Goal: Task Accomplishment & Management: Manage account settings

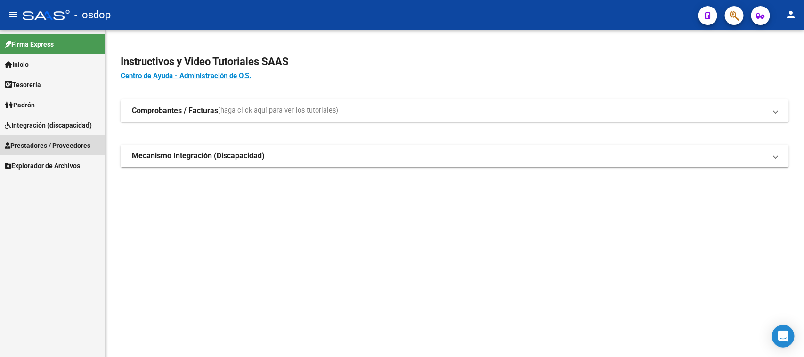
click at [53, 142] on span "Prestadores / Proveedores" at bounding box center [48, 145] width 86 height 10
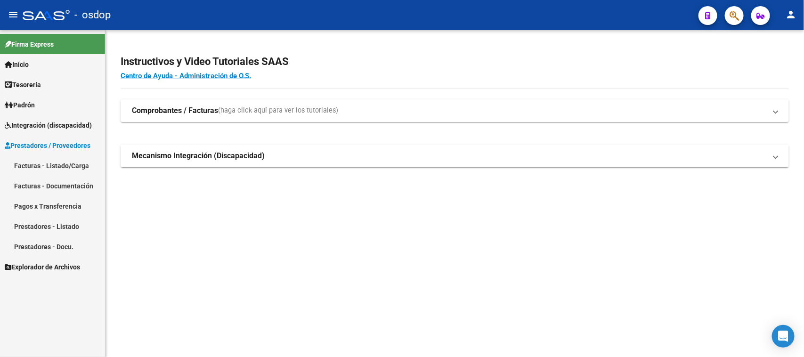
click at [78, 166] on link "Facturas - Listado/Carga" at bounding box center [52, 165] width 105 height 20
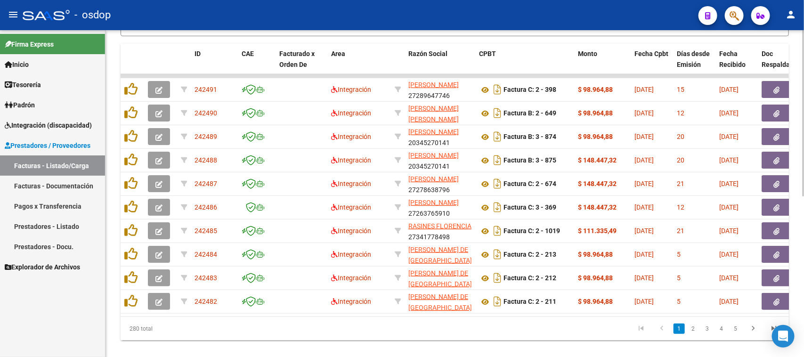
scroll to position [140, 0]
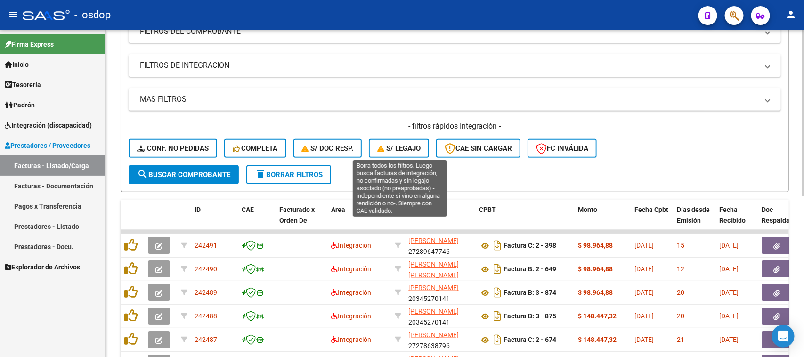
click at [396, 148] on span "S/ legajo" at bounding box center [398, 148] width 43 height 8
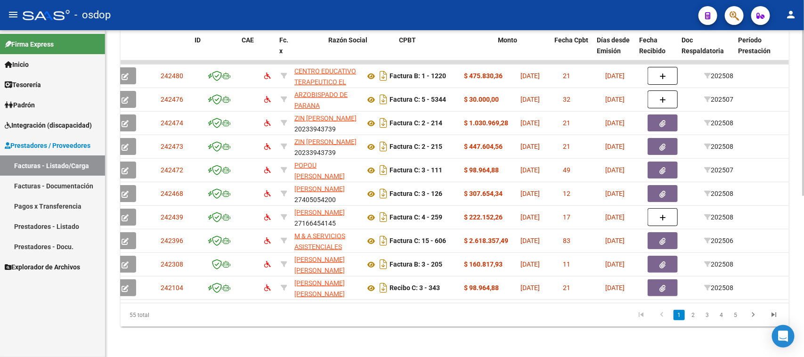
scroll to position [0, 0]
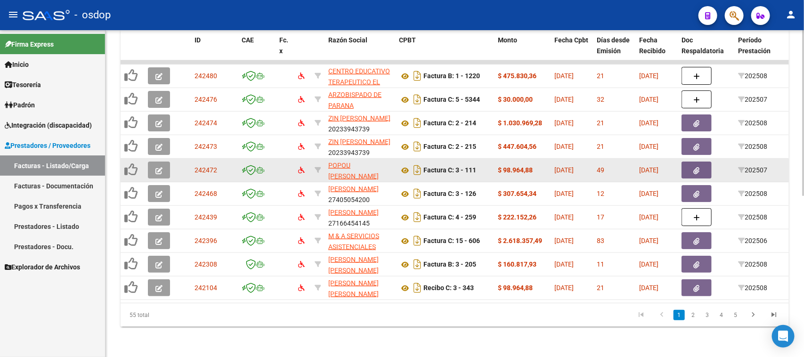
click at [385, 159] on datatable-body-cell "POPOU [PERSON_NAME] 27344132548" at bounding box center [359, 170] width 71 height 23
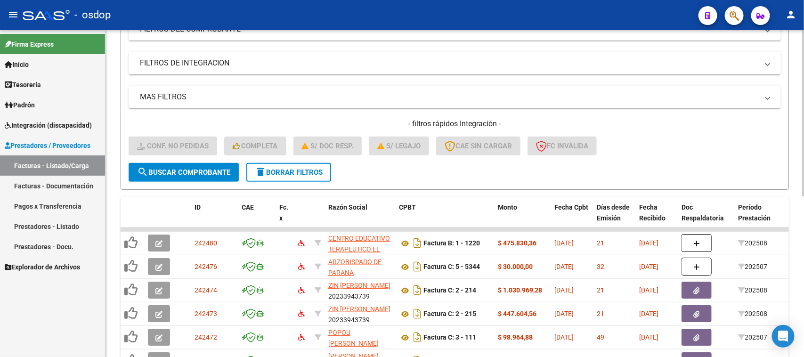
scroll to position [22, 0]
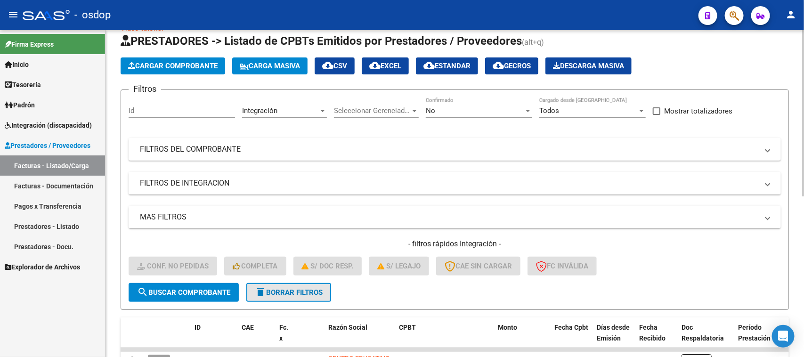
drag, startPoint x: 292, startPoint y: 287, endPoint x: 297, endPoint y: 274, distance: 14.0
click at [291, 283] on button "delete Borrar Filtros" at bounding box center [288, 292] width 85 height 19
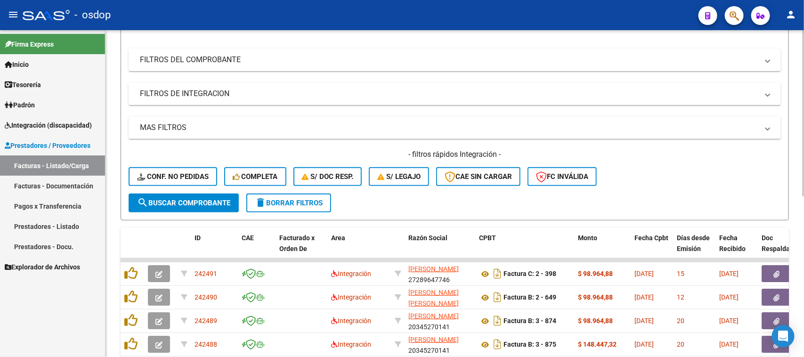
scroll to position [86, 0]
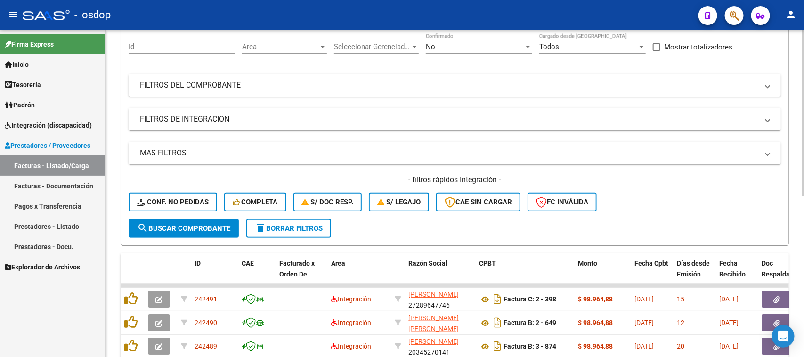
click at [184, 114] on mat-panel-title "FILTROS DE INTEGRACION" at bounding box center [449, 119] width 618 height 10
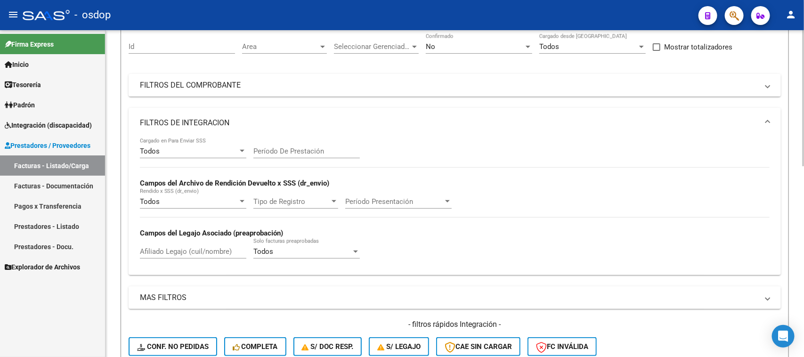
click at [185, 247] on input "Afiliado Legajo (cuil/nombre)" at bounding box center [193, 251] width 106 height 8
paste input "20110617357"
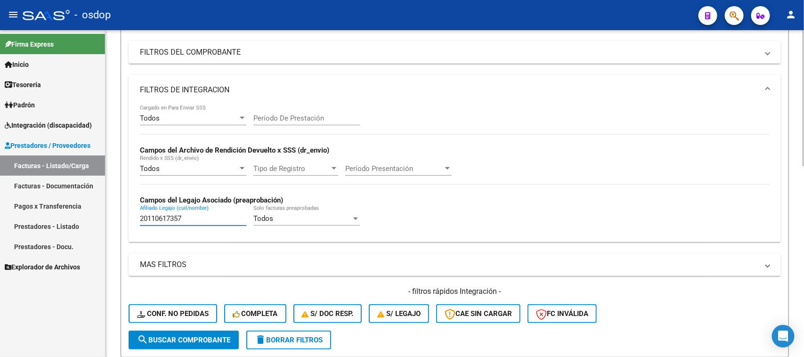
scroll to position [322, 0]
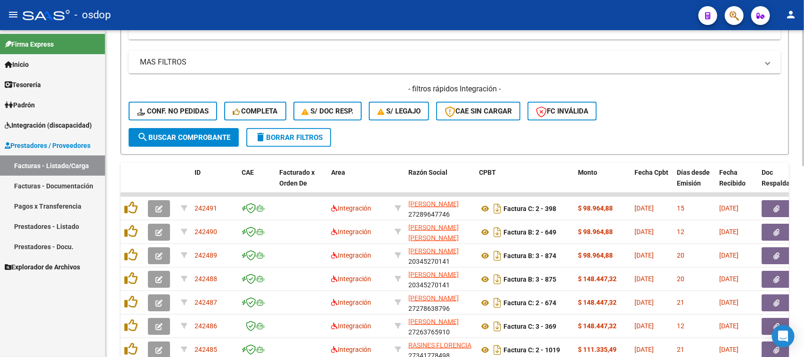
type input "20110617357"
click at [199, 133] on span "search Buscar Comprobante" at bounding box center [183, 137] width 93 height 8
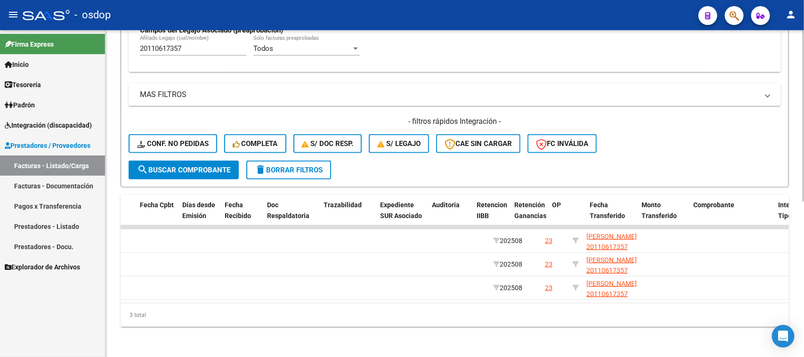
scroll to position [0, 0]
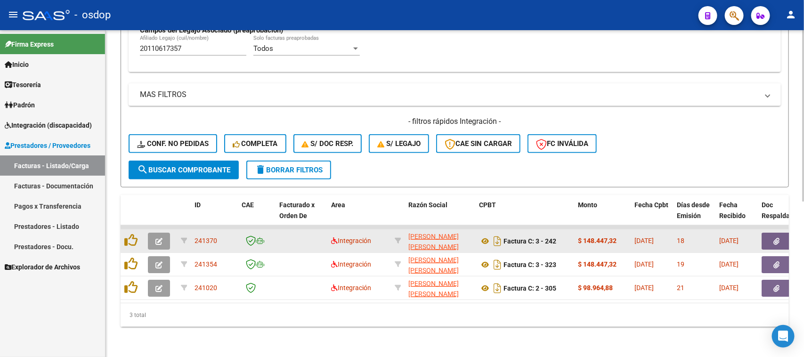
click at [772, 234] on button "button" at bounding box center [776, 241] width 30 height 17
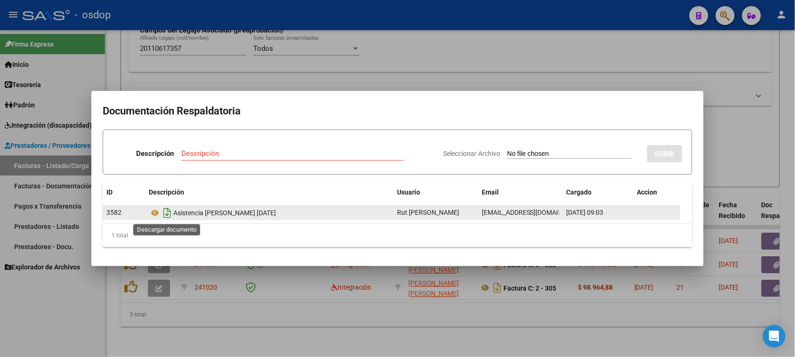
click at [167, 213] on icon "Descargar documento" at bounding box center [167, 212] width 12 height 15
click at [505, 326] on div at bounding box center [397, 178] width 795 height 357
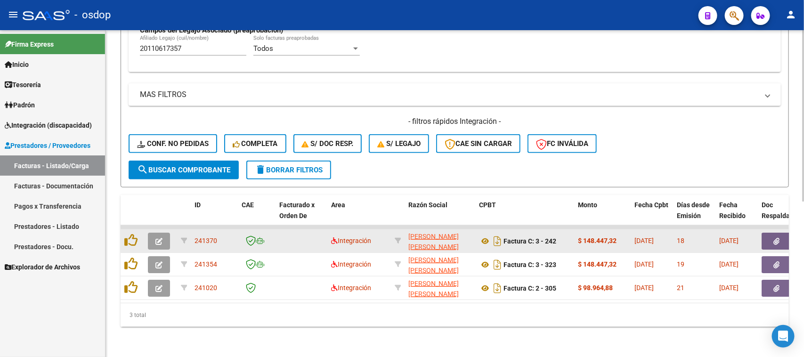
click at [157, 236] on button "button" at bounding box center [159, 241] width 22 height 17
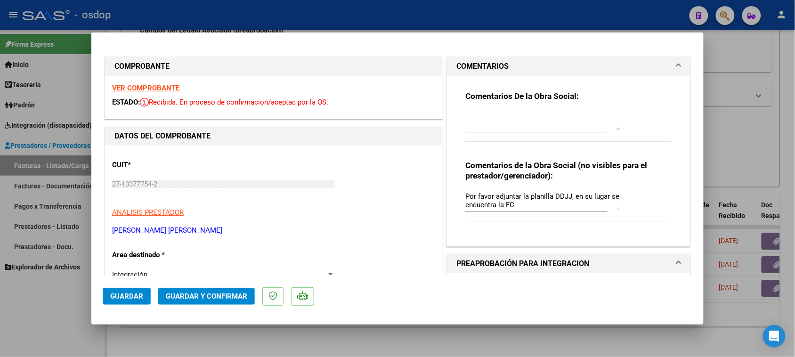
click at [406, 354] on div at bounding box center [397, 178] width 795 height 357
type input "$ 0,00"
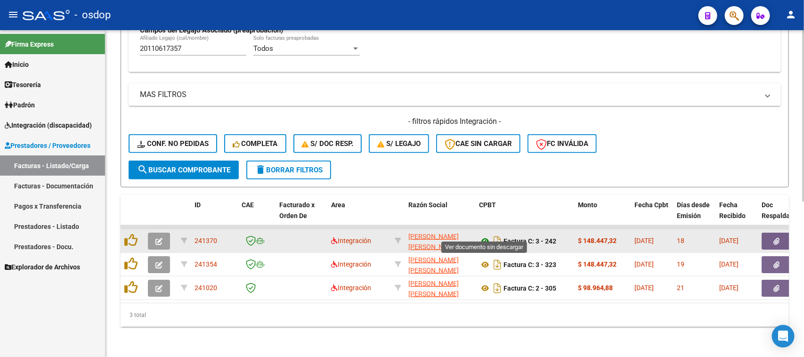
click at [485, 235] on icon at bounding box center [485, 240] width 12 height 11
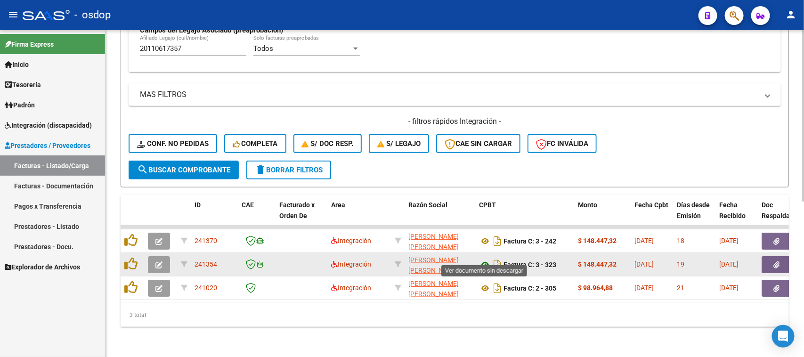
click at [486, 259] on icon at bounding box center [485, 264] width 12 height 11
click at [767, 257] on button "button" at bounding box center [776, 264] width 30 height 17
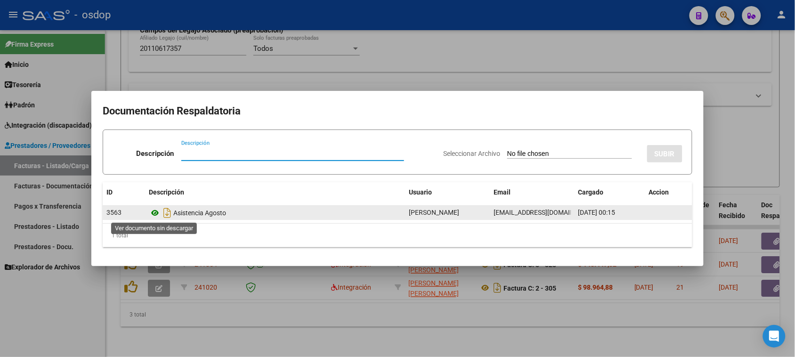
click at [154, 213] on icon at bounding box center [155, 212] width 12 height 11
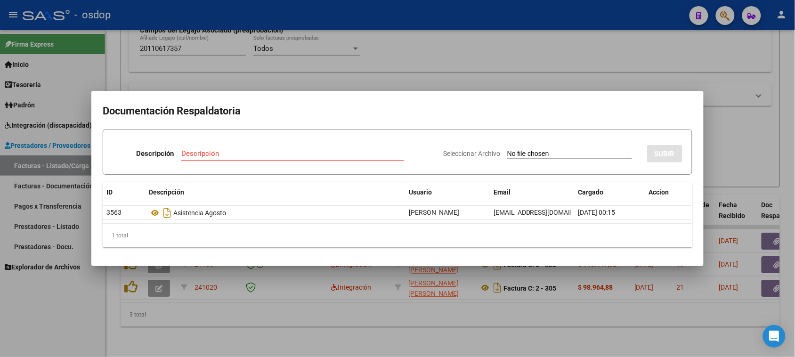
click at [422, 324] on div at bounding box center [397, 178] width 795 height 357
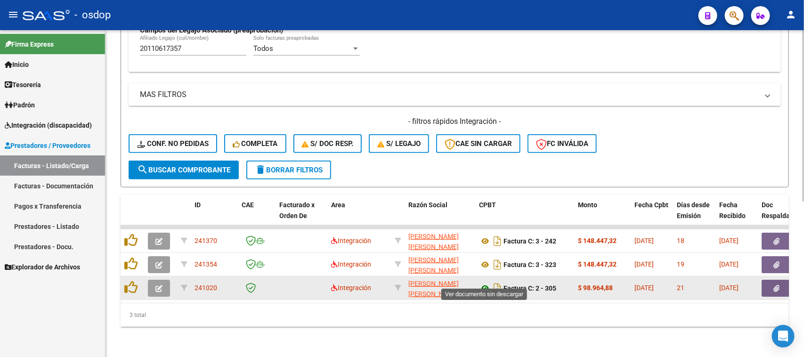
click at [485, 283] on icon at bounding box center [485, 288] width 12 height 11
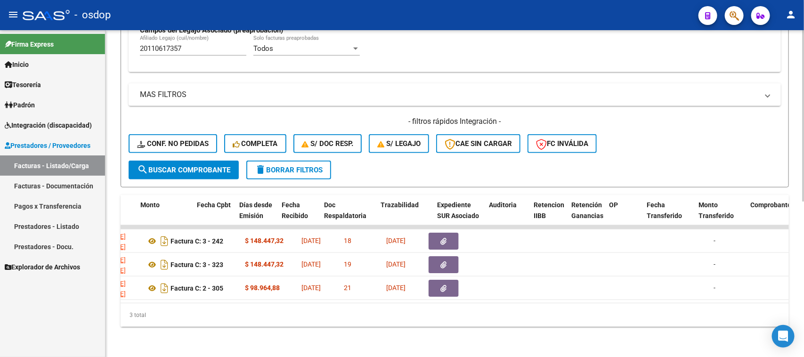
scroll to position [0, 300]
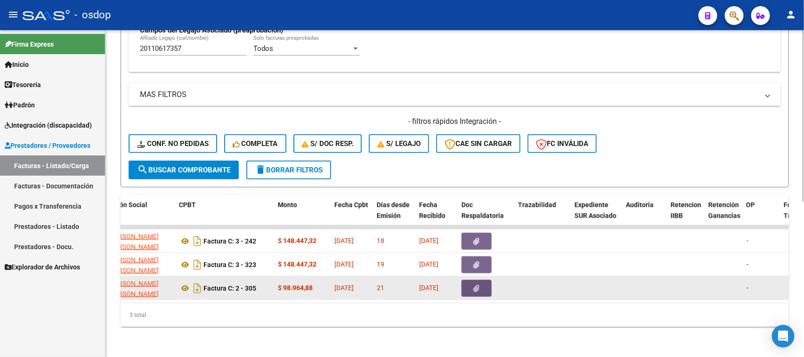
click at [468, 281] on button "button" at bounding box center [476, 288] width 30 height 17
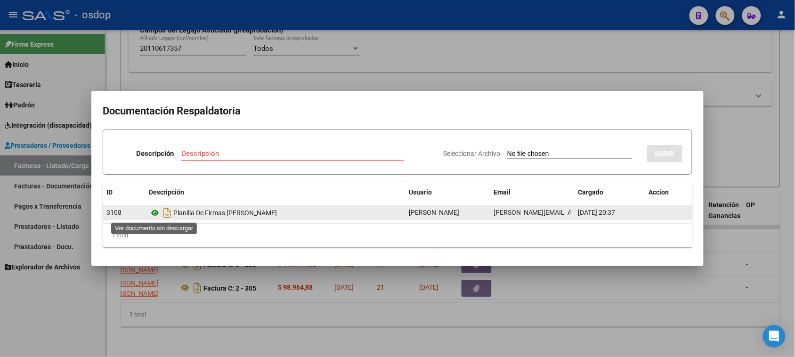
click at [151, 213] on icon at bounding box center [155, 212] width 12 height 11
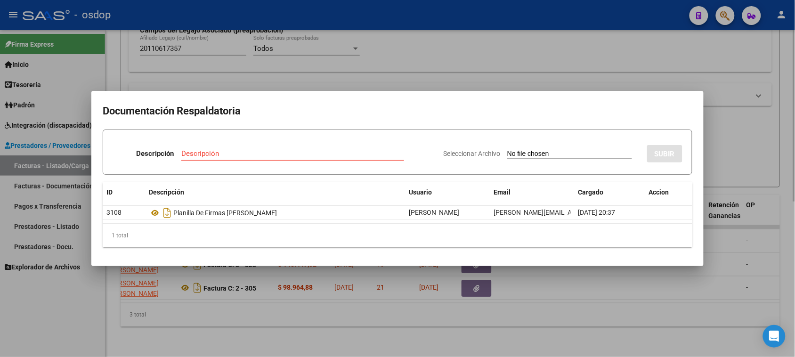
click at [589, 312] on div at bounding box center [397, 178] width 795 height 357
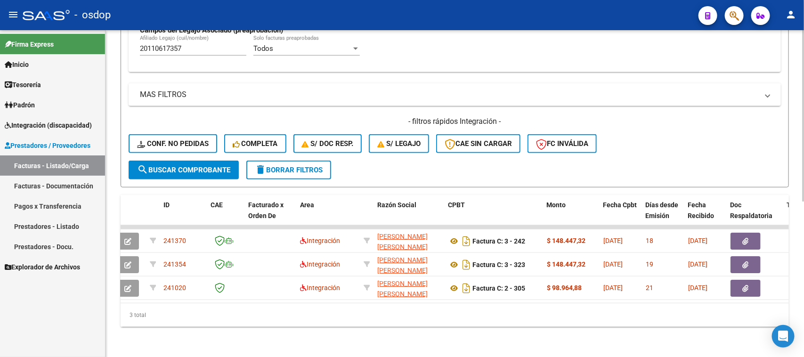
scroll to position [0, 0]
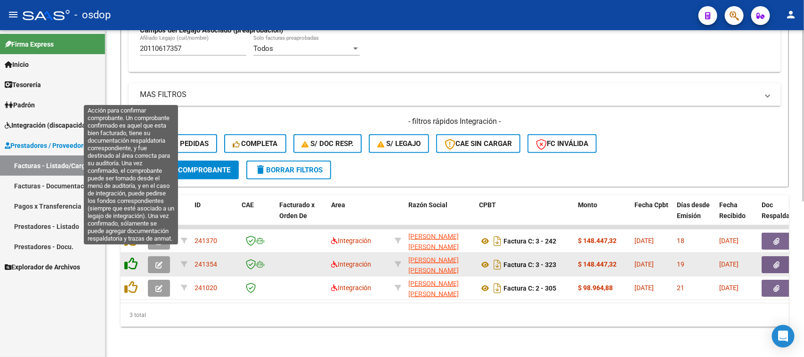
click at [130, 257] on icon at bounding box center [130, 263] width 13 height 13
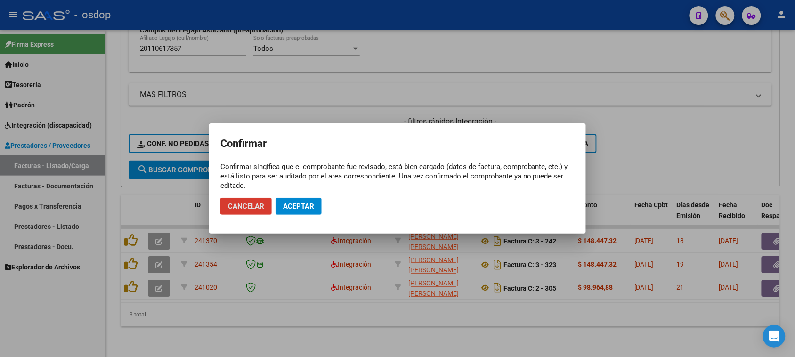
click at [309, 210] on span "Aceptar" at bounding box center [298, 206] width 31 height 8
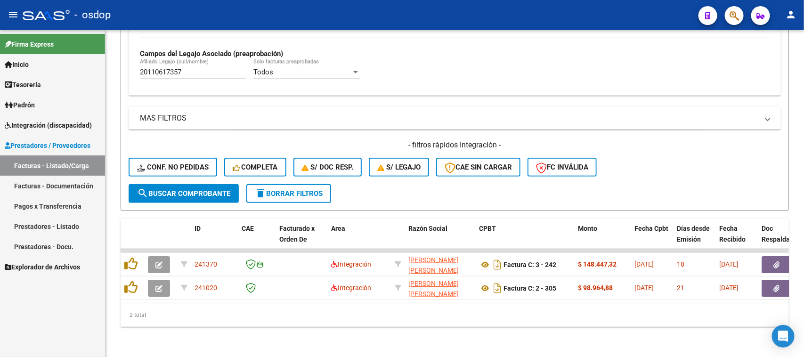
scroll to position [272, 0]
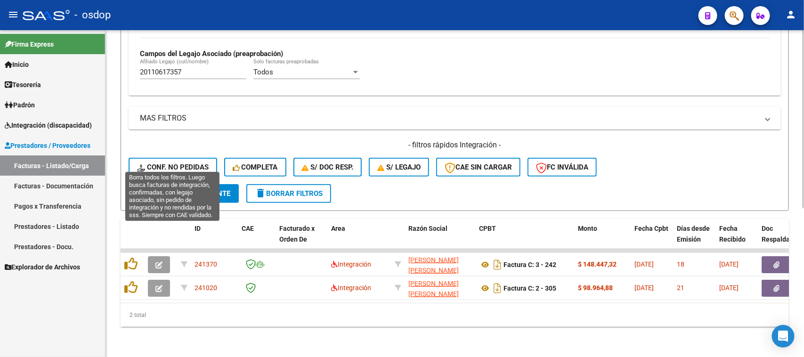
drag, startPoint x: 153, startPoint y: 158, endPoint x: 398, endPoint y: 170, distance: 245.7
click at [153, 163] on span "Conf. no pedidas" at bounding box center [173, 167] width 72 height 8
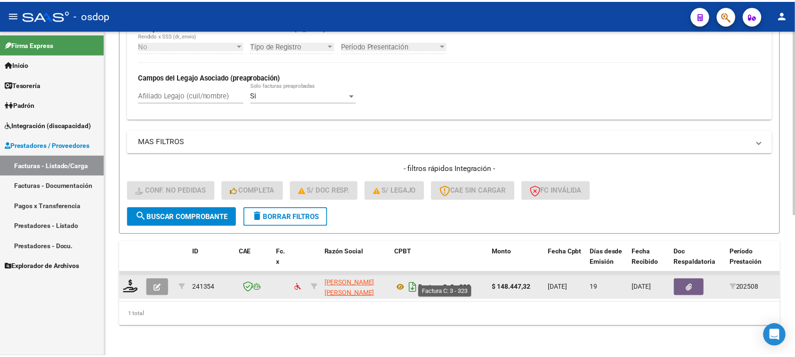
scroll to position [249, 0]
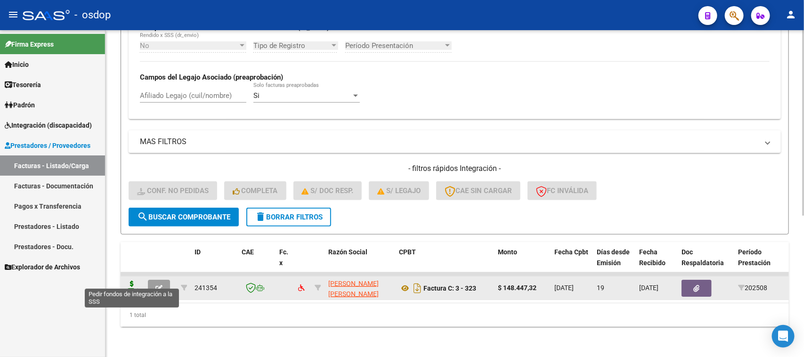
click at [130, 281] on icon at bounding box center [131, 287] width 15 height 13
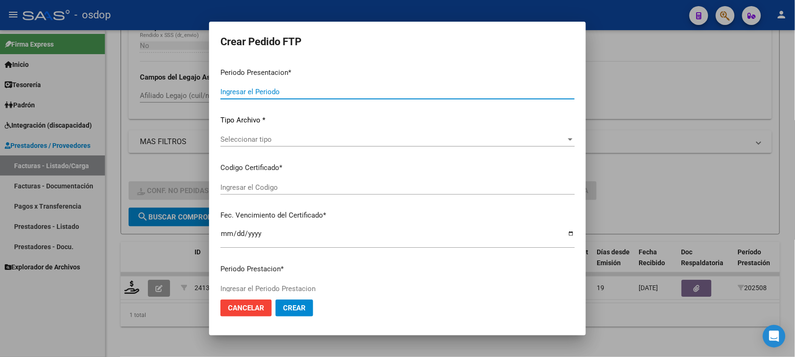
type input "202508"
type input "$ 148.447,32"
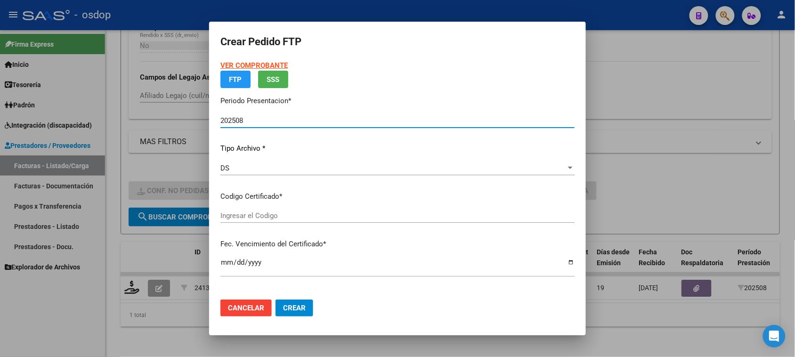
type input "5585296505"
type input "[DATE]"
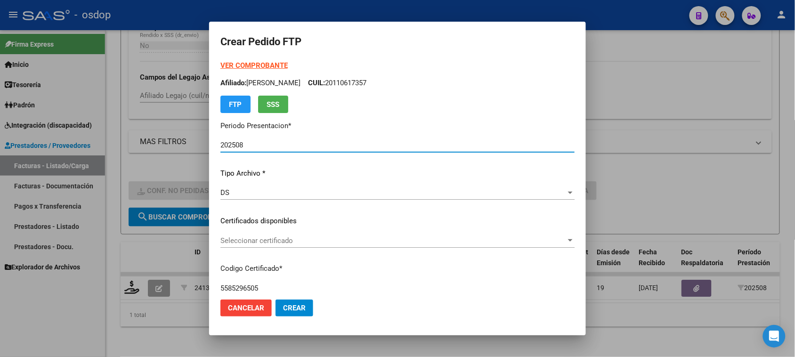
click at [327, 194] on div "DS" at bounding box center [393, 192] width 346 height 8
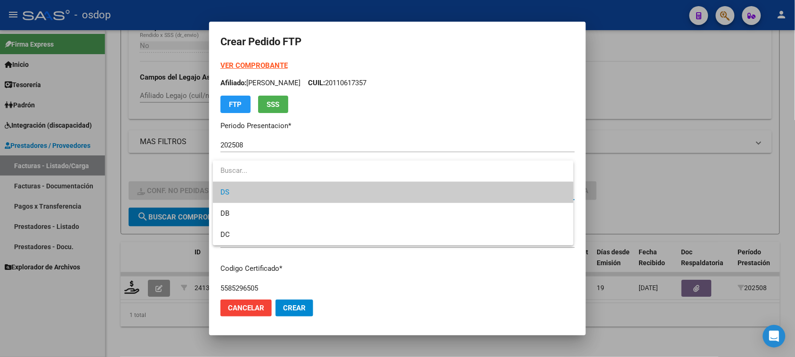
click at [322, 195] on span "DS" at bounding box center [392, 192] width 345 height 21
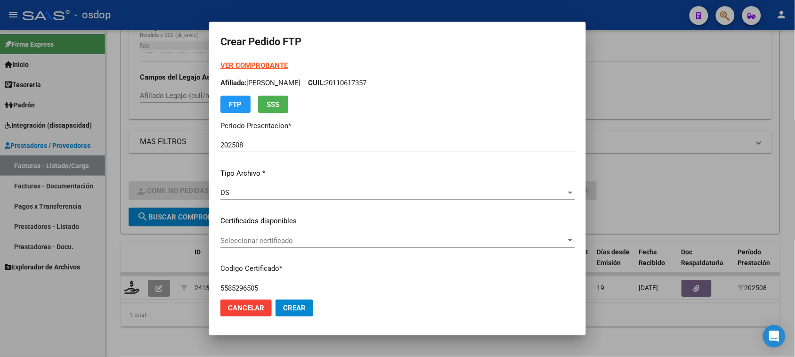
click at [318, 245] on div "Seleccionar certificado Seleccionar certificado" at bounding box center [397, 241] width 354 height 14
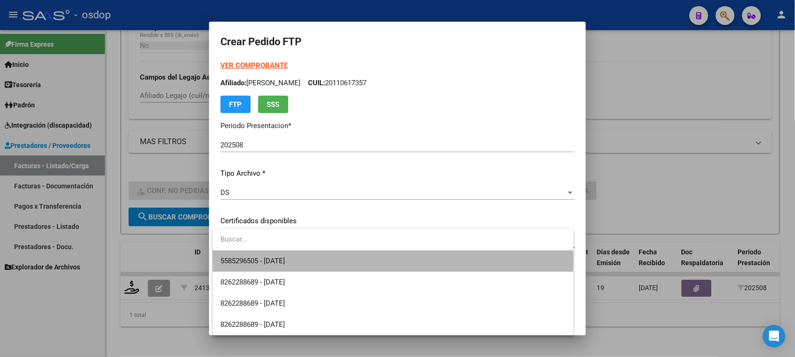
click at [324, 264] on span "5585296505 - [DATE]" at bounding box center [392, 261] width 345 height 21
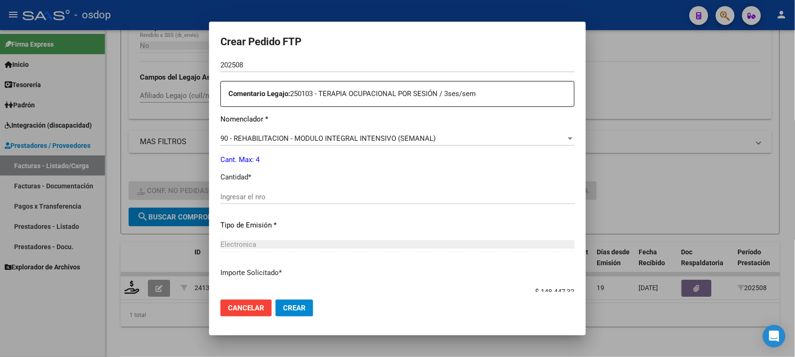
scroll to position [353, 0]
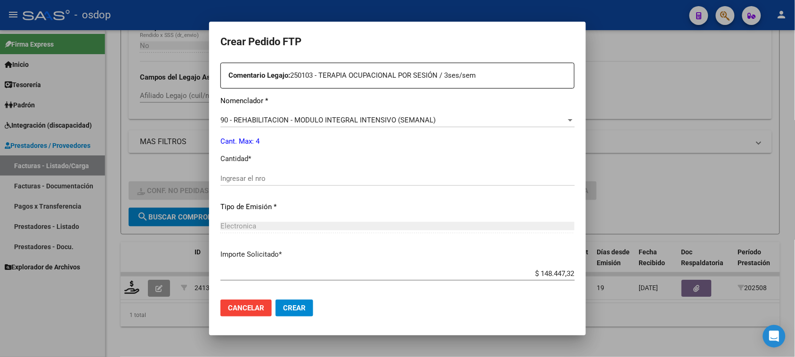
click at [280, 182] on input "Ingresar el nro" at bounding box center [397, 178] width 354 height 8
type input "4"
click at [309, 309] on button "Crear" at bounding box center [294, 308] width 38 height 17
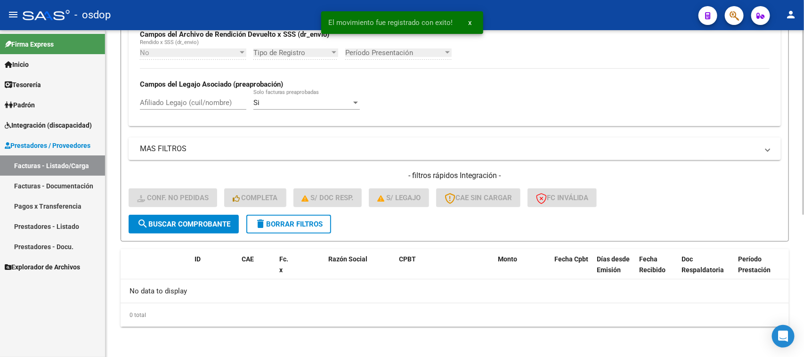
scroll to position [232, 0]
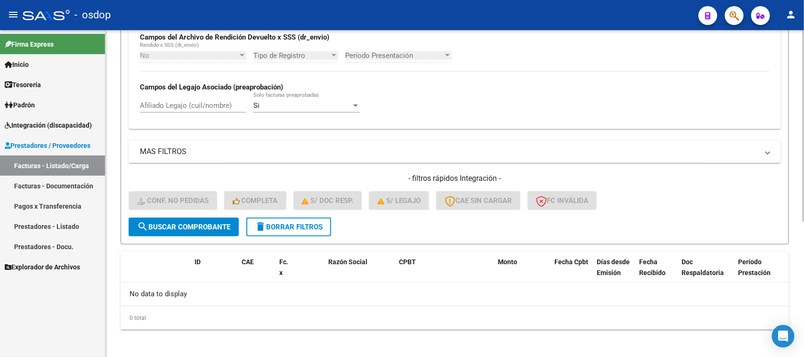
click at [300, 224] on span "delete Borrar Filtros" at bounding box center [289, 227] width 68 height 8
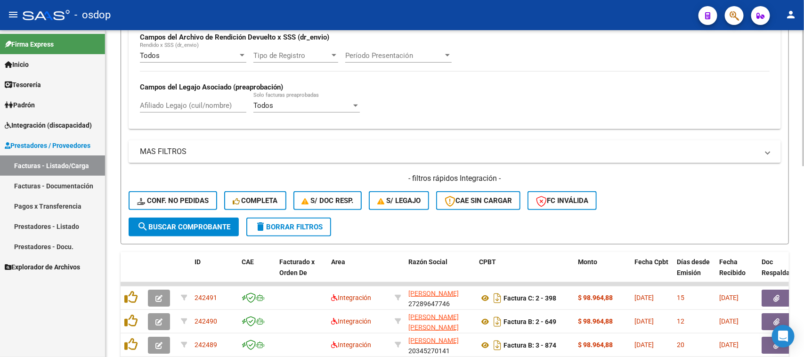
click at [166, 101] on input "Afiliado Legajo (cuil/nombre)" at bounding box center [193, 105] width 106 height 8
paste input "20161438813"
type input "20161438813"
click at [191, 223] on span "search Buscar Comprobante" at bounding box center [183, 227] width 93 height 8
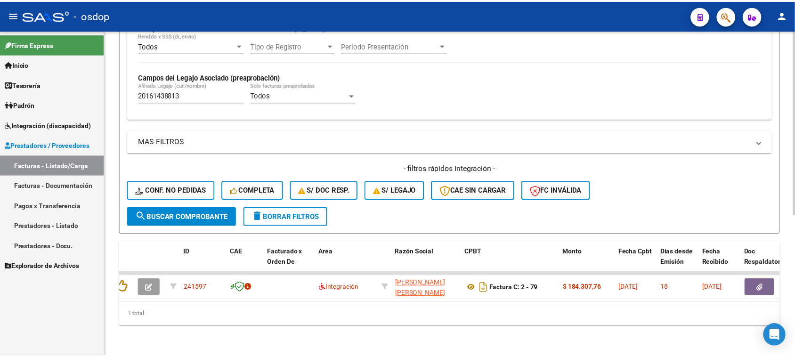
scroll to position [0, 0]
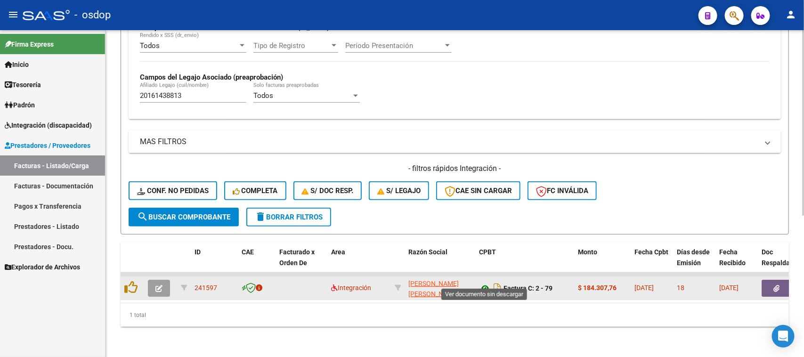
click at [482, 283] on icon at bounding box center [485, 288] width 12 height 11
click at [777, 285] on icon "button" at bounding box center [777, 288] width 6 height 7
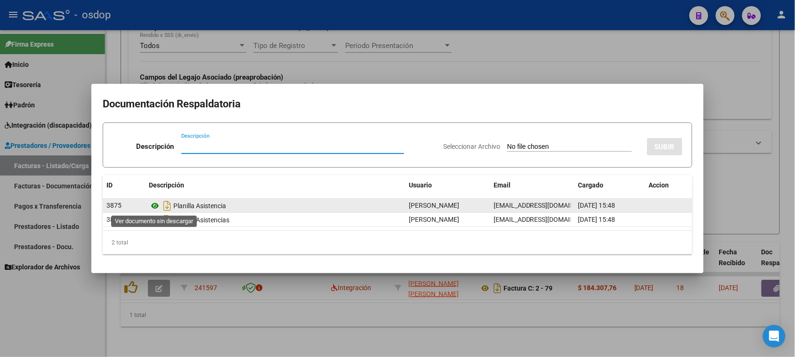
click at [156, 206] on icon at bounding box center [155, 205] width 12 height 11
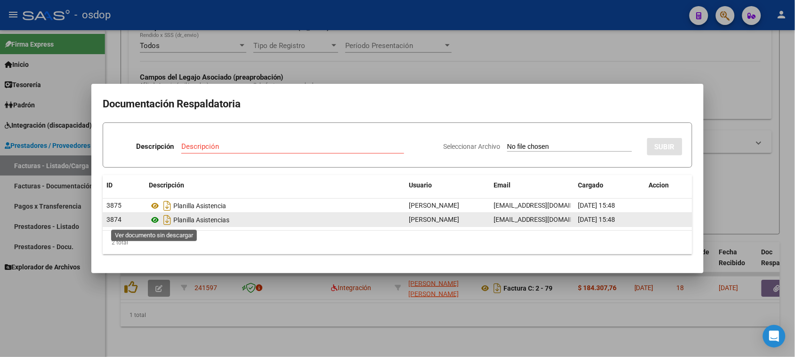
click at [155, 220] on icon at bounding box center [155, 219] width 12 height 11
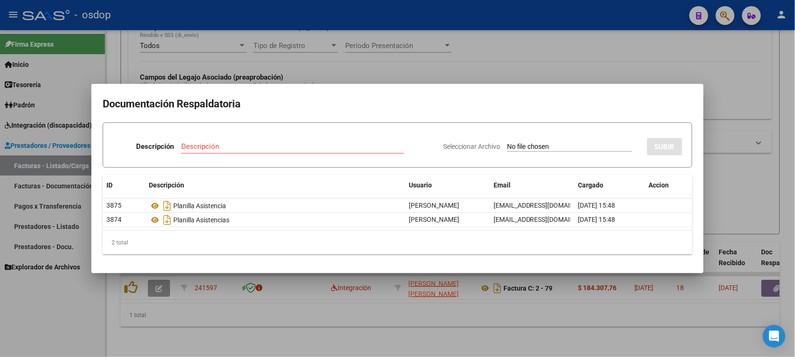
click at [416, 318] on div at bounding box center [397, 178] width 795 height 357
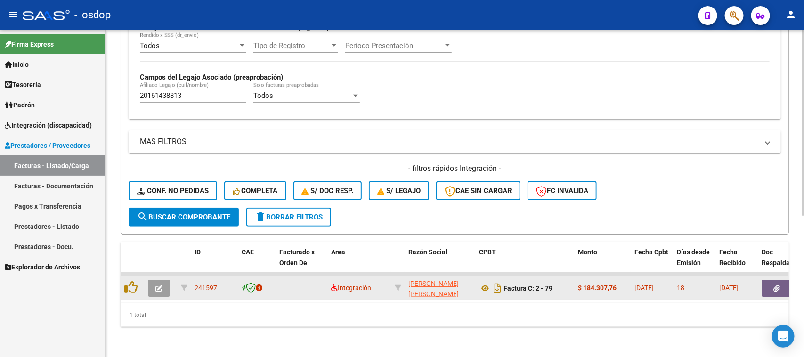
click at [155, 285] on icon "button" at bounding box center [158, 288] width 7 height 7
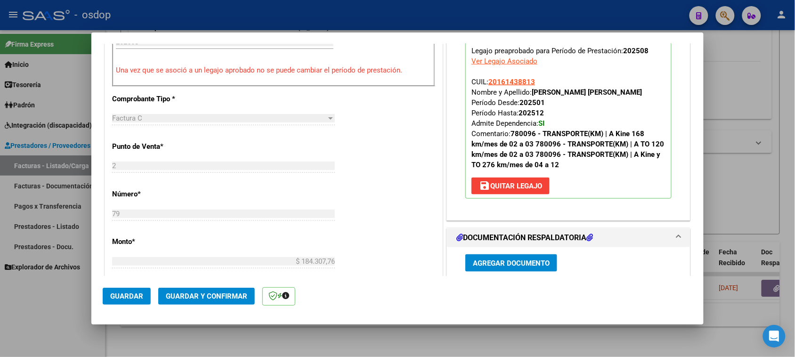
scroll to position [353, 0]
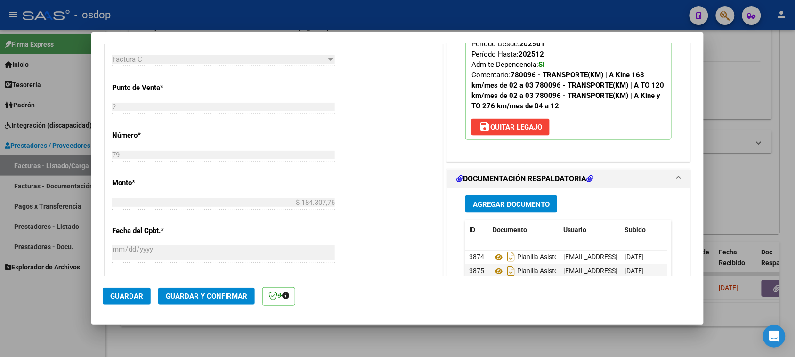
click at [354, 352] on div at bounding box center [397, 178] width 795 height 357
type input "$ 0,00"
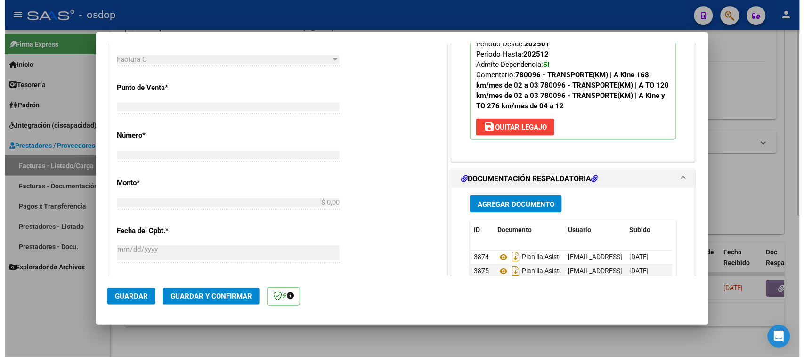
scroll to position [321, 0]
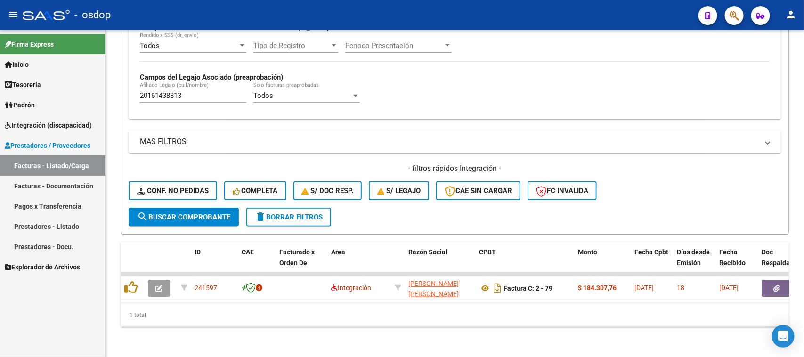
click at [39, 122] on span "Integración (discapacidad)" at bounding box center [48, 125] width 87 height 10
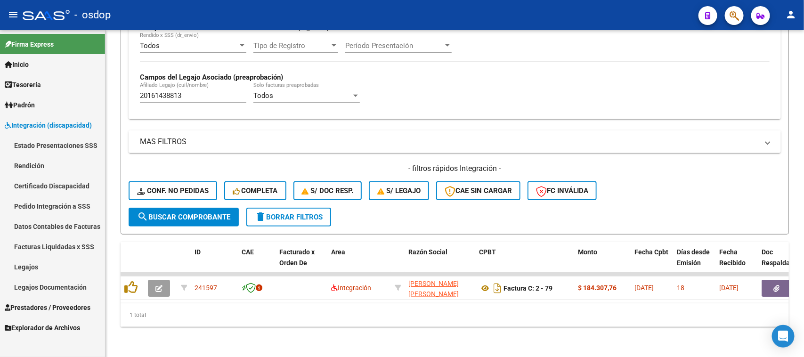
click at [33, 262] on link "Legajos" at bounding box center [52, 267] width 105 height 20
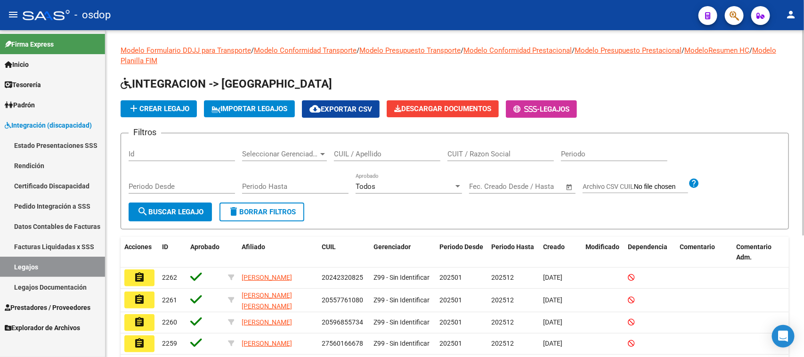
click at [359, 152] on input "CUIL / Apellido" at bounding box center [387, 154] width 106 height 8
paste input "20161438813"
type input "20161438813"
click at [181, 212] on span "search Buscar Legajo" at bounding box center [170, 212] width 66 height 8
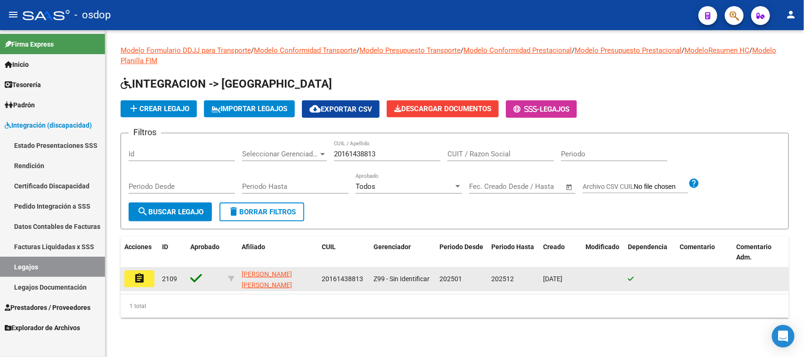
click at [137, 278] on mat-icon "assignment" at bounding box center [139, 278] width 11 height 11
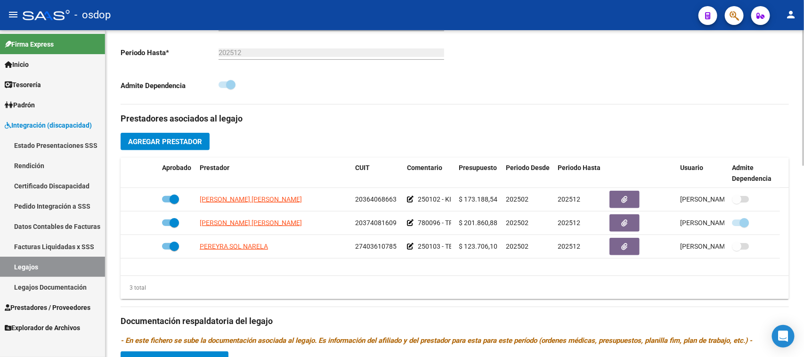
scroll to position [294, 0]
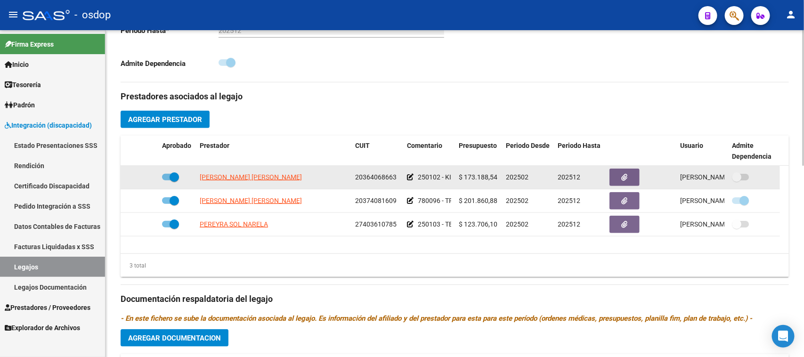
click at [163, 176] on span at bounding box center [170, 177] width 17 height 7
click at [166, 180] on input "checkbox" at bounding box center [166, 180] width 0 height 0
checkbox input "false"
click at [142, 178] on icon at bounding box center [144, 177] width 7 height 7
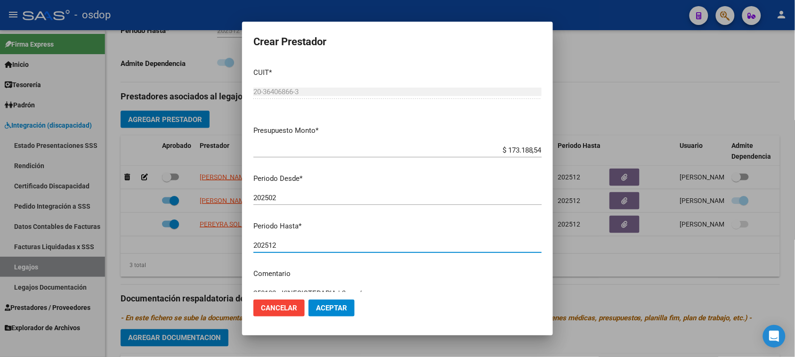
click at [294, 243] on input "202512" at bounding box center [397, 245] width 288 height 8
type input "202507"
click at [346, 312] on button "Aceptar" at bounding box center [331, 308] width 46 height 17
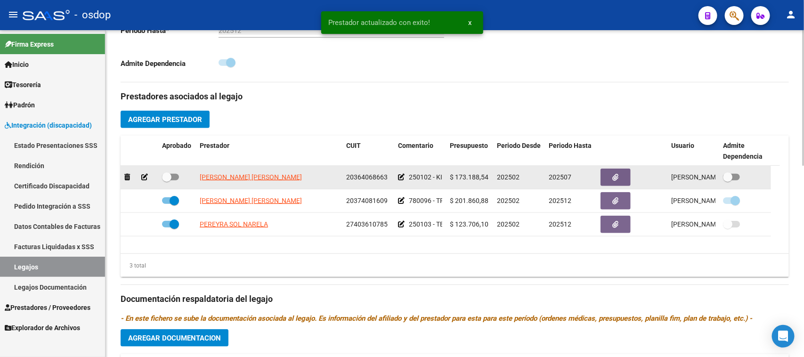
click at [175, 176] on span at bounding box center [170, 177] width 17 height 7
click at [167, 180] on input "checkbox" at bounding box center [166, 180] width 0 height 0
checkbox input "true"
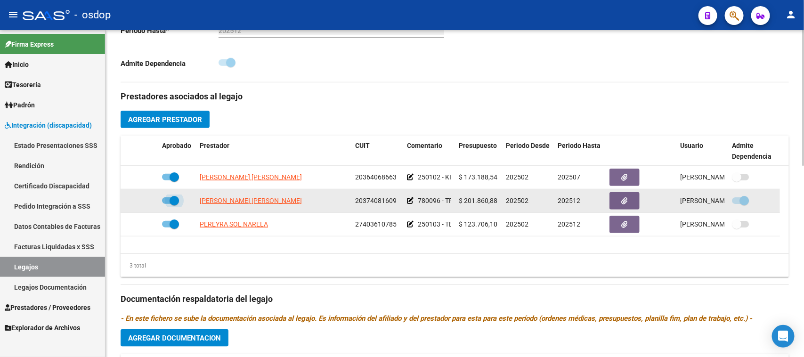
click at [166, 202] on span at bounding box center [170, 200] width 17 height 7
click at [166, 204] on input "checkbox" at bounding box center [166, 204] width 0 height 0
checkbox input "false"
click at [145, 201] on icon at bounding box center [144, 200] width 7 height 7
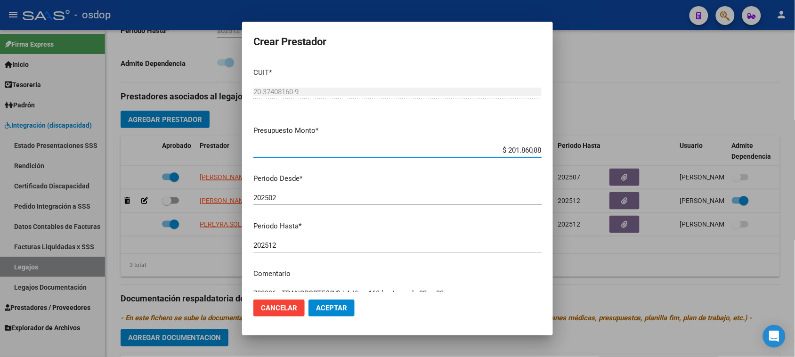
click at [300, 240] on div "202512 Ingresar el periodo" at bounding box center [397, 245] width 288 height 14
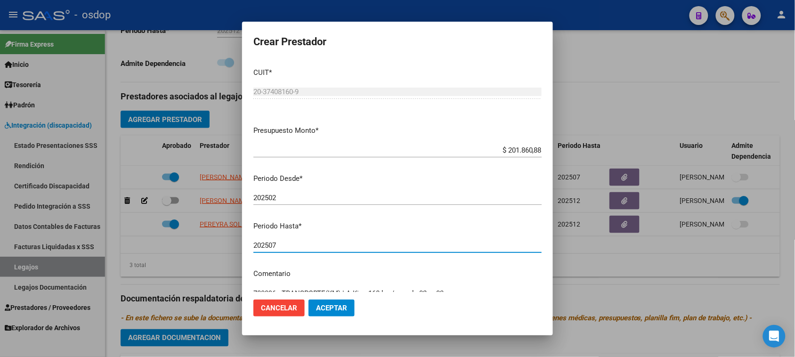
type input "202507"
click at [331, 309] on span "Aceptar" at bounding box center [331, 308] width 31 height 8
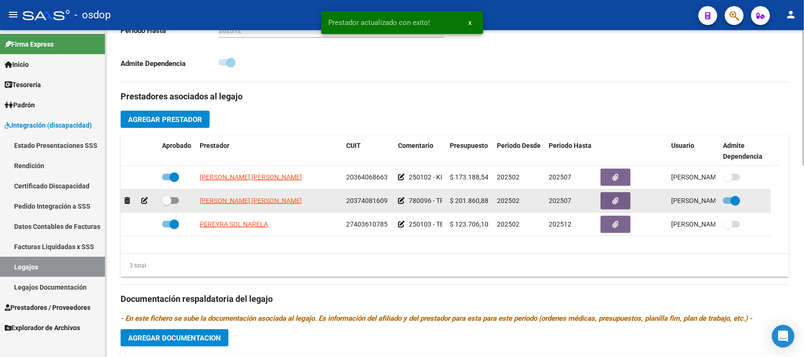
click at [174, 200] on span at bounding box center [170, 200] width 17 height 7
click at [167, 204] on input "checkbox" at bounding box center [166, 204] width 0 height 0
checkbox input "true"
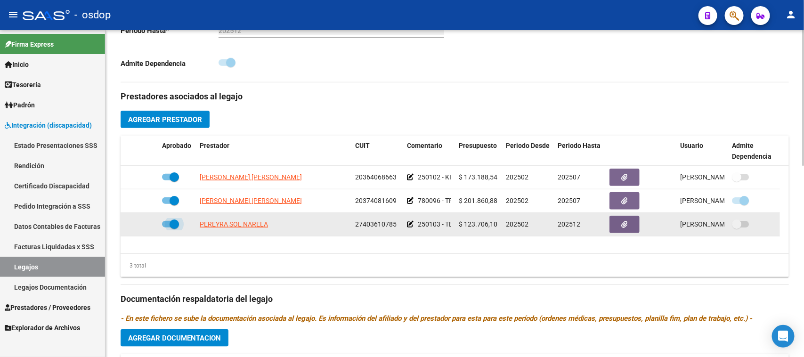
click at [168, 224] on span at bounding box center [170, 224] width 17 height 7
click at [167, 227] on input "checkbox" at bounding box center [166, 227] width 0 height 0
checkbox input "false"
click at [147, 222] on icon at bounding box center [144, 224] width 7 height 7
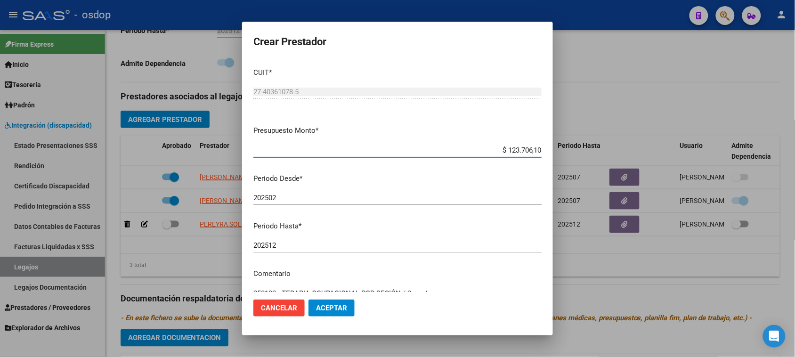
click at [292, 243] on input "202512" at bounding box center [397, 245] width 288 height 8
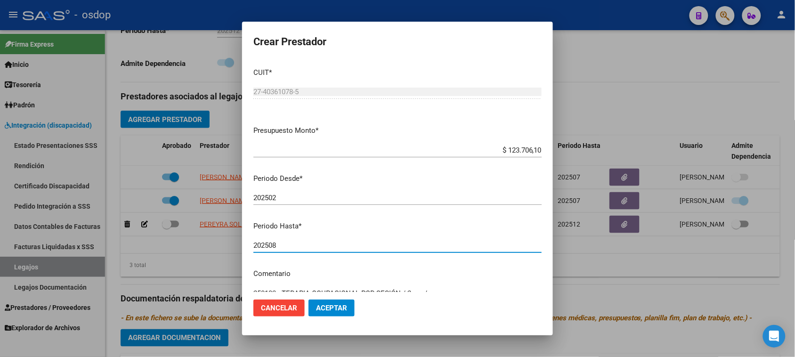
type input "202508"
click at [334, 305] on span "Aceptar" at bounding box center [331, 308] width 31 height 8
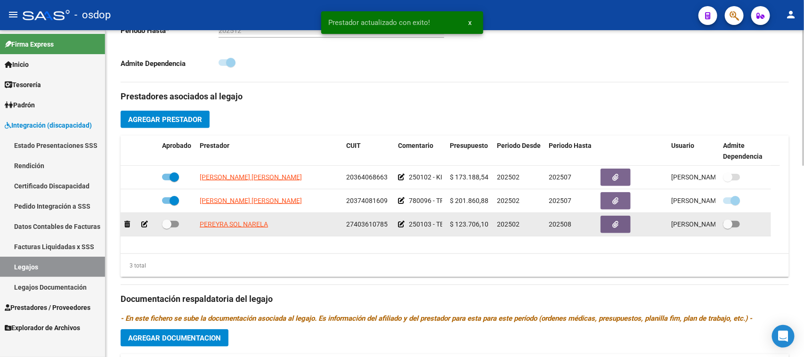
click at [175, 225] on span at bounding box center [170, 224] width 17 height 7
click at [167, 227] on input "checkbox" at bounding box center [166, 227] width 0 height 0
checkbox input "true"
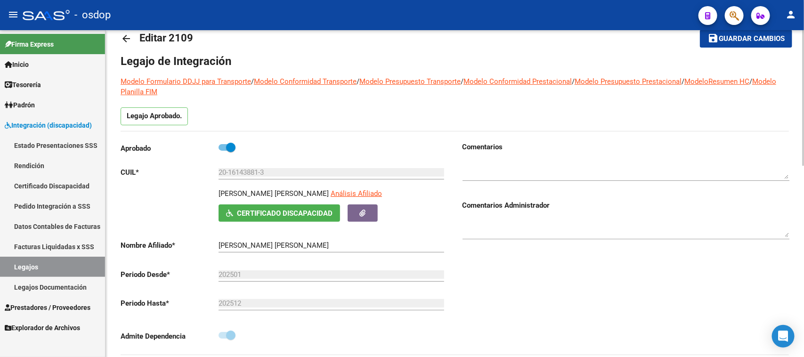
scroll to position [0, 0]
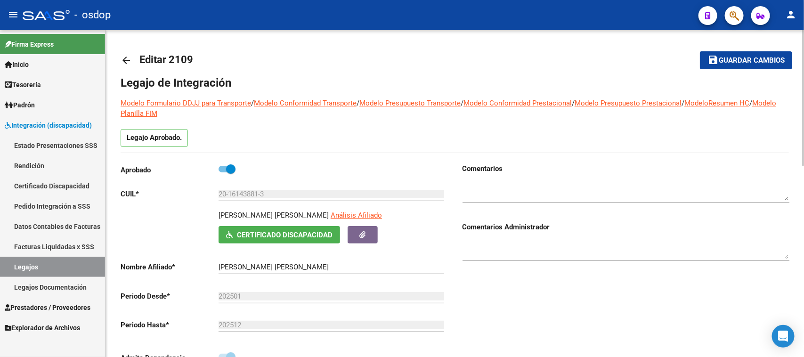
click at [738, 67] on button "save Guardar cambios" at bounding box center [746, 59] width 92 height 17
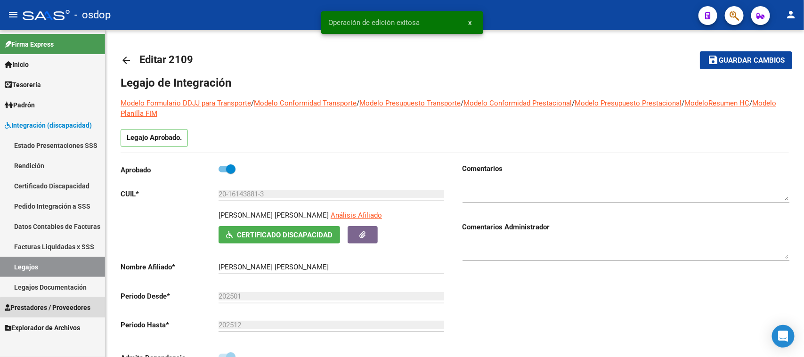
click at [65, 311] on span "Prestadores / Proveedores" at bounding box center [48, 307] width 86 height 10
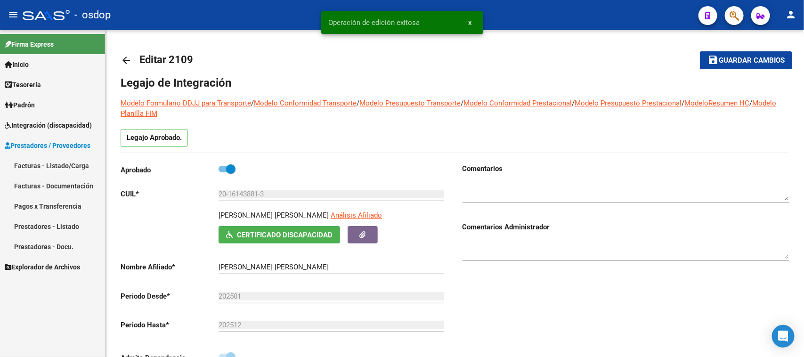
click at [64, 168] on link "Facturas - Listado/Carga" at bounding box center [52, 165] width 105 height 20
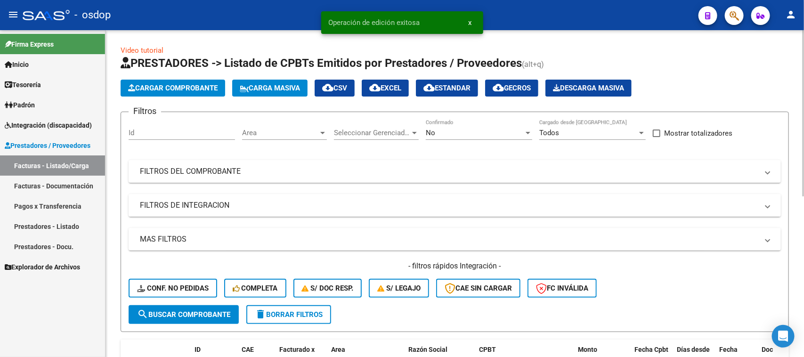
click at [202, 202] on mat-panel-title "FILTROS DE INTEGRACION" at bounding box center [449, 205] width 618 height 10
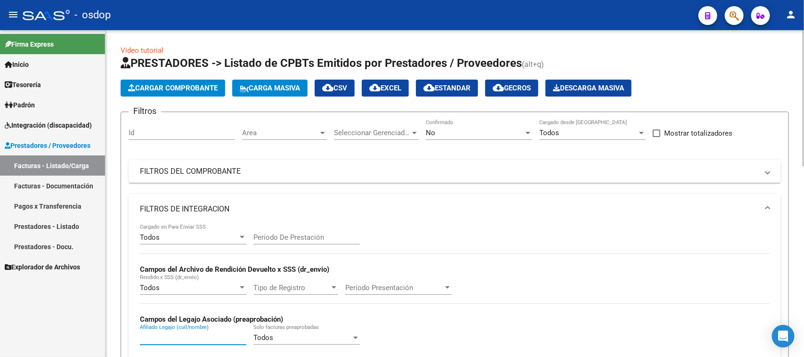
click at [185, 338] on input "Afiliado Legajo (cuil/nombre)" at bounding box center [193, 337] width 106 height 8
paste input "20161438813"
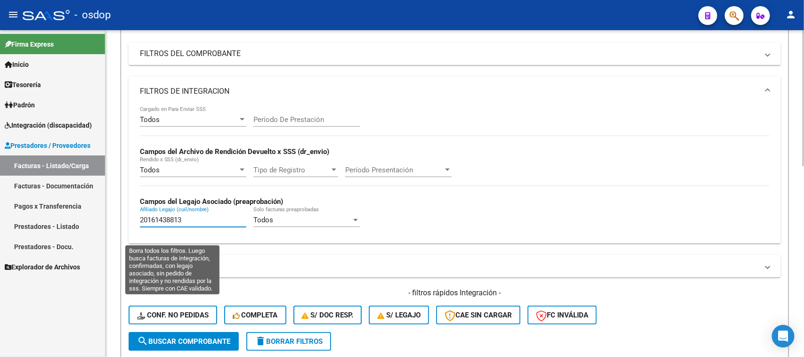
scroll to position [177, 0]
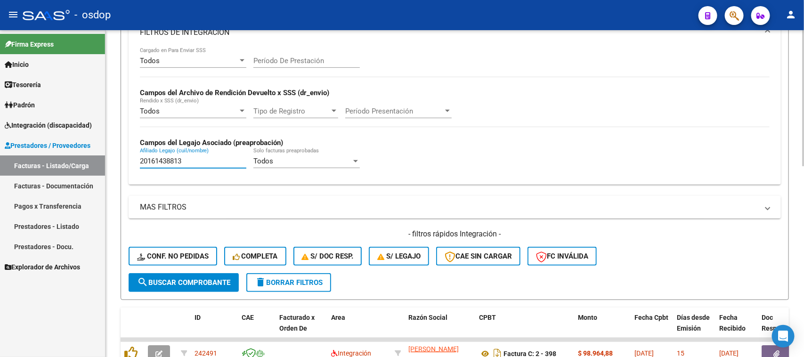
type input "20161438813"
click at [194, 282] on span "search Buscar Comprobante" at bounding box center [183, 282] width 93 height 8
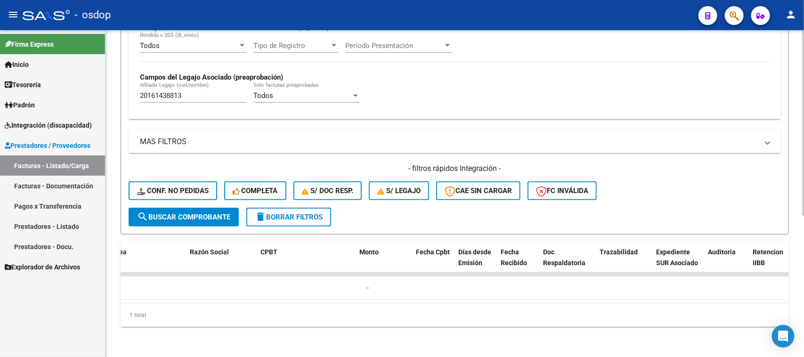
scroll to position [0, 0]
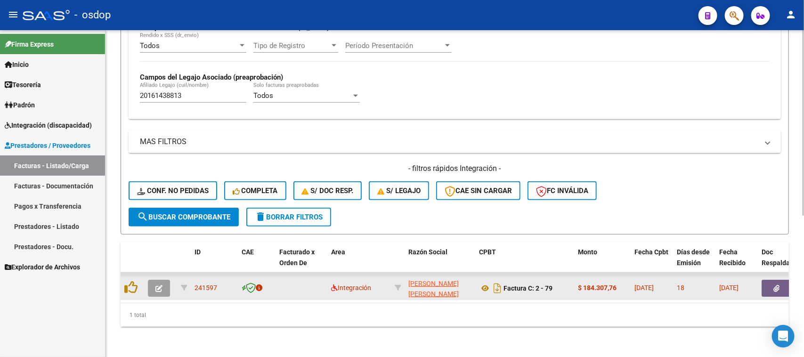
click at [158, 283] on button "button" at bounding box center [159, 288] width 22 height 17
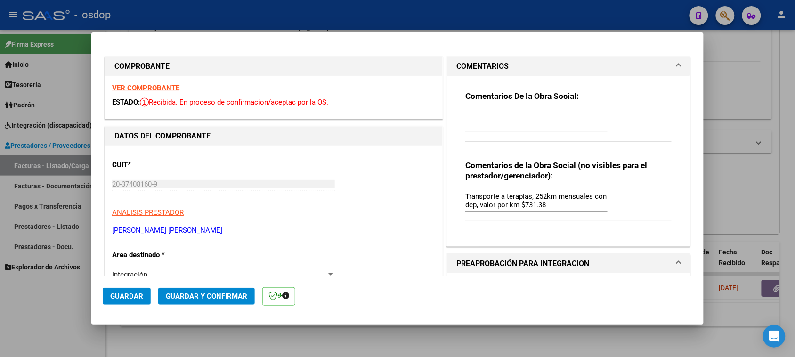
click at [480, 111] on div at bounding box center [542, 121] width 155 height 23
click at [560, 118] on textarea "Afiliado con BAJA" at bounding box center [542, 121] width 155 height 19
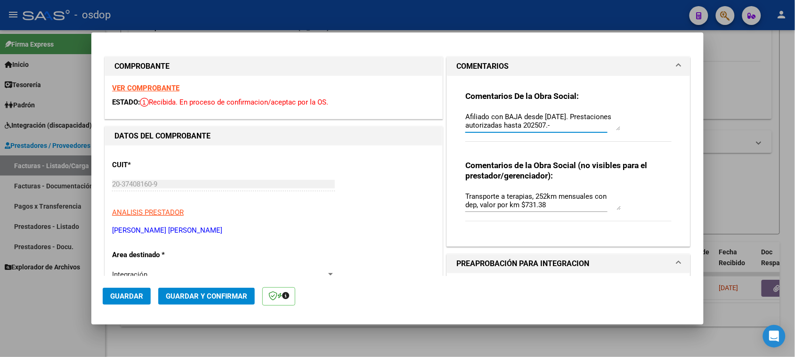
type textarea "Afiliado con BAJA desde [DATE]. Prestaciones autorizadas hasta 202507.-"
click at [138, 300] on span "Guardar" at bounding box center [126, 296] width 33 height 8
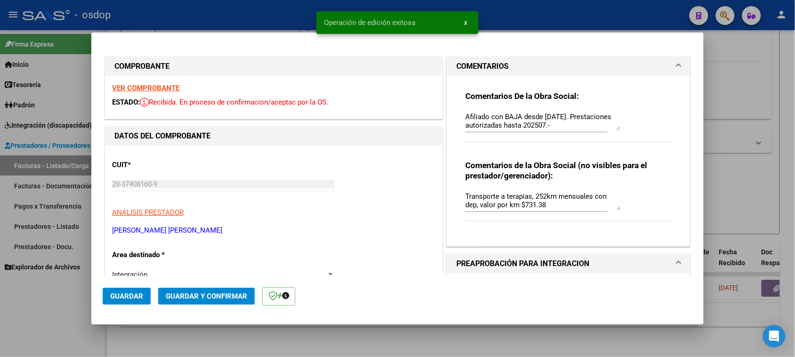
click at [374, 351] on div at bounding box center [397, 178] width 795 height 357
type input "$ 0,00"
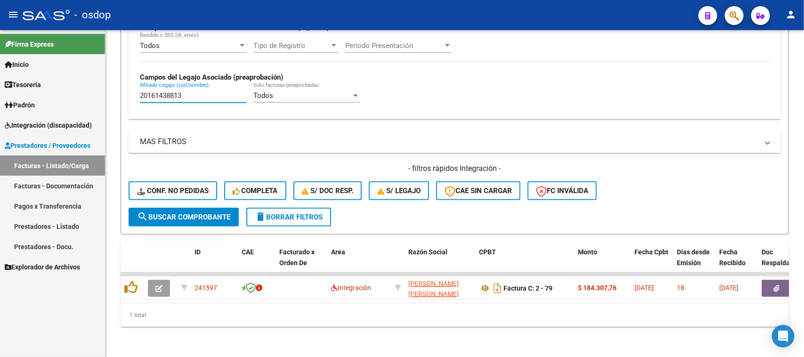
drag, startPoint x: 198, startPoint y: 88, endPoint x: 89, endPoint y: 87, distance: 109.3
click at [89, 87] on mat-sidenav-container "Firma Express Inicio Calendario SSS Instructivos Contacto OS Tesorería Extracto…" at bounding box center [402, 193] width 804 height 327
paste input "70248326"
type input "20170248326"
click at [217, 213] on span "search Buscar Comprobante" at bounding box center [183, 217] width 93 height 8
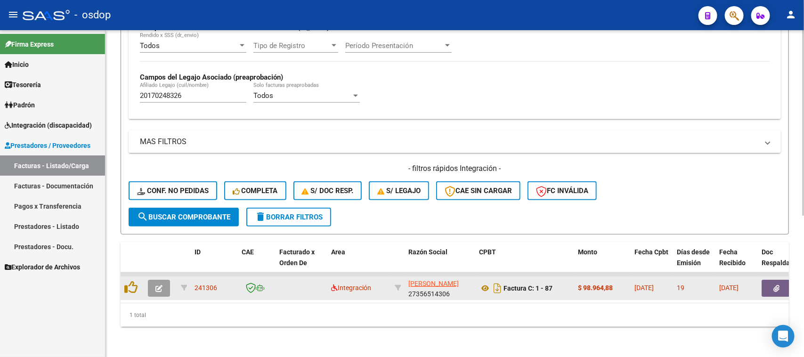
click at [771, 280] on button "button" at bounding box center [776, 288] width 30 height 17
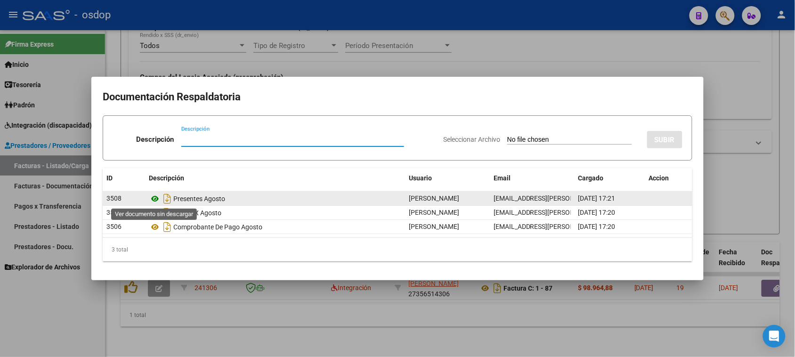
click at [158, 198] on icon at bounding box center [155, 198] width 12 height 11
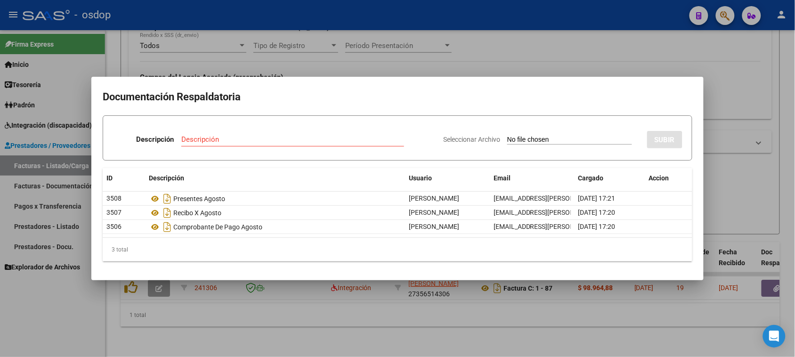
click at [433, 316] on div at bounding box center [397, 178] width 795 height 357
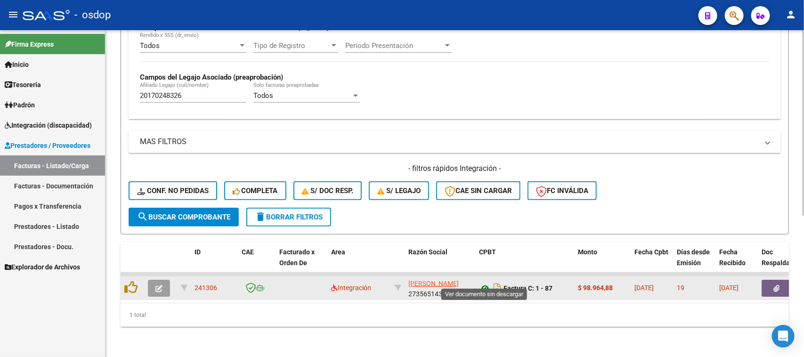
click at [485, 283] on icon at bounding box center [485, 288] width 12 height 11
click at [159, 285] on icon "button" at bounding box center [158, 288] width 7 height 7
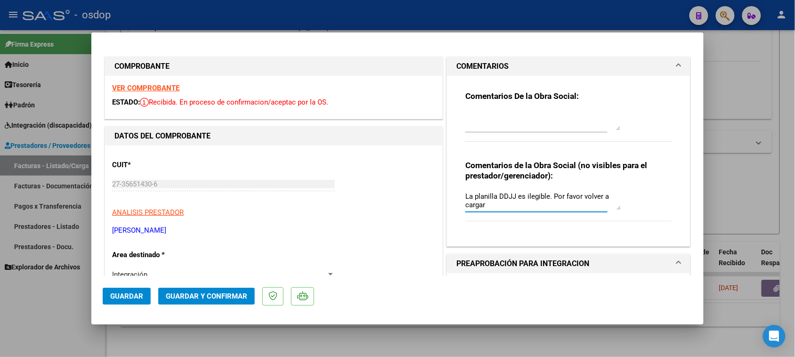
drag, startPoint x: 512, startPoint y: 207, endPoint x: 445, endPoint y: 198, distance: 67.5
click at [447, 198] on div "Comentarios De la Obra Social: Comentarios de la Obra Social (no visibles para …" at bounding box center [568, 161] width 243 height 170
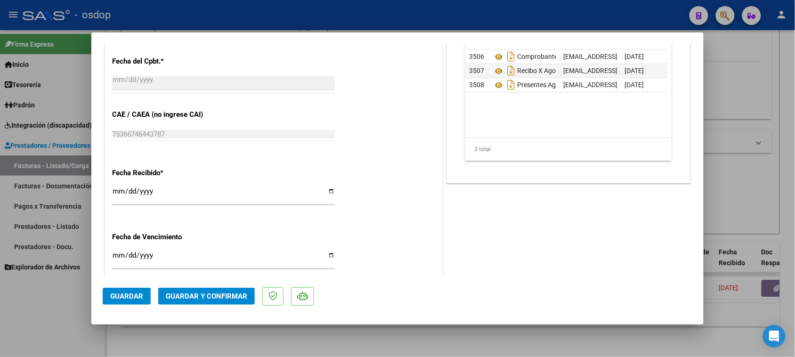
scroll to position [589, 0]
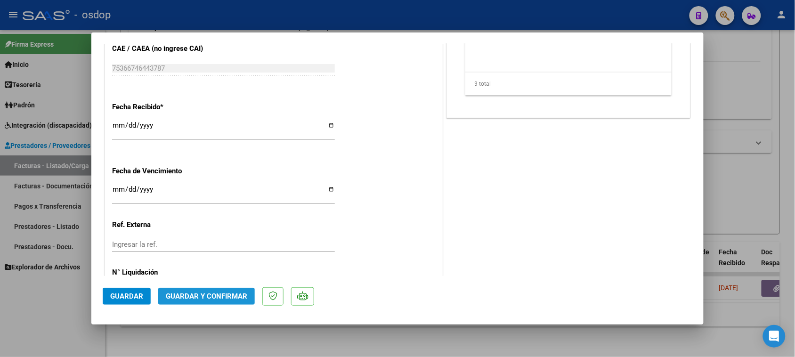
click at [213, 297] on span "Guardar y Confirmar" at bounding box center [206, 296] width 81 height 8
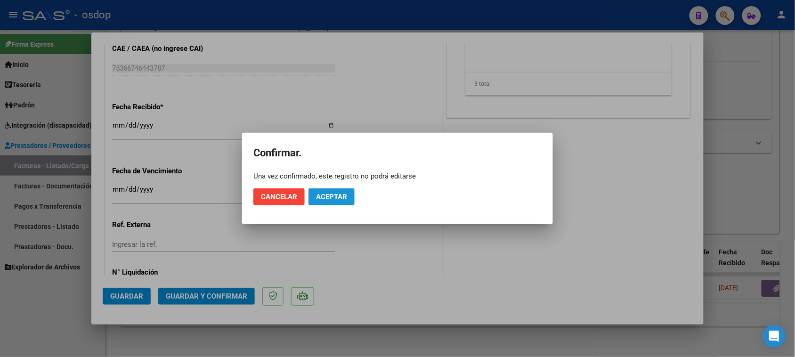
click at [332, 194] on span "Aceptar" at bounding box center [331, 197] width 31 height 8
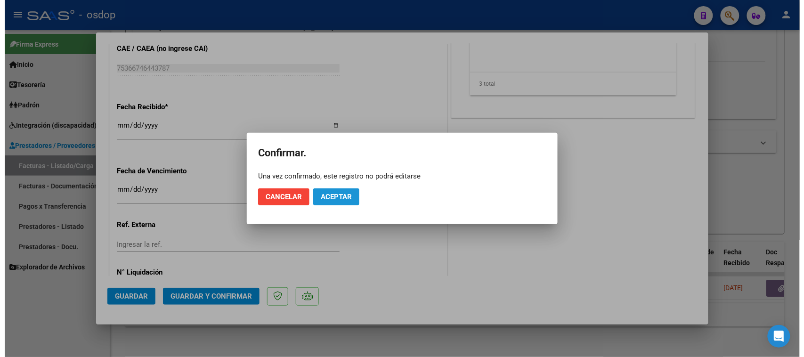
scroll to position [530, 0]
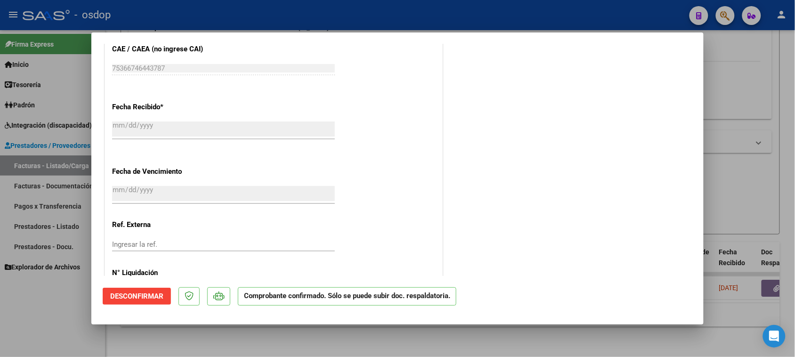
click at [453, 348] on div at bounding box center [397, 178] width 795 height 357
type input "$ 0,00"
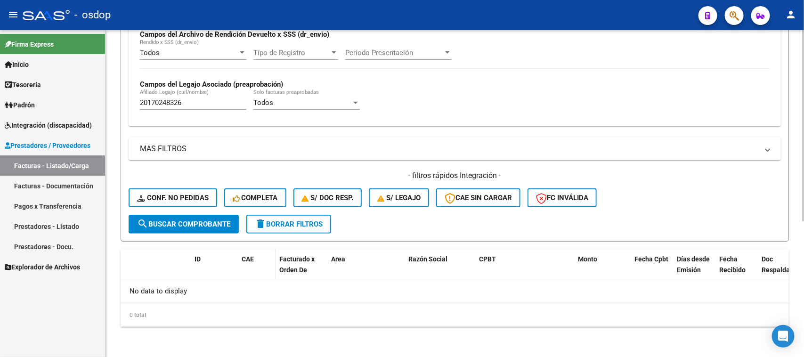
scroll to position [232, 0]
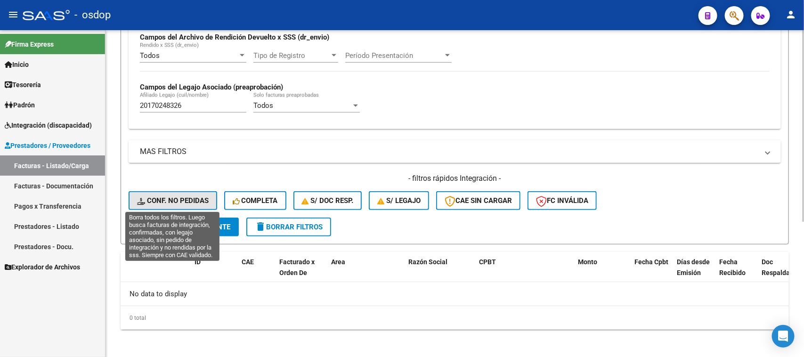
click at [181, 202] on span "Conf. no pedidas" at bounding box center [173, 200] width 72 height 8
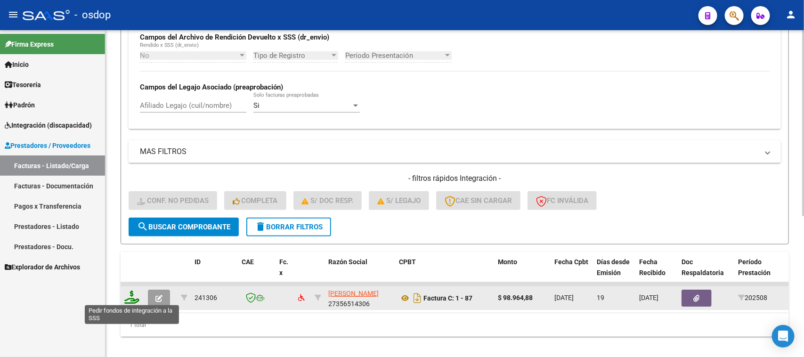
click at [130, 297] on icon at bounding box center [131, 297] width 15 height 13
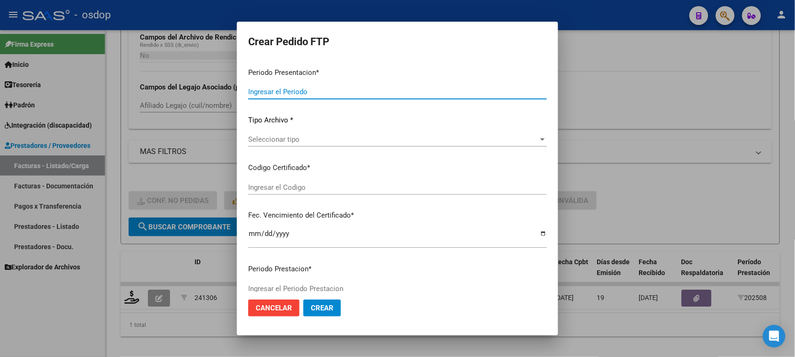
type input "202508"
type input "$ 98.964,88"
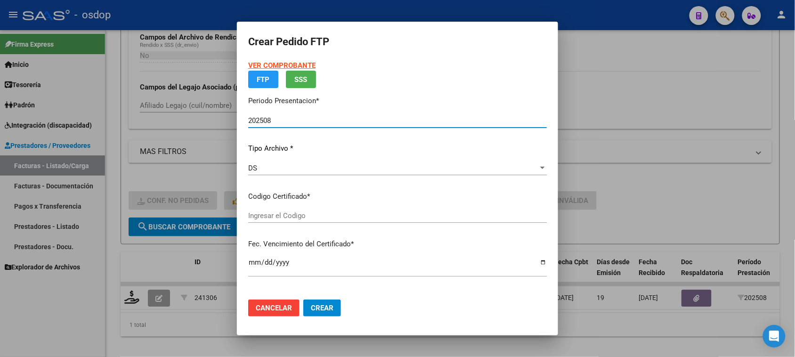
type input "1842265929"
type input "[DATE]"
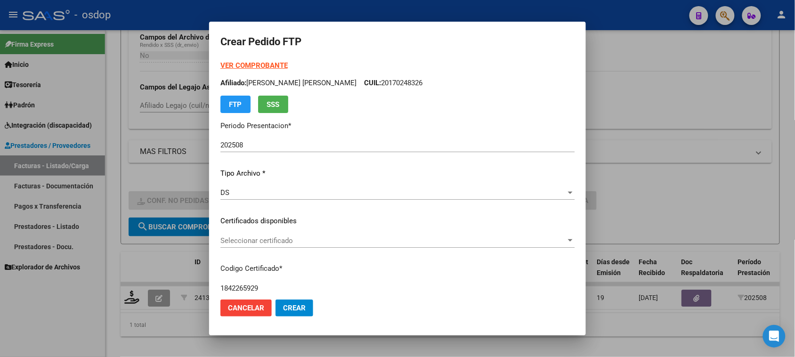
click at [324, 212] on div "VER COMPROBANTE ARCA Padrón Afiliado: [PERSON_NAME] [PERSON_NAME] CUIL: 2017024…" at bounding box center [397, 214] width 354 height 308
click at [308, 240] on span "Seleccionar certificado" at bounding box center [393, 240] width 346 height 8
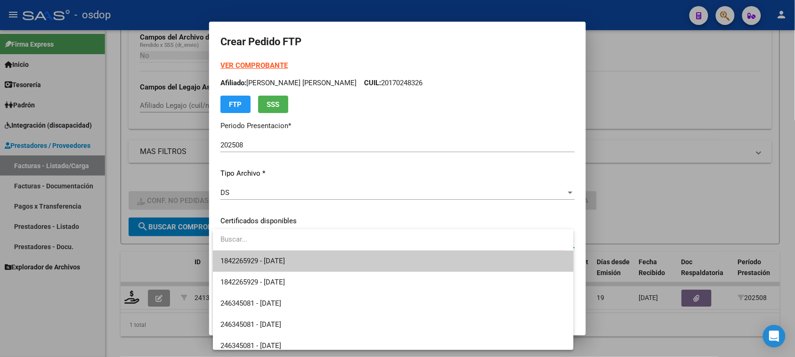
click at [316, 264] on span "1842265929 - [DATE]" at bounding box center [392, 261] width 345 height 21
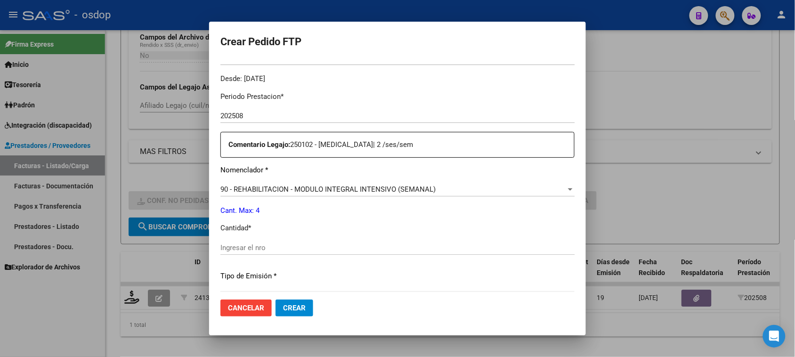
scroll to position [294, 0]
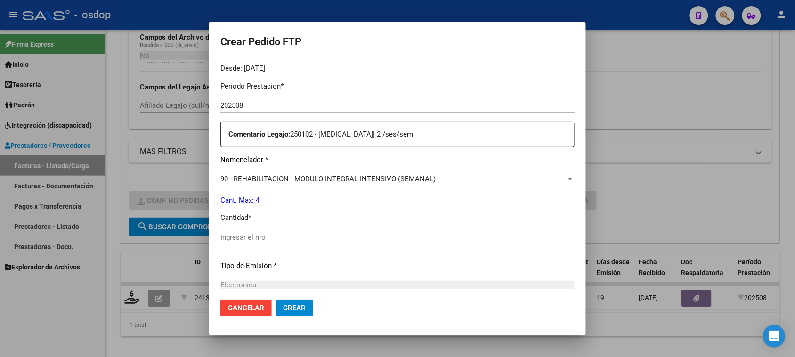
click at [275, 235] on input "Ingresar el nro" at bounding box center [397, 237] width 354 height 8
type input "4"
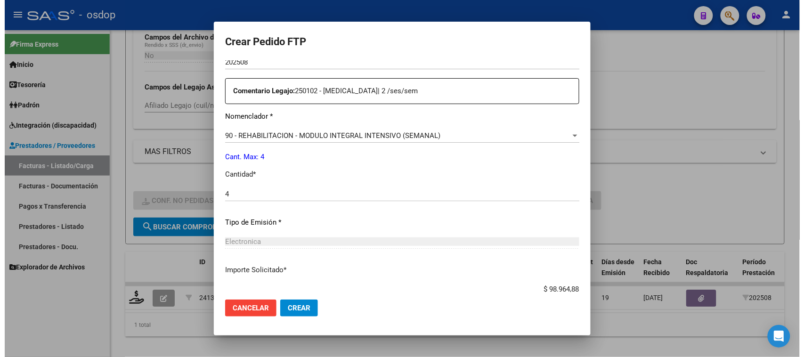
scroll to position [398, 0]
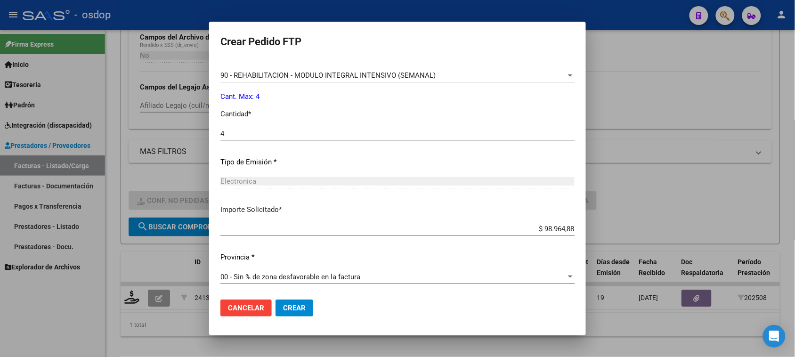
click at [292, 306] on span "Crear" at bounding box center [294, 308] width 23 height 8
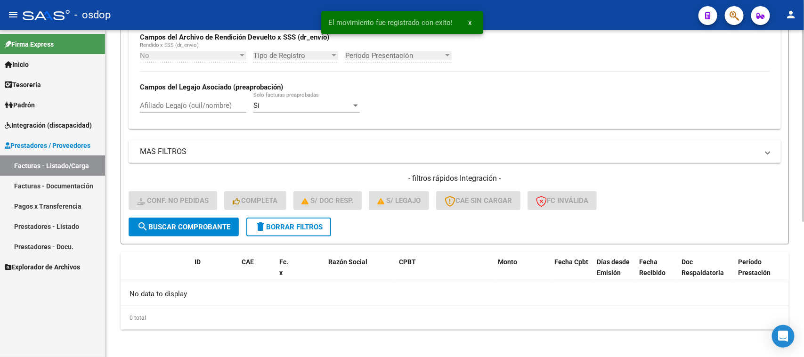
click at [319, 225] on span "delete Borrar Filtros" at bounding box center [289, 227] width 68 height 8
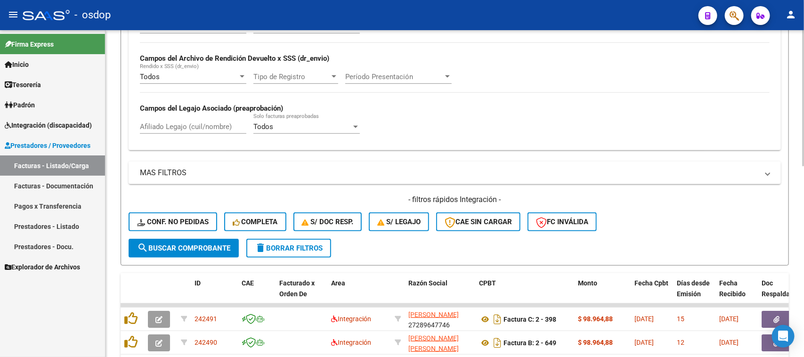
scroll to position [232, 0]
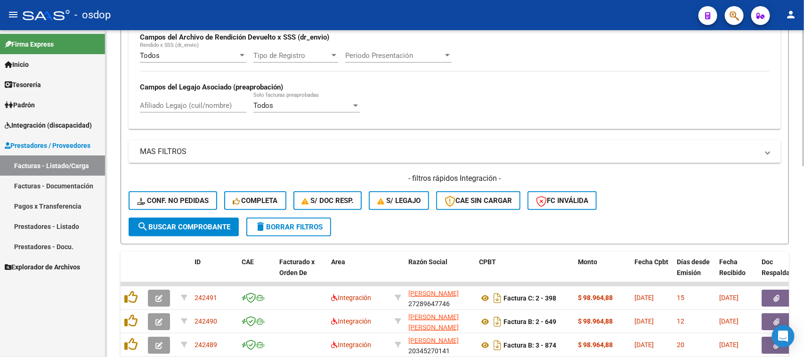
click at [218, 99] on div "Afiliado Legajo (cuil/nombre)" at bounding box center [193, 102] width 106 height 20
paste input "27165734675"
click at [214, 225] on span "search Buscar Comprobante" at bounding box center [183, 227] width 93 height 8
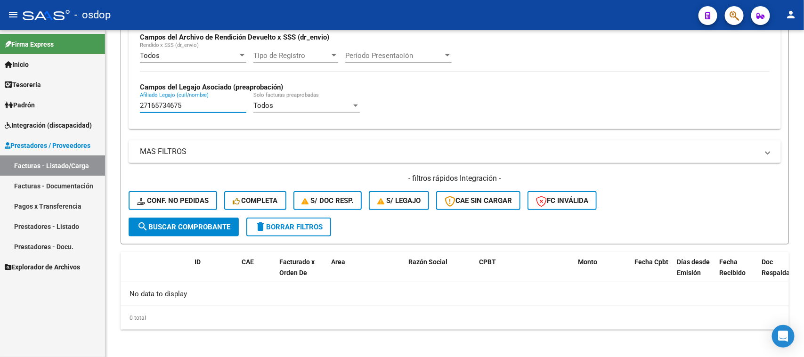
drag, startPoint x: 208, startPoint y: 107, endPoint x: 29, endPoint y: 107, distance: 178.9
click at [29, 107] on mat-sidenav-container "Firma Express Inicio Calendario SSS Instructivos Contacto OS Tesorería Extracto…" at bounding box center [402, 193] width 804 height 327
paste input "427707518"
click at [210, 223] on span "search Buscar Comprobante" at bounding box center [183, 227] width 93 height 8
drag, startPoint x: 195, startPoint y: 101, endPoint x: 59, endPoint y: 112, distance: 136.5
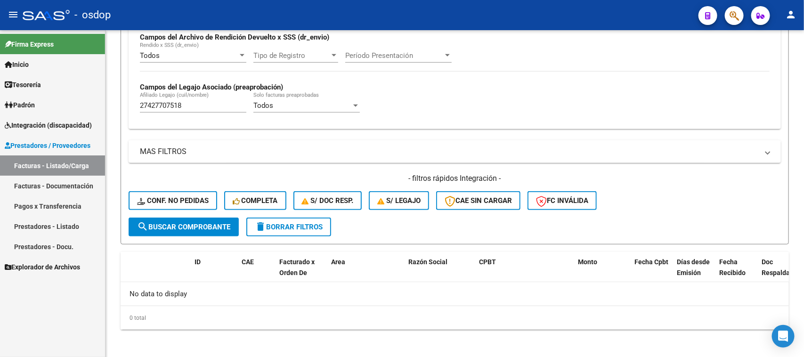
click at [74, 111] on mat-sidenav-container "Firma Express Inicio Calendario SSS Instructivos Contacto OS Tesorería Extracto…" at bounding box center [402, 193] width 804 height 327
click at [213, 224] on span "search Buscar Comprobante" at bounding box center [183, 227] width 93 height 8
drag, startPoint x: 196, startPoint y: 109, endPoint x: 78, endPoint y: 109, distance: 118.2
click at [78, 109] on mat-sidenav-container "Firma Express Inicio Calendario SSS Instructivos Contacto OS Tesorería Extracto…" at bounding box center [402, 193] width 804 height 327
click at [217, 128] on div "Filtros Id Area Area Seleccionar Gerenciador Seleccionar Gerenciador No Confirm…" at bounding box center [455, 52] width 652 height 330
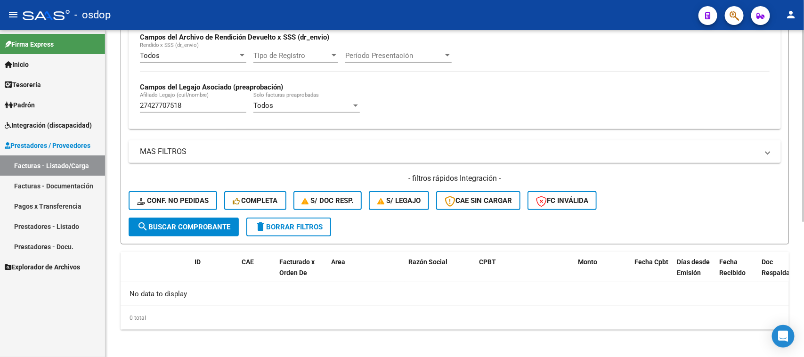
click at [193, 109] on div "27427707518 [PERSON_NAME] (cuil/nombre)" at bounding box center [193, 102] width 106 height 20
drag, startPoint x: 186, startPoint y: 105, endPoint x: 103, endPoint y: 110, distance: 83.5
click at [103, 110] on mat-sidenav-container "Firma Express Inicio Calendario SSS Instructivos Contacto OS Tesorería Extracto…" at bounding box center [402, 193] width 804 height 327
paste input "0484702153"
click at [203, 223] on span "search Buscar Comprobante" at bounding box center [183, 227] width 93 height 8
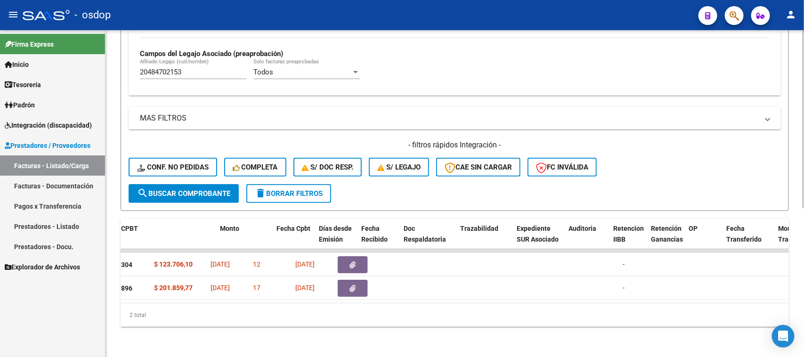
scroll to position [0, 358]
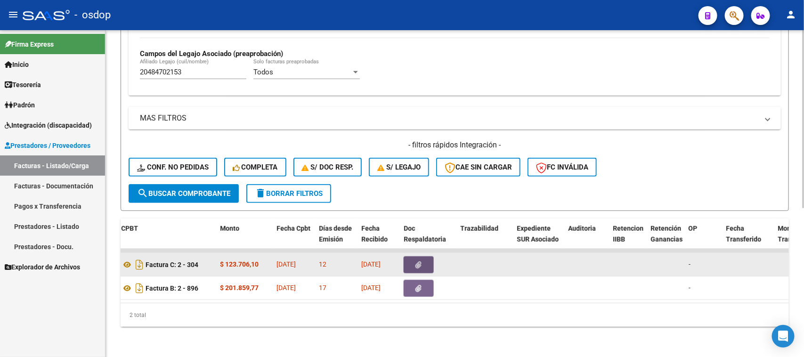
click at [424, 257] on button "button" at bounding box center [419, 264] width 30 height 17
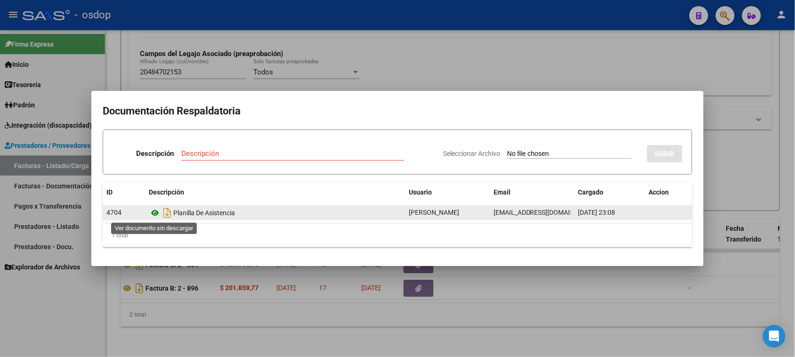
click at [156, 215] on icon at bounding box center [155, 212] width 12 height 11
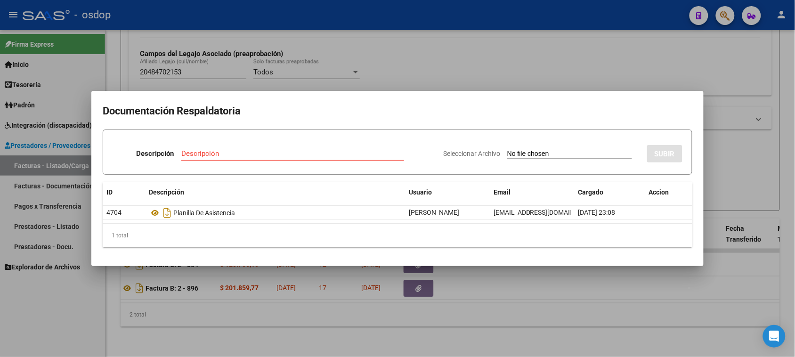
drag, startPoint x: 526, startPoint y: 318, endPoint x: 519, endPoint y: 317, distance: 6.3
click at [525, 318] on div at bounding box center [397, 178] width 795 height 357
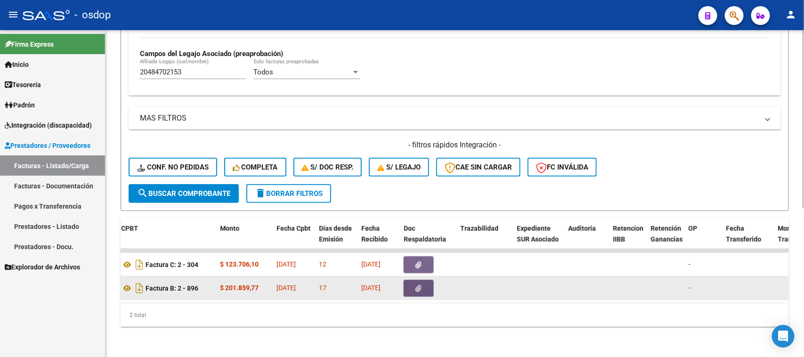
click at [424, 280] on button "button" at bounding box center [419, 288] width 30 height 17
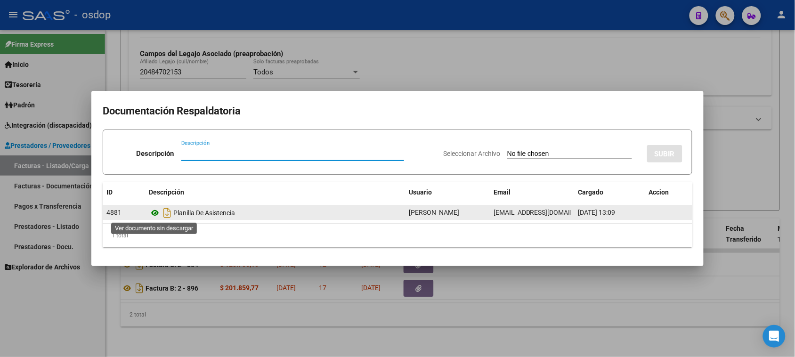
click at [154, 214] on icon at bounding box center [155, 212] width 12 height 11
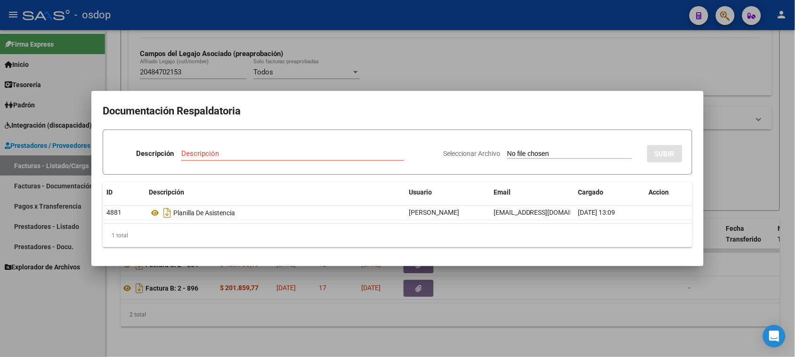
click at [535, 323] on div at bounding box center [397, 178] width 795 height 357
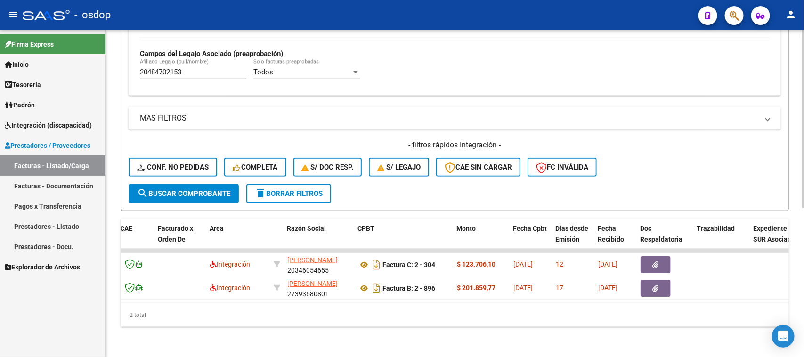
scroll to position [0, 55]
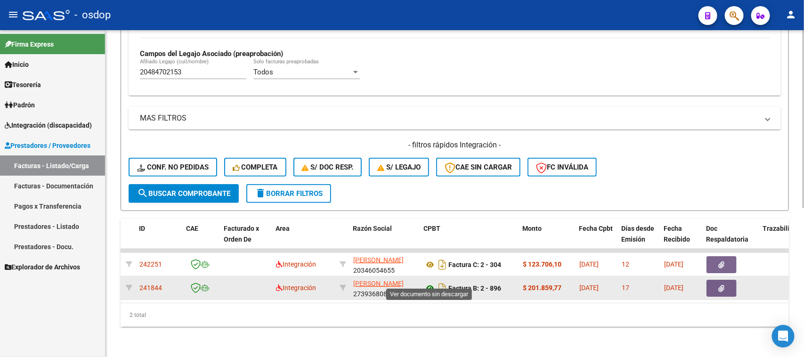
click at [429, 283] on icon at bounding box center [430, 288] width 12 height 11
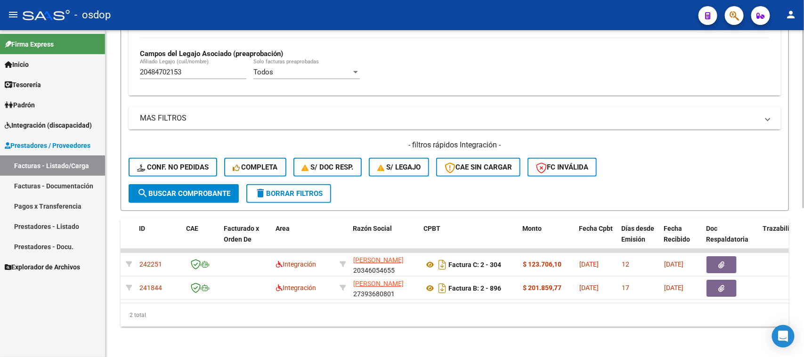
click at [199, 68] on input "20484702153" at bounding box center [193, 72] width 106 height 8
drag, startPoint x: 196, startPoint y: 60, endPoint x: 75, endPoint y: 60, distance: 121.0
click at [76, 60] on mat-sidenav-container "Firma Express Inicio Calendario SSS Instructivos Contacto OS Tesorería Extracto…" at bounding box center [402, 193] width 804 height 327
paste input "7449170542"
type input "27449170542"
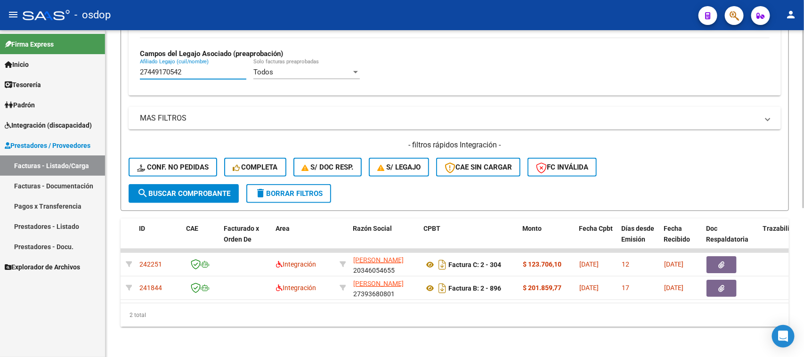
click at [208, 189] on span "search Buscar Comprobante" at bounding box center [183, 193] width 93 height 8
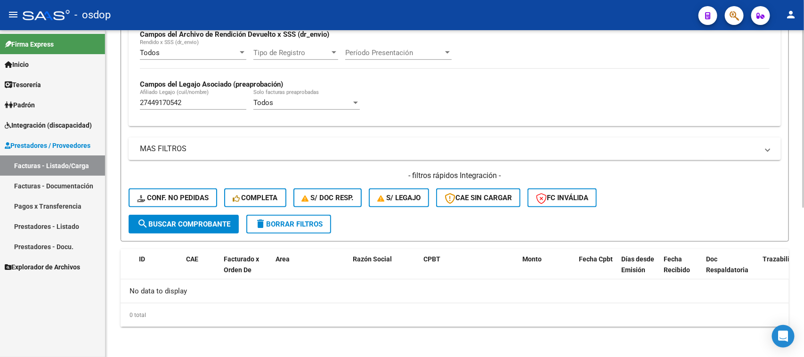
scroll to position [232, 0]
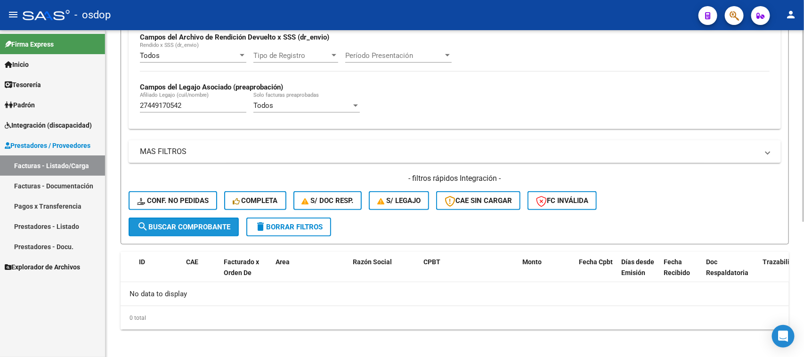
click at [216, 227] on span "search Buscar Comprobante" at bounding box center [183, 227] width 93 height 8
click at [307, 230] on button "delete Borrar Filtros" at bounding box center [288, 227] width 85 height 19
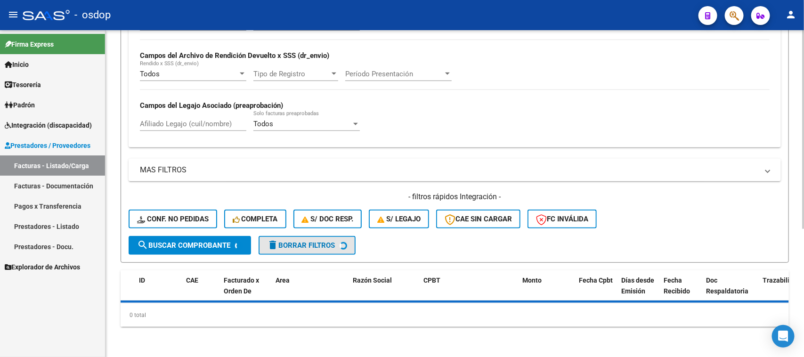
scroll to position [211, 0]
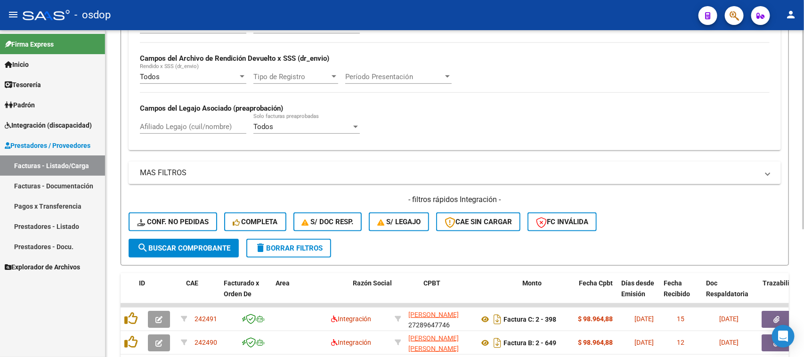
click at [198, 123] on div "Todos Cargado en Para Enviar SSS Período De Prestación Campos del Archivo de Re…" at bounding box center [455, 81] width 652 height 137
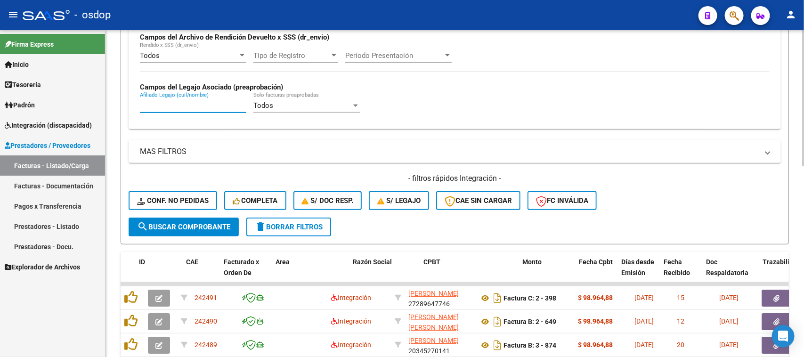
click at [187, 103] on input "Afiliado Legajo (cuil/nombre)" at bounding box center [193, 105] width 106 height 8
paste input "27449170542"
click at [211, 223] on span "search Buscar Comprobante" at bounding box center [183, 227] width 93 height 8
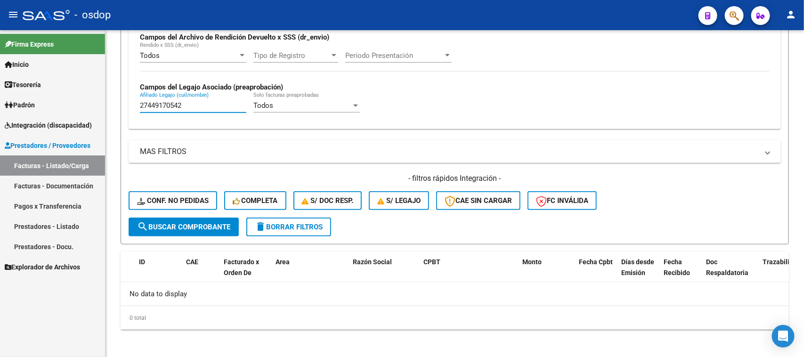
drag, startPoint x: 192, startPoint y: 103, endPoint x: 69, endPoint y: 121, distance: 124.7
click at [65, 107] on mat-sidenav-container "Firma Express Inicio Calendario SSS Instructivos Contacto OS Tesorería Extracto…" at bounding box center [402, 193] width 804 height 327
paste input "4341634780"
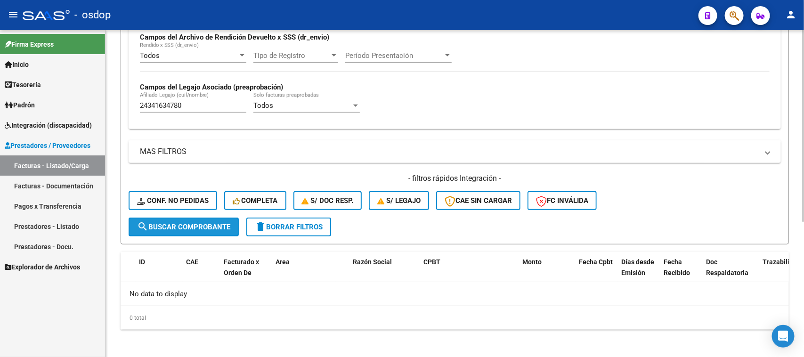
click at [208, 229] on button "search Buscar Comprobante" at bounding box center [184, 227] width 110 height 19
click at [191, 225] on span "search Buscar Comprobante" at bounding box center [183, 227] width 93 height 8
drag, startPoint x: 194, startPoint y: 105, endPoint x: 107, endPoint y: 106, distance: 86.2
click at [108, 106] on div "Video tutorial PRESTADORES -> Listado de CPBTs Emitidos por Prestadores / Prove…" at bounding box center [454, 79] width 698 height 562
paste input "03950058"
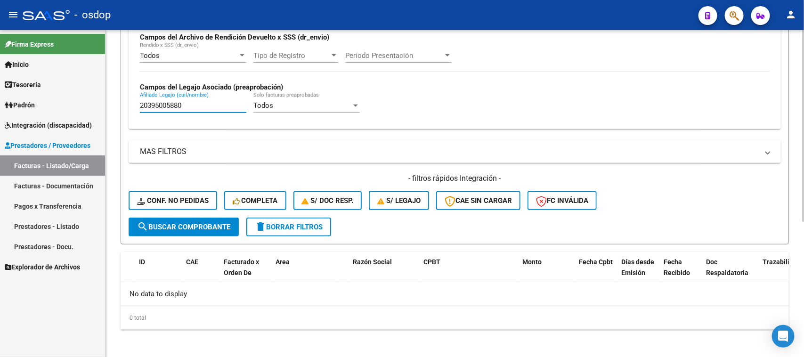
type input "20395005880"
click at [212, 223] on span "search Buscar Comprobante" at bounding box center [183, 227] width 93 height 8
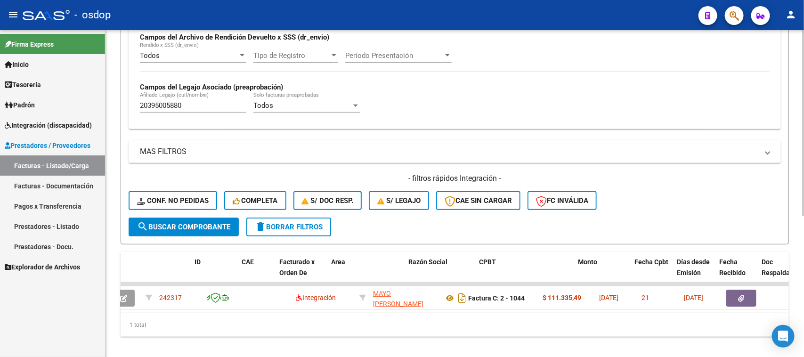
scroll to position [0, 0]
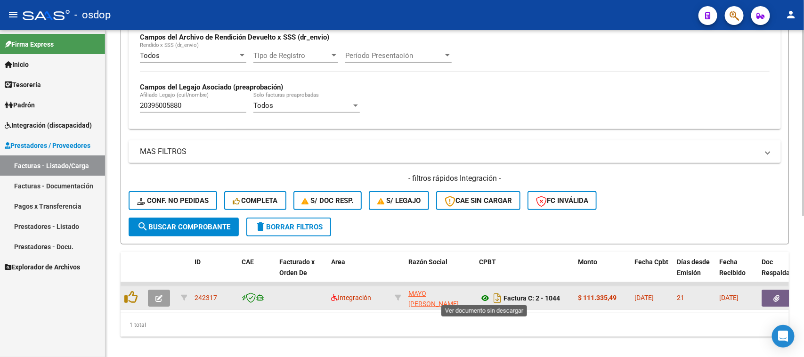
click at [484, 297] on icon at bounding box center [485, 297] width 12 height 11
click at [778, 297] on icon "button" at bounding box center [777, 298] width 6 height 7
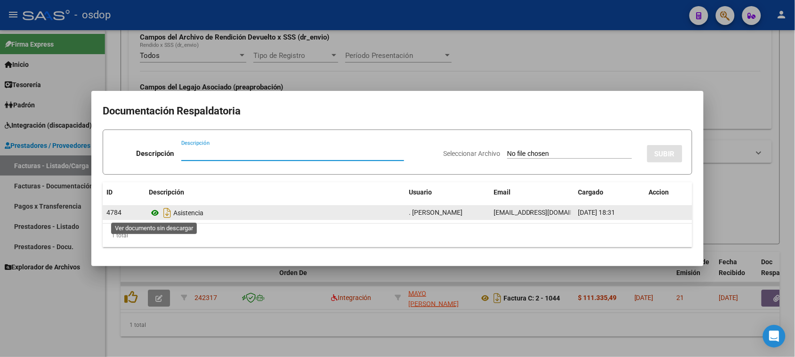
click at [153, 212] on icon at bounding box center [155, 212] width 12 height 11
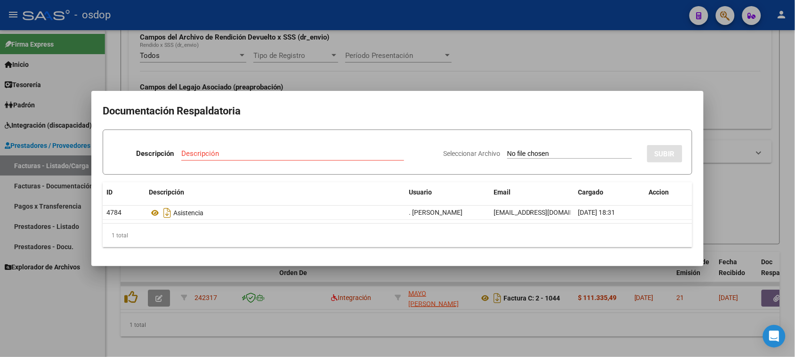
click at [424, 340] on div at bounding box center [397, 178] width 795 height 357
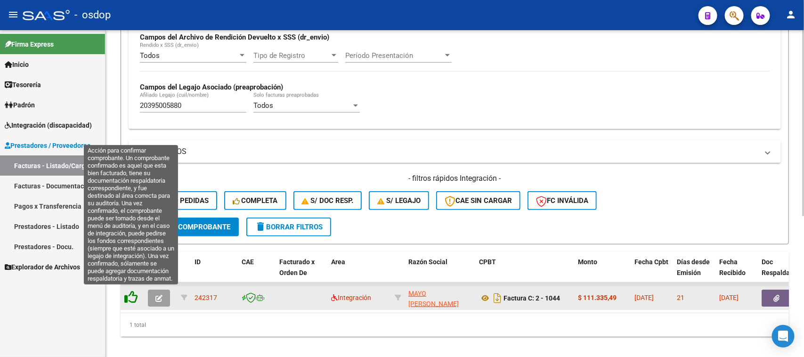
click at [130, 296] on icon at bounding box center [130, 297] width 13 height 13
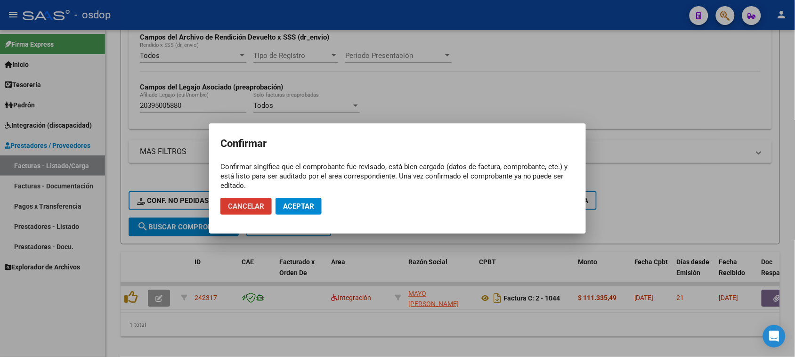
click at [297, 208] on span "Aceptar" at bounding box center [298, 206] width 31 height 8
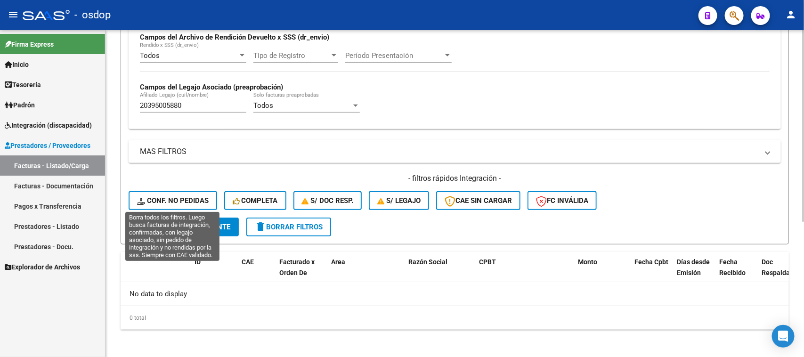
click at [181, 199] on span "Conf. no pedidas" at bounding box center [173, 200] width 72 height 8
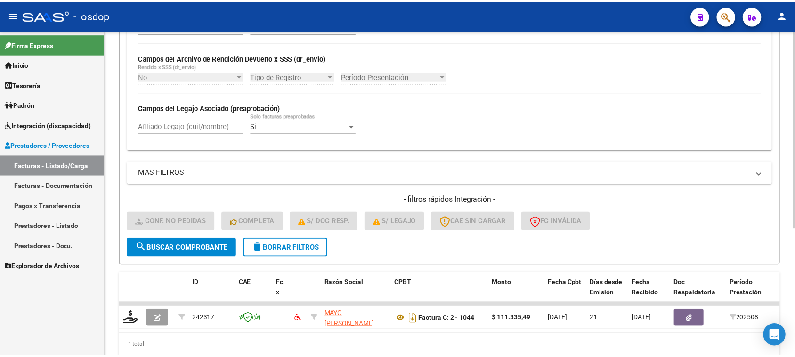
scroll to position [232, 0]
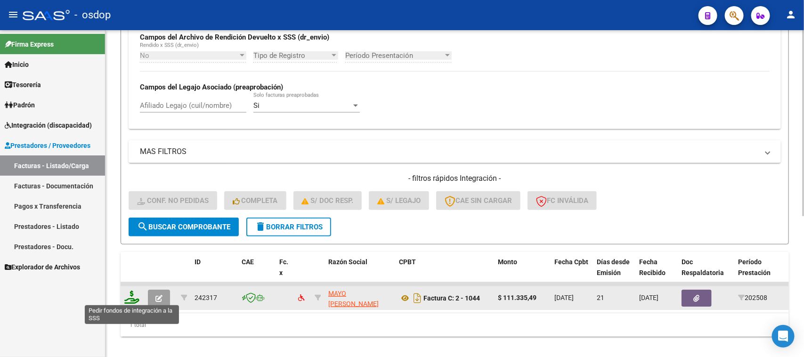
click at [135, 298] on icon at bounding box center [131, 297] width 15 height 13
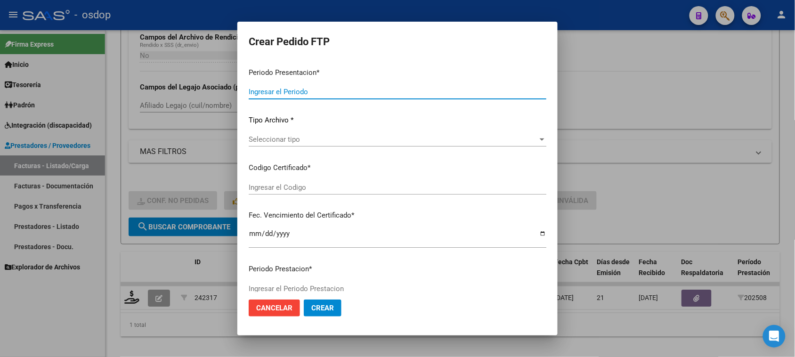
type input "202508"
type input "$ 111.335,49"
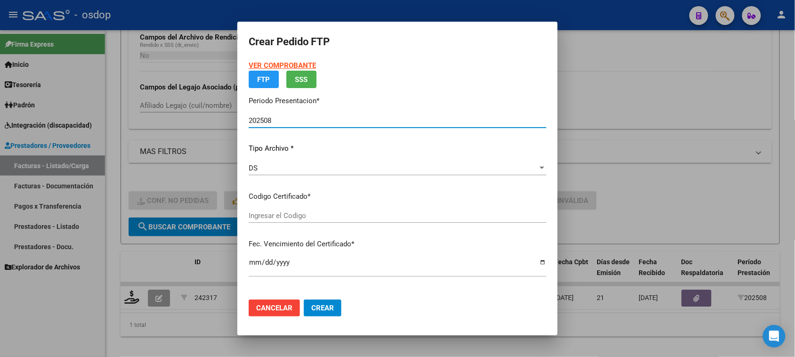
type input "3551921663"
type input "[DATE]"
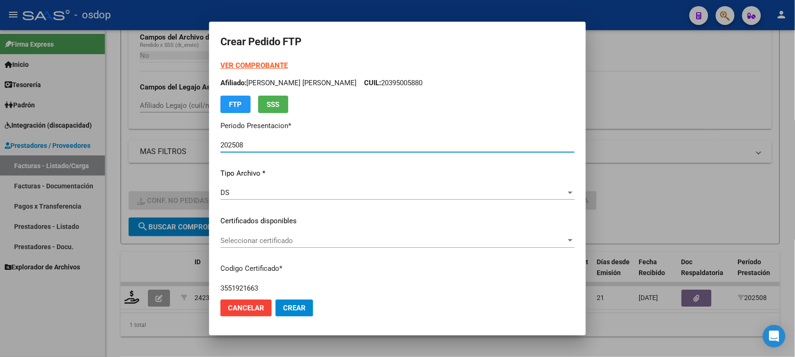
click at [321, 239] on span "Seleccionar certificado" at bounding box center [393, 240] width 346 height 8
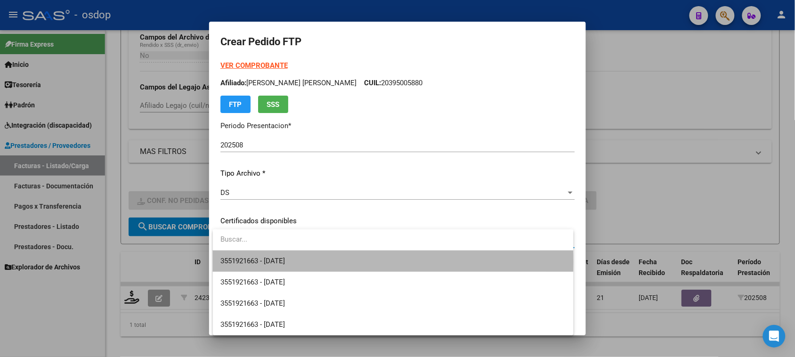
click at [320, 263] on span "3551921663 - [DATE]" at bounding box center [392, 261] width 345 height 21
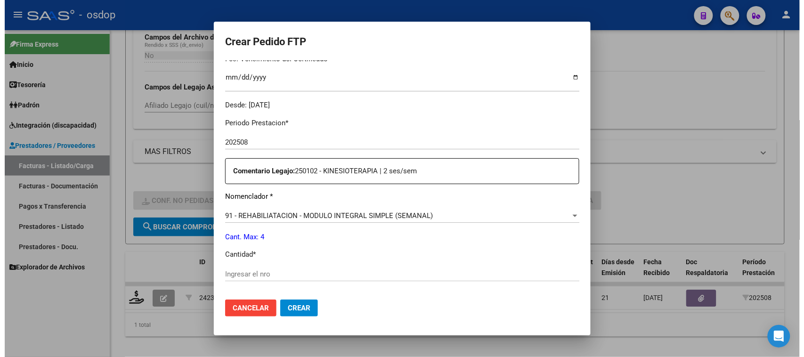
scroll to position [294, 0]
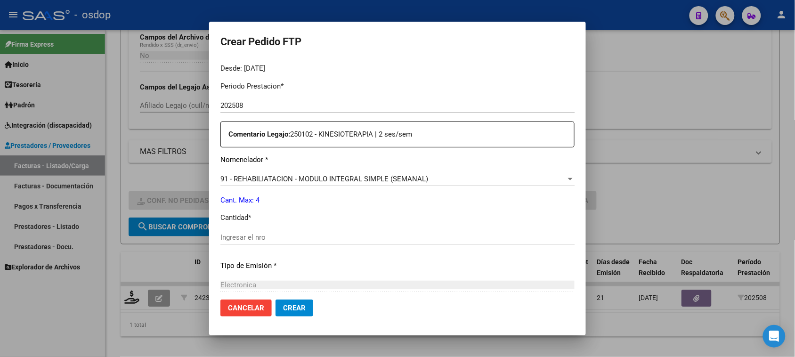
click at [283, 240] on input "Ingresar el nro" at bounding box center [397, 237] width 354 height 8
type input "4"
click at [307, 309] on button "Crear" at bounding box center [294, 308] width 38 height 17
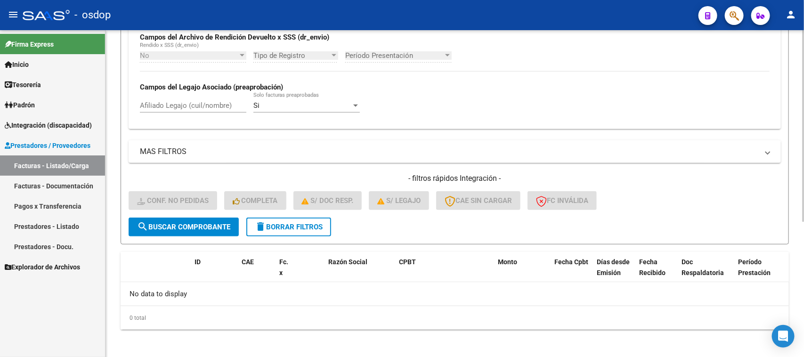
click at [213, 101] on input "Afiliado Legajo (cuil/nombre)" at bounding box center [193, 105] width 106 height 8
paste input "20486814056"
type input "20486814056"
click at [212, 227] on span "search Buscar Comprobante" at bounding box center [183, 227] width 93 height 8
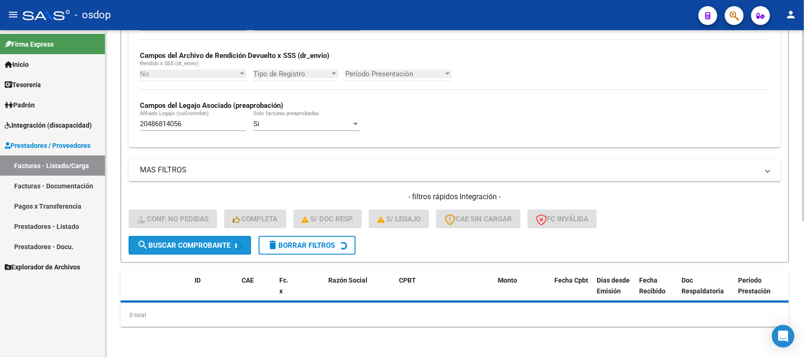
scroll to position [211, 0]
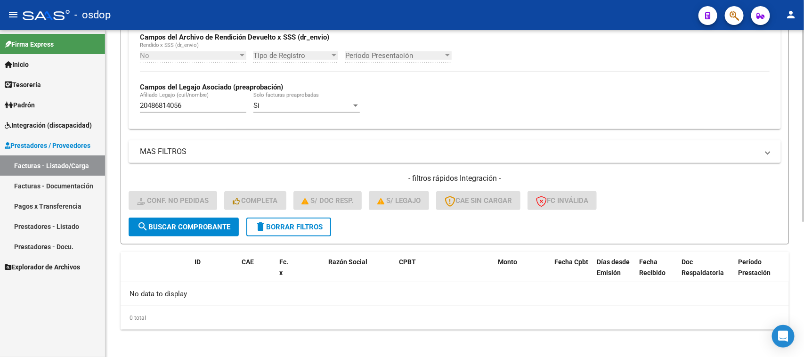
click at [305, 227] on span "delete Borrar Filtros" at bounding box center [289, 227] width 68 height 8
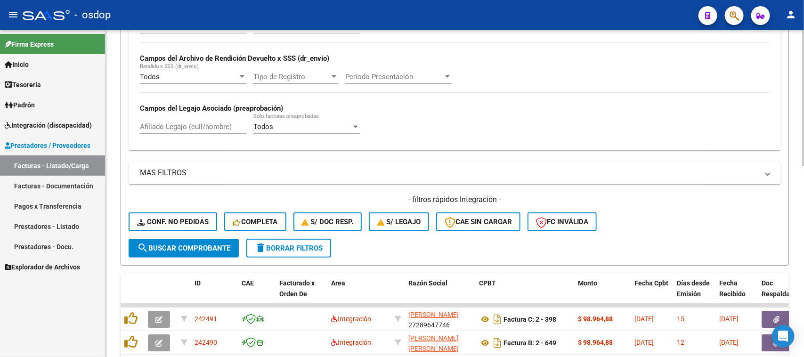
scroll to position [232, 0]
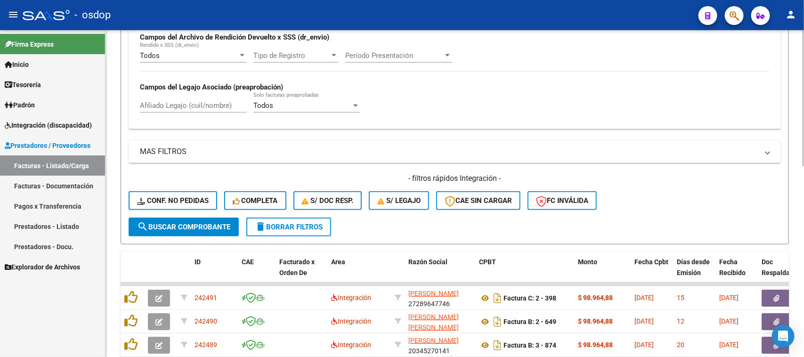
click at [216, 105] on input "Afiliado Legajo (cuil/nombre)" at bounding box center [193, 105] width 106 height 8
paste input "20486814056"
click at [203, 224] on span "search Buscar Comprobante" at bounding box center [183, 227] width 93 height 8
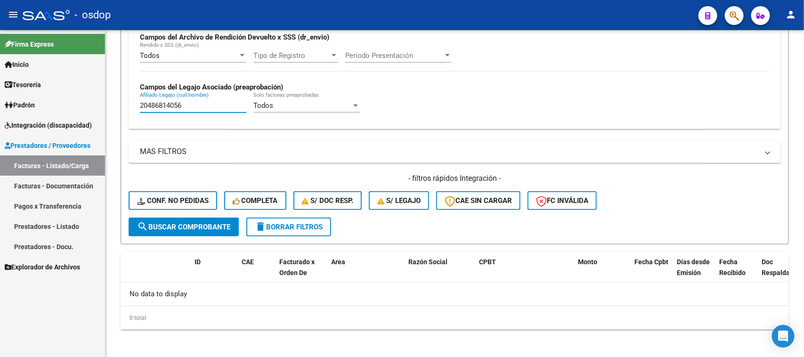
drag, startPoint x: 196, startPoint y: 102, endPoint x: 45, endPoint y: 106, distance: 151.7
click at [45, 103] on mat-sidenav-container "Firma Express Inicio Calendario SSS Instructivos Contacto OS Tesorería Extracto…" at bounding box center [402, 193] width 804 height 327
paste input "530326714"
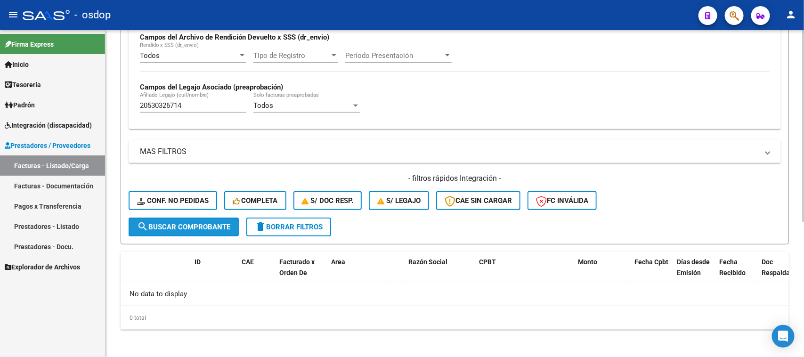
click at [194, 225] on span "search Buscar Comprobante" at bounding box center [183, 227] width 93 height 8
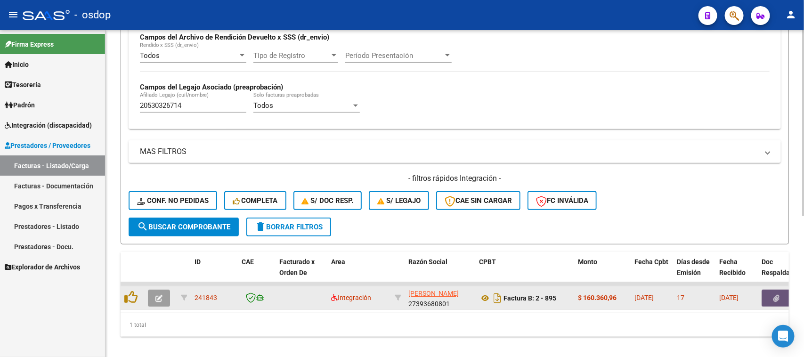
click at [771, 293] on button "button" at bounding box center [776, 298] width 30 height 17
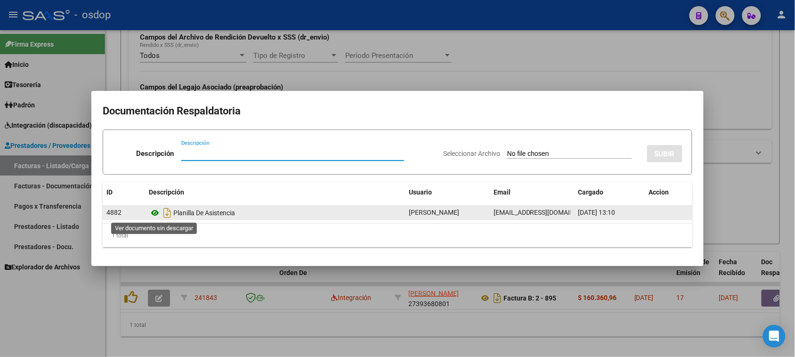
click at [152, 214] on icon at bounding box center [155, 212] width 12 height 11
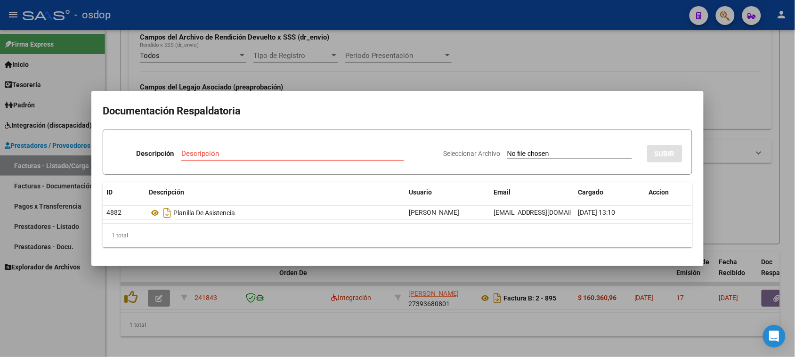
click at [494, 321] on div at bounding box center [397, 178] width 795 height 357
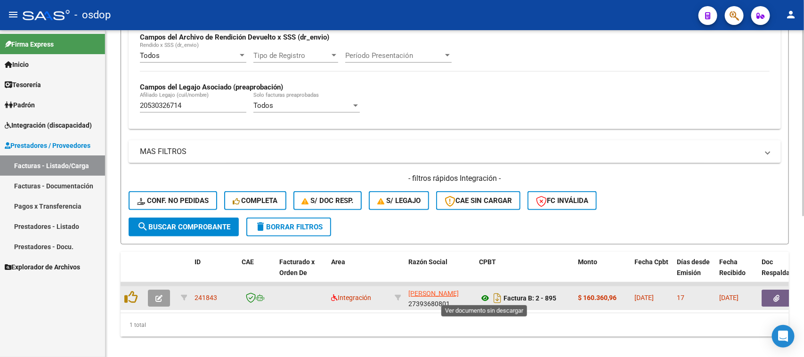
click at [486, 296] on icon at bounding box center [485, 297] width 12 height 11
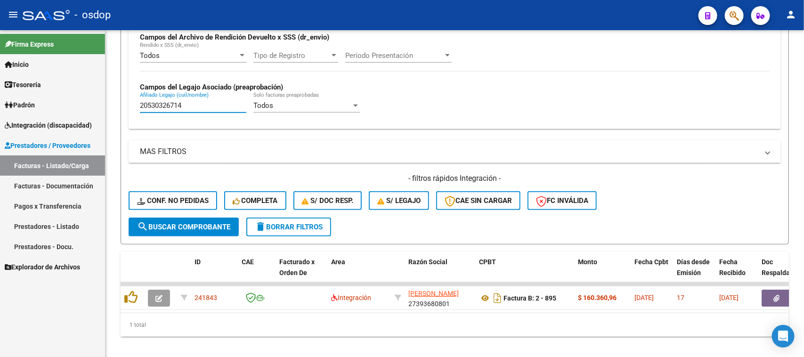
drag, startPoint x: 203, startPoint y: 106, endPoint x: 68, endPoint y: 121, distance: 135.6
click at [74, 114] on mat-sidenav-container "Firma Express Inicio Calendario SSS Instructivos Contacto OS Tesorería Extracto…" at bounding box center [402, 193] width 804 height 327
paste input "7441799727"
type input "27441799727"
click at [207, 227] on span "search Buscar Comprobante" at bounding box center [183, 227] width 93 height 8
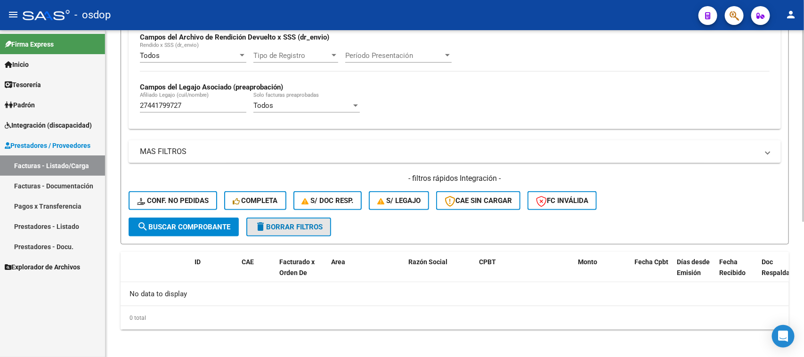
click at [267, 231] on button "delete Borrar Filtros" at bounding box center [288, 227] width 85 height 19
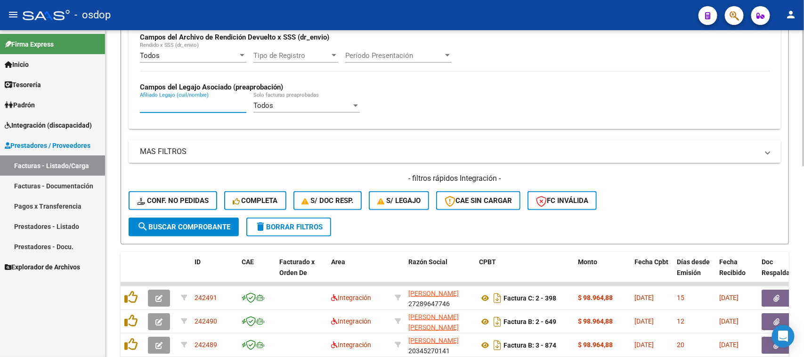
click at [189, 105] on input "Afiliado Legajo (cuil/nombre)" at bounding box center [193, 105] width 106 height 8
paste input "27441799727"
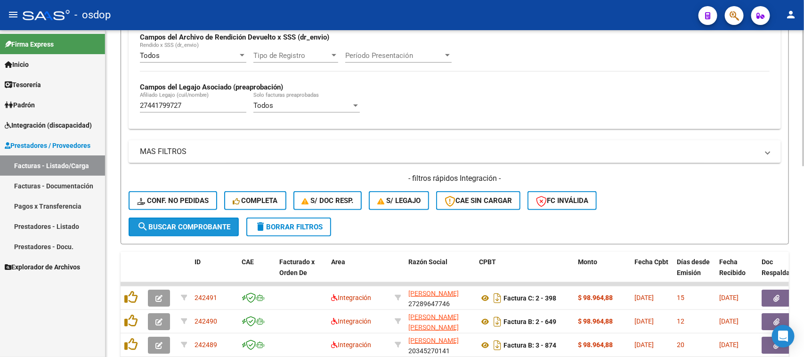
click at [202, 227] on span "search Buscar Comprobante" at bounding box center [183, 227] width 93 height 8
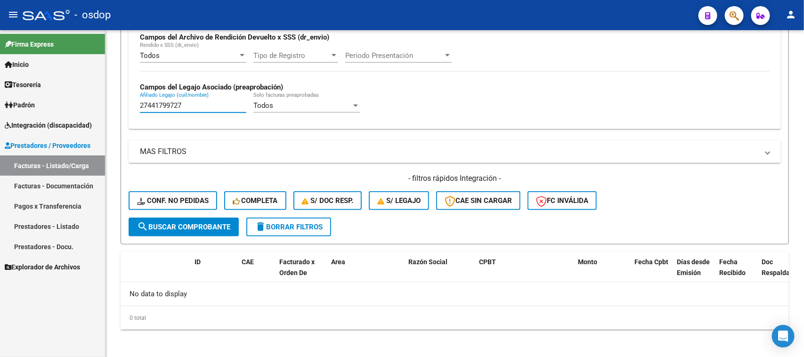
drag, startPoint x: 185, startPoint y: 104, endPoint x: 66, endPoint y: 112, distance: 118.9
click at [57, 104] on mat-sidenav-container "Firma Express Inicio Calendario SSS Instructivos Contacto OS Tesorería Extracto…" at bounding box center [402, 193] width 804 height 327
paste input "0527542104"
click at [194, 223] on span "search Buscar Comprobante" at bounding box center [183, 227] width 93 height 8
drag, startPoint x: 205, startPoint y: 106, endPoint x: 91, endPoint y: 110, distance: 114.5
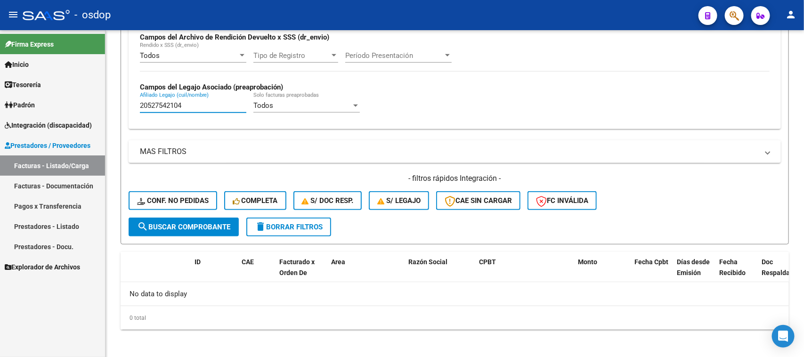
click at [93, 109] on mat-sidenav-container "Firma Express Inicio Calendario SSS Instructivos Contacto OS Tesorería Extracto…" at bounding box center [402, 193] width 804 height 327
paste input "43959857"
type input "20439598574"
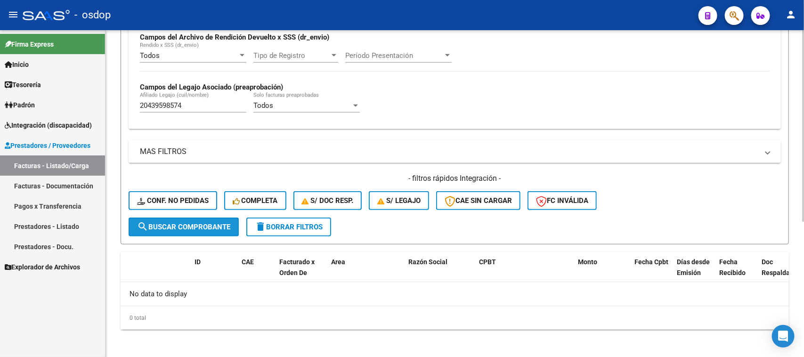
click at [222, 226] on span "search Buscar Comprobante" at bounding box center [183, 227] width 93 height 8
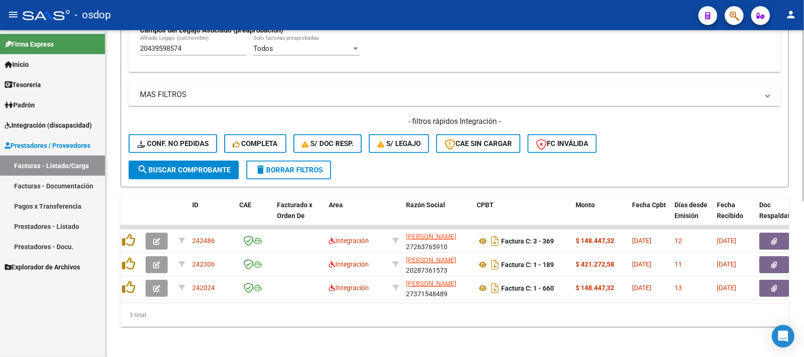
scroll to position [0, 0]
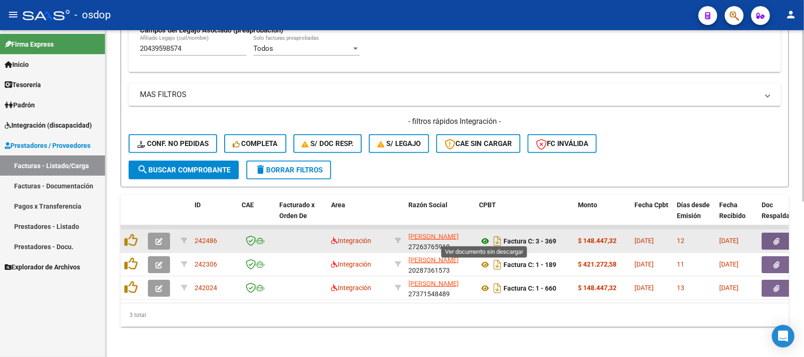
click at [486, 236] on icon at bounding box center [485, 240] width 12 height 11
click at [767, 238] on button "button" at bounding box center [776, 241] width 30 height 17
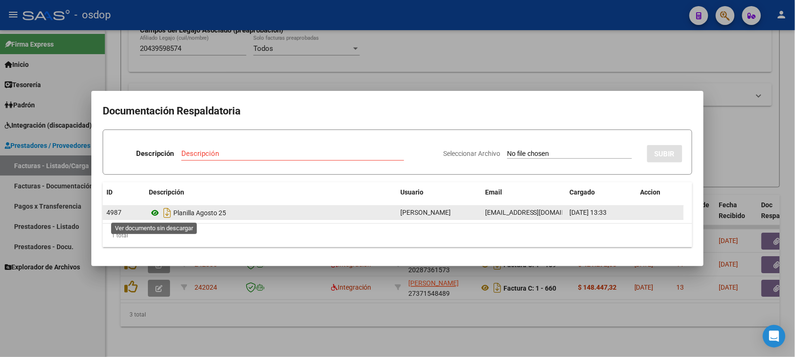
click at [155, 212] on icon at bounding box center [155, 212] width 12 height 11
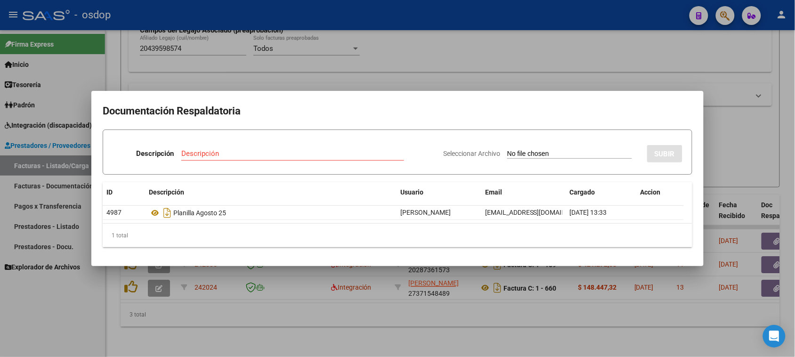
click at [334, 338] on div at bounding box center [397, 178] width 795 height 357
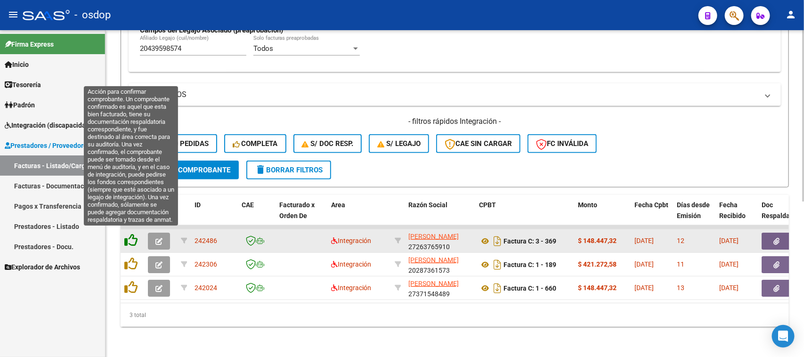
click at [130, 236] on icon at bounding box center [130, 240] width 13 height 13
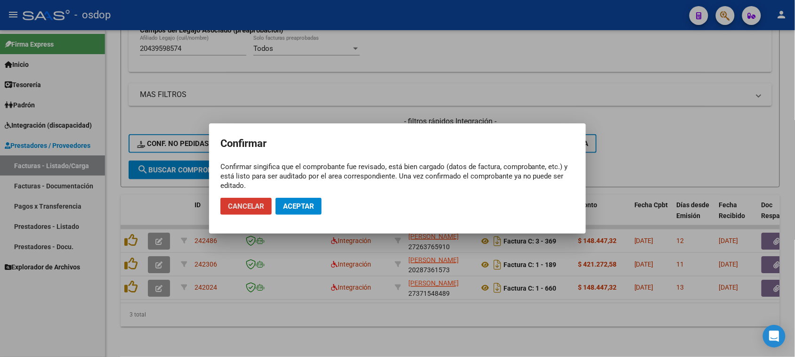
click at [292, 206] on span "Aceptar" at bounding box center [298, 206] width 31 height 8
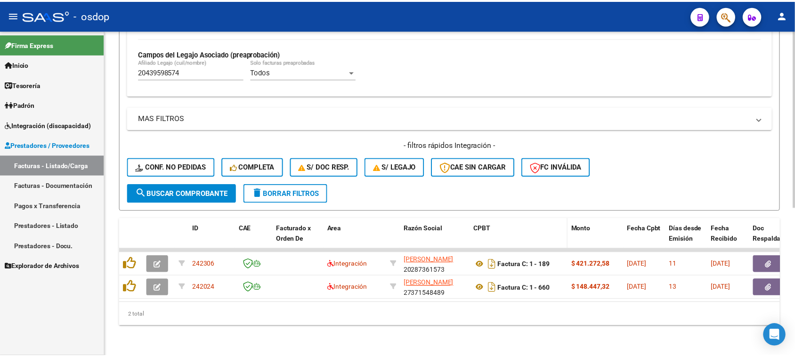
scroll to position [272, 0]
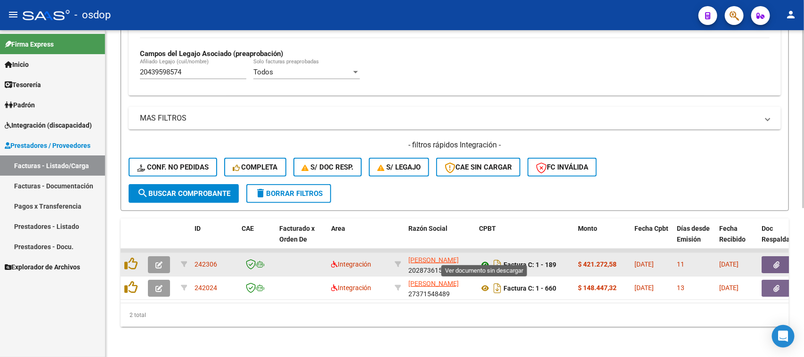
click at [486, 259] on icon at bounding box center [485, 264] width 12 height 11
click at [772, 258] on button "button" at bounding box center [776, 264] width 30 height 17
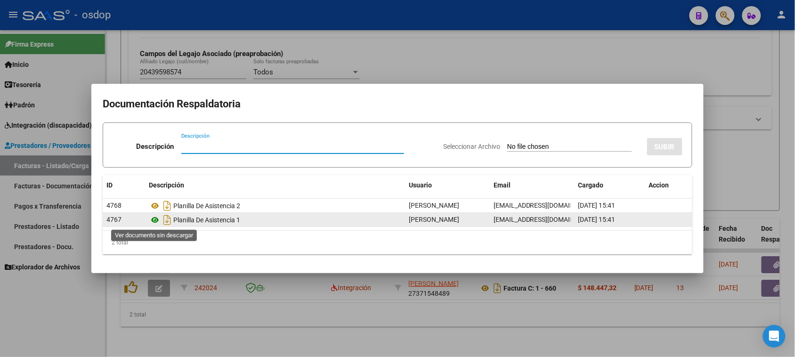
click at [154, 222] on icon at bounding box center [155, 219] width 12 height 11
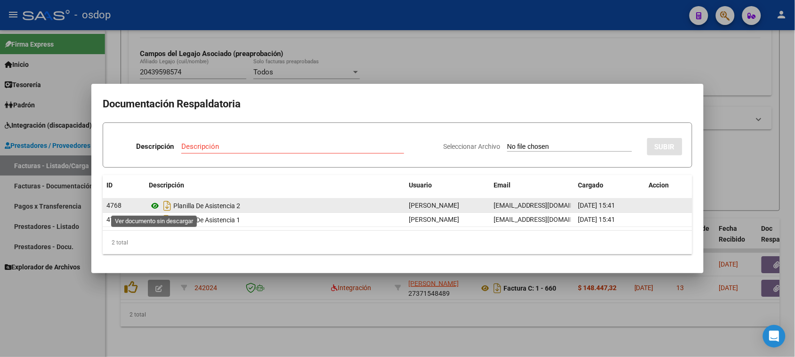
click at [154, 207] on icon at bounding box center [155, 205] width 12 height 11
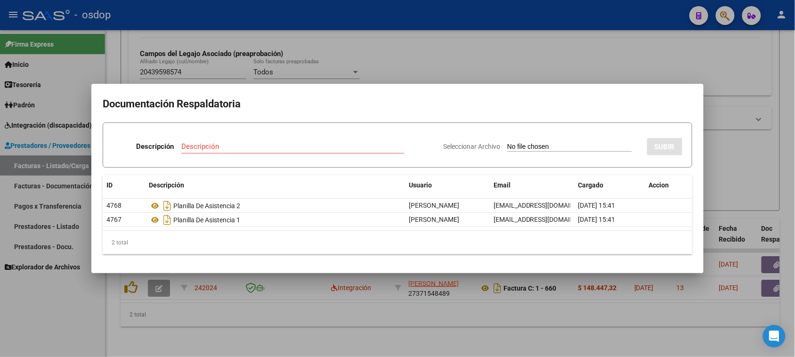
click at [455, 310] on div at bounding box center [397, 178] width 795 height 357
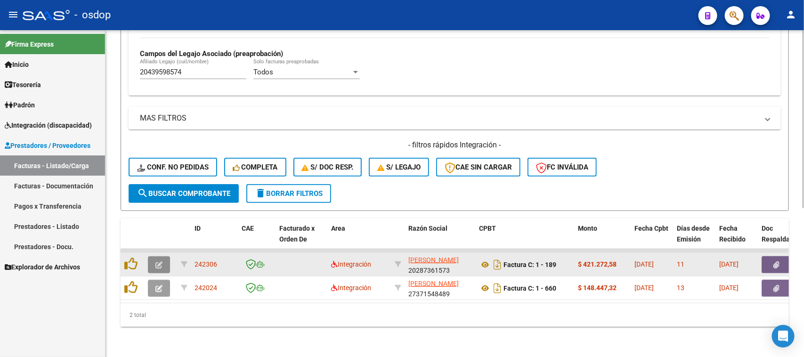
click at [159, 261] on icon "button" at bounding box center [158, 264] width 7 height 7
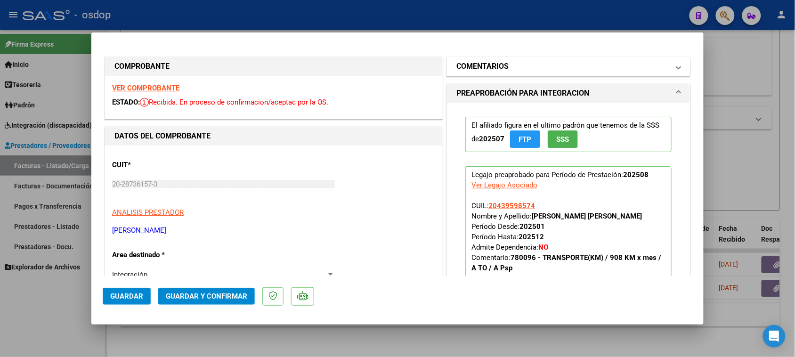
click at [515, 70] on mat-panel-title "COMENTARIOS" at bounding box center [562, 66] width 213 height 11
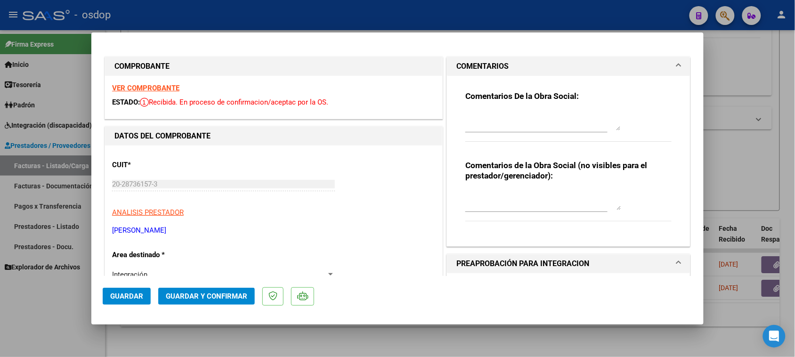
click at [502, 189] on div at bounding box center [542, 200] width 155 height 23
click at [535, 201] on textarea "Traslado a terapias" at bounding box center [542, 200] width 155 height 19
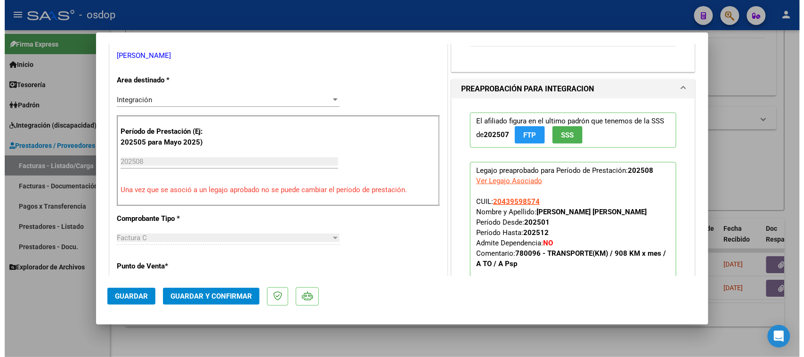
scroll to position [235, 0]
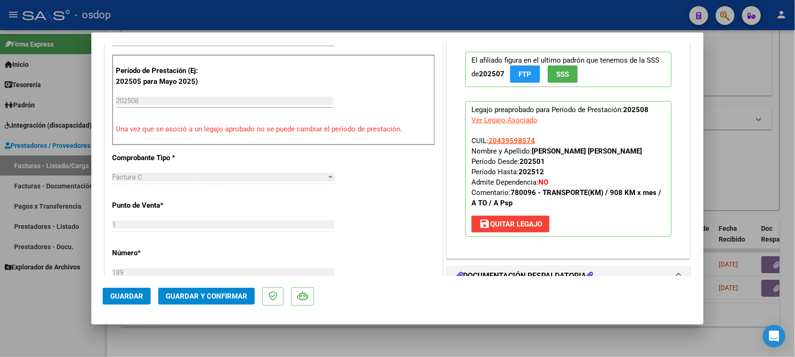
type textarea "Traslado a terapias 777.6 km mensuales. Valor por km $541.76 s/dep.-"
click at [224, 295] on span "Guardar y Confirmar" at bounding box center [206, 296] width 81 height 8
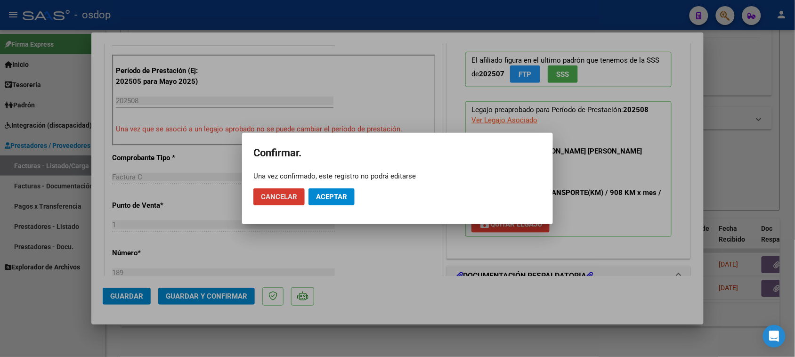
click at [330, 199] on span "Aceptar" at bounding box center [331, 197] width 31 height 8
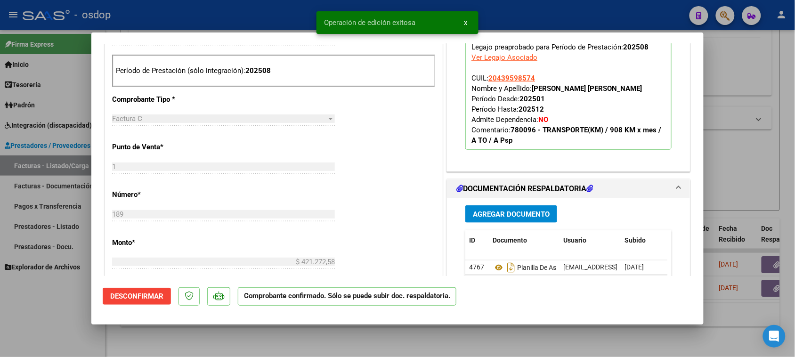
click at [375, 345] on div at bounding box center [397, 178] width 795 height 357
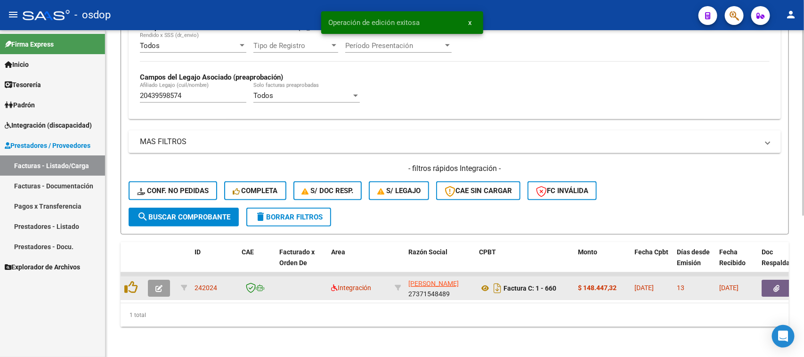
scroll to position [249, 0]
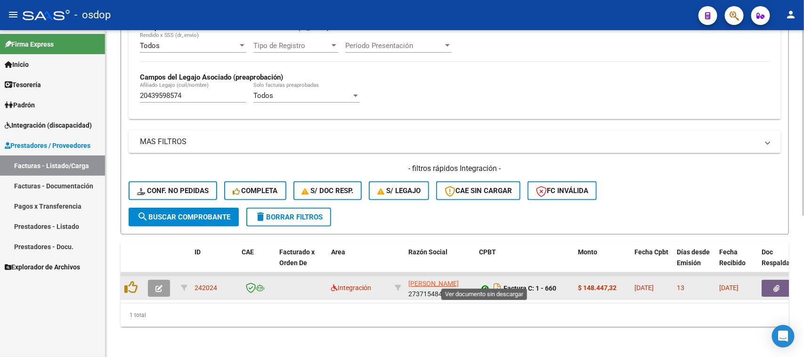
click at [485, 283] on icon at bounding box center [485, 288] width 12 height 11
click at [769, 280] on button "button" at bounding box center [776, 288] width 30 height 17
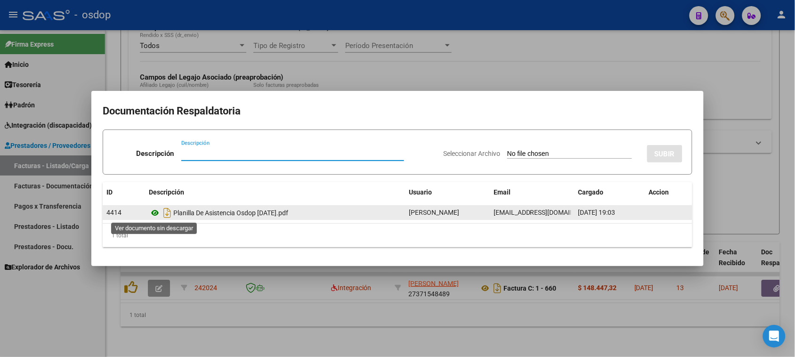
click at [154, 213] on icon at bounding box center [155, 212] width 12 height 11
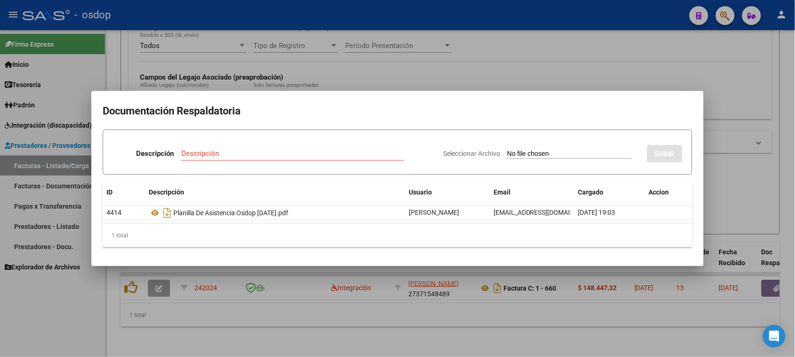
drag, startPoint x: 249, startPoint y: 326, endPoint x: 225, endPoint y: 319, distance: 24.5
click at [247, 326] on div at bounding box center [397, 178] width 795 height 357
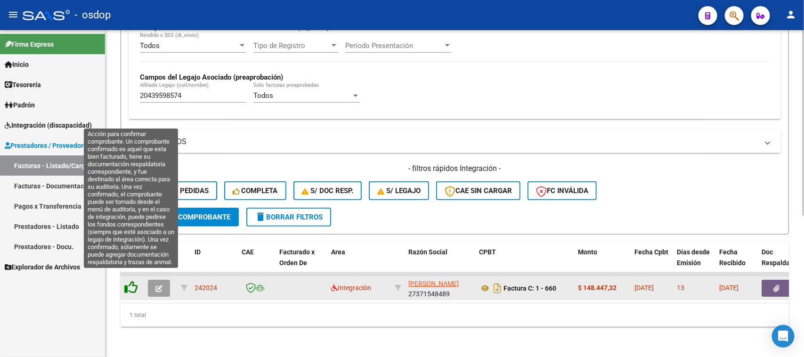
click at [128, 281] on icon at bounding box center [130, 287] width 13 height 13
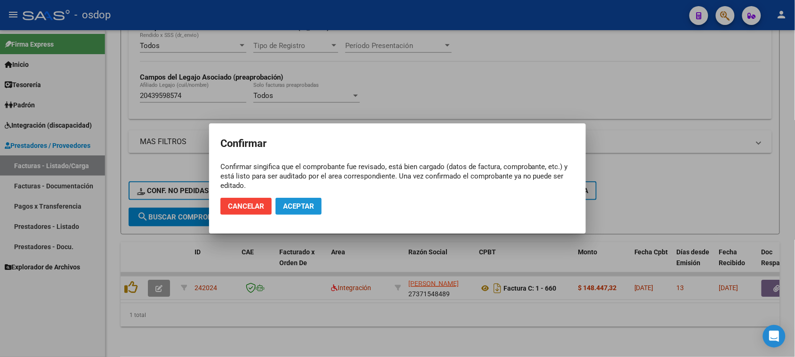
click at [287, 202] on span "Aceptar" at bounding box center [298, 206] width 31 height 8
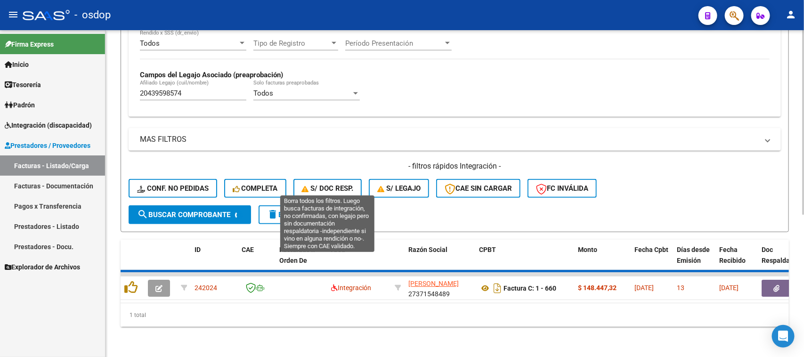
scroll to position [232, 0]
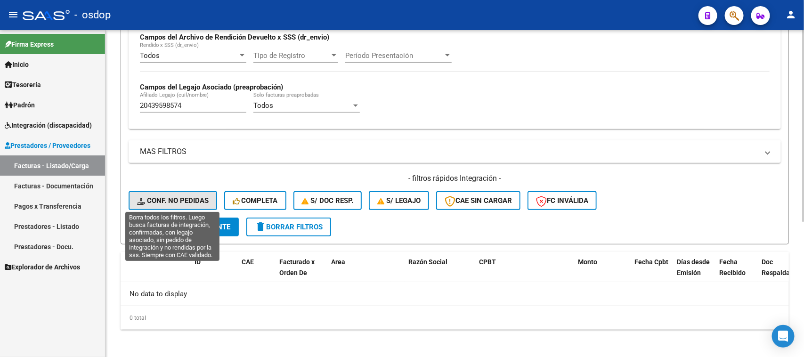
click at [179, 198] on span "Conf. no pedidas" at bounding box center [173, 200] width 72 height 8
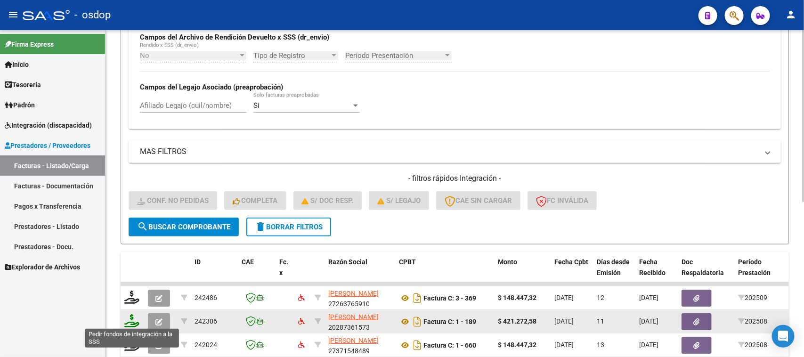
click at [129, 320] on icon at bounding box center [131, 320] width 15 height 13
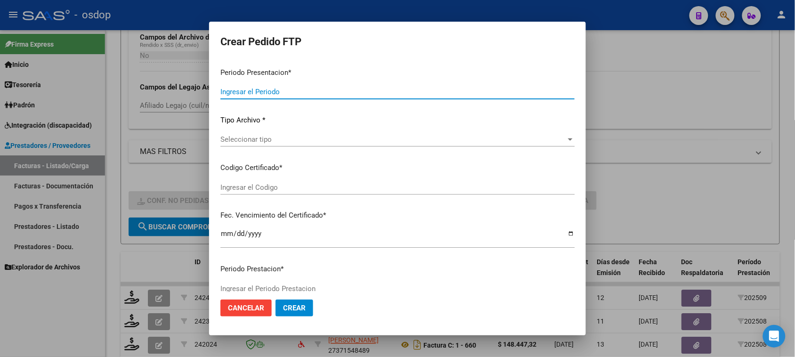
type input "202508"
type input "$ 421.272,58"
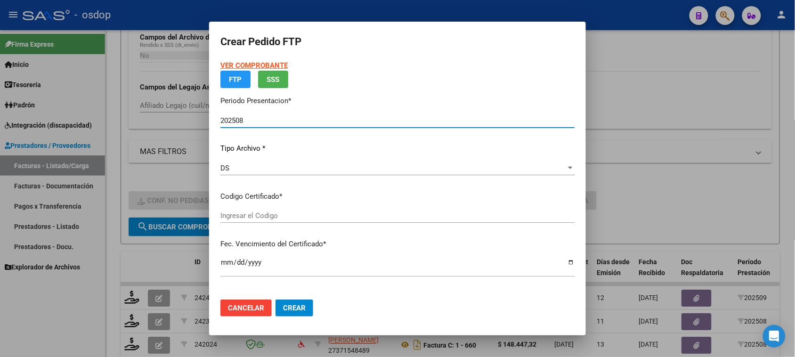
type input "2787556980"
type input "[DATE]"
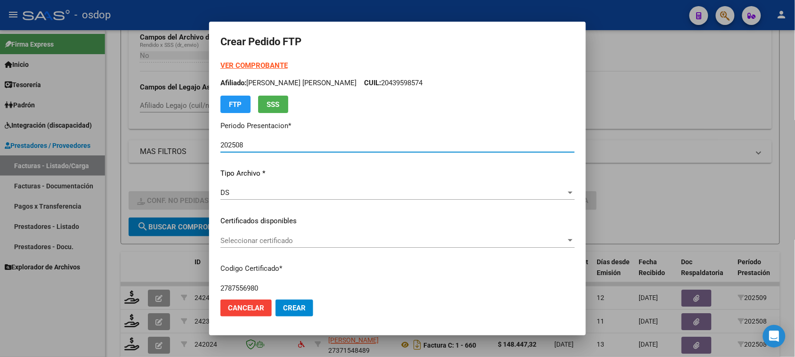
click at [396, 241] on span "Seleccionar certificado" at bounding box center [393, 240] width 346 height 8
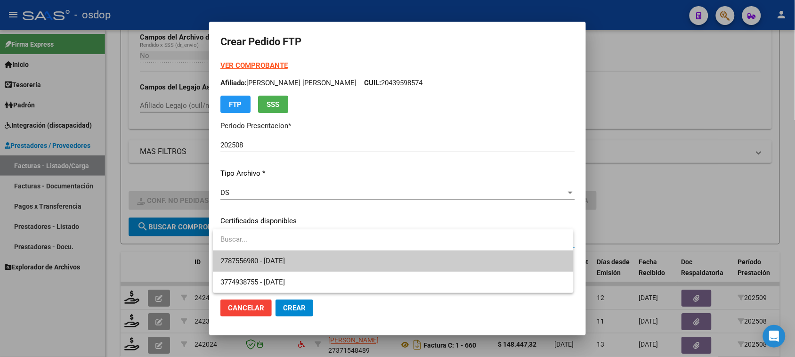
click at [391, 258] on span "2787556980 - [DATE]" at bounding box center [392, 261] width 345 height 21
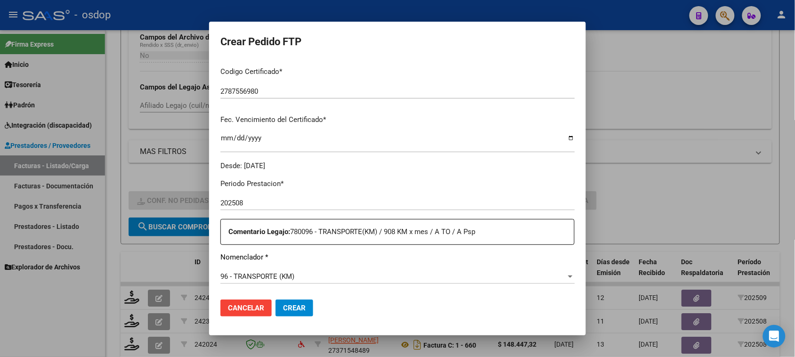
scroll to position [294, 0]
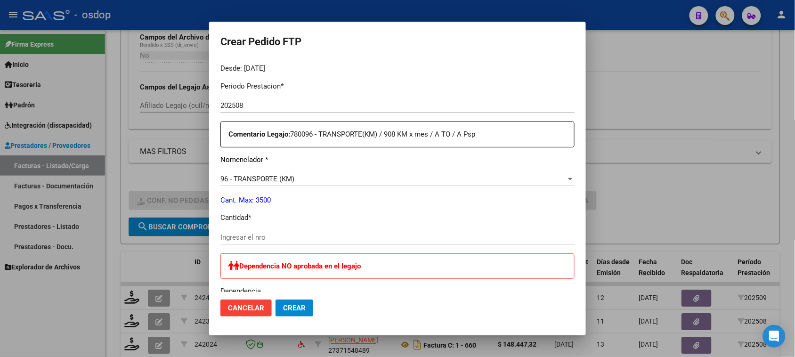
click at [279, 235] on input "Ingresar el nro" at bounding box center [397, 237] width 354 height 8
click at [286, 233] on input "Ingresar el nro" at bounding box center [397, 237] width 354 height 8
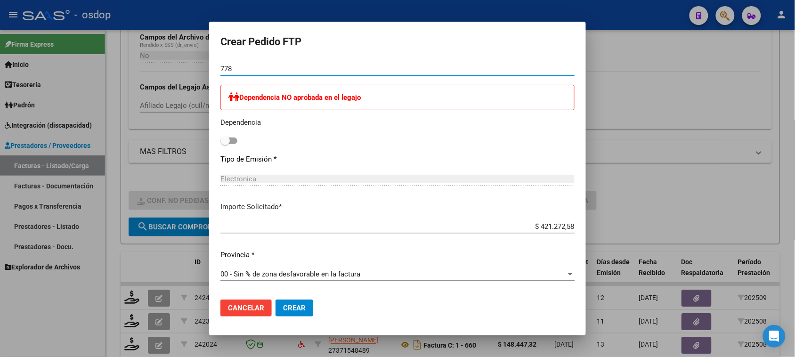
scroll to position [556, 0]
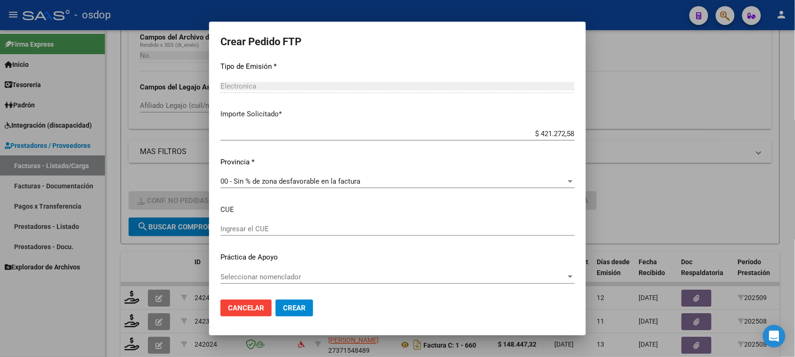
type input "778"
click at [300, 304] on span "Crear" at bounding box center [294, 308] width 23 height 8
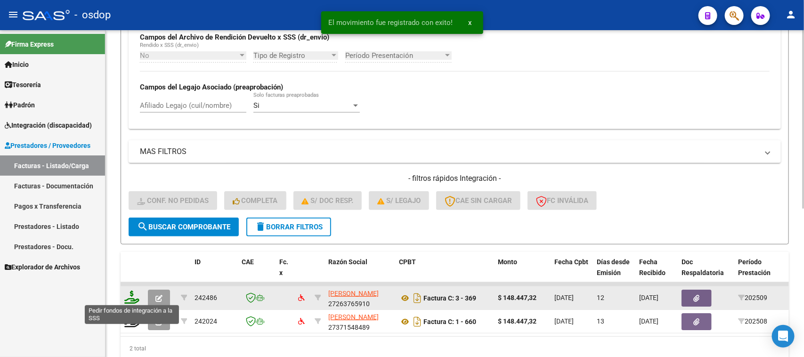
click at [132, 295] on icon at bounding box center [131, 297] width 15 height 13
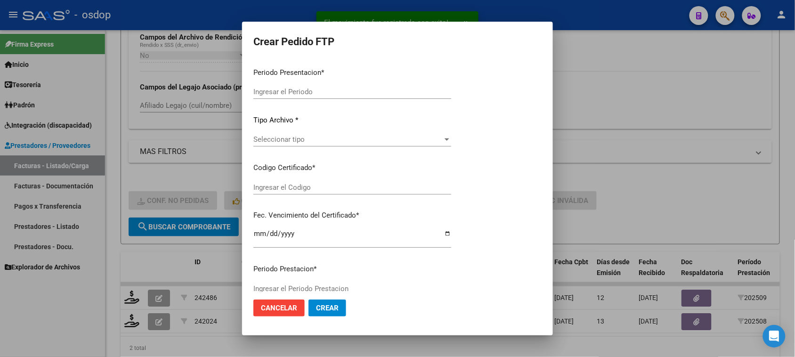
type input "202508"
type input "202509"
type input "$ 148.447,32"
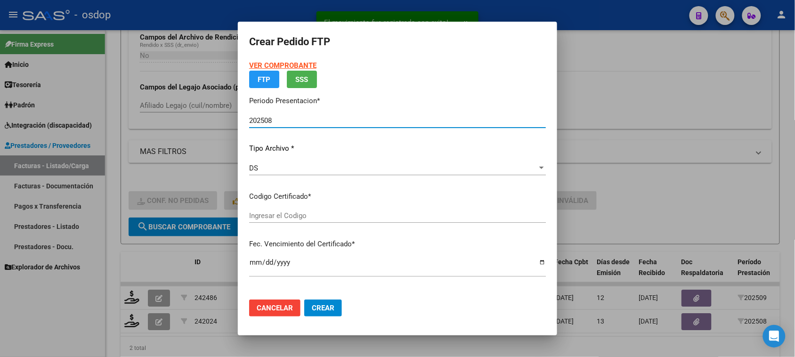
type input "2787556980"
type input "[DATE]"
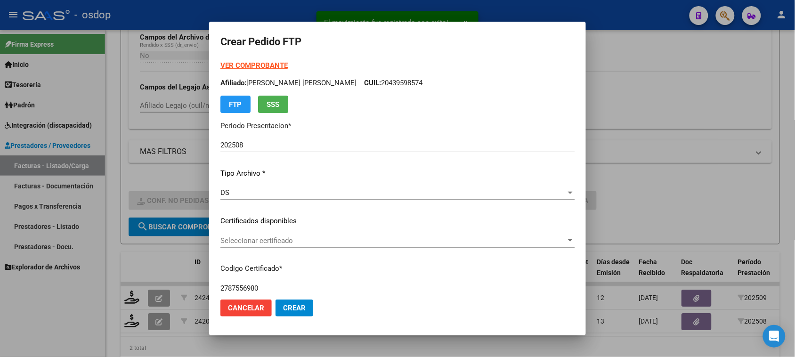
click at [335, 245] on div "Seleccionar certificado Seleccionar certificado" at bounding box center [397, 241] width 354 height 14
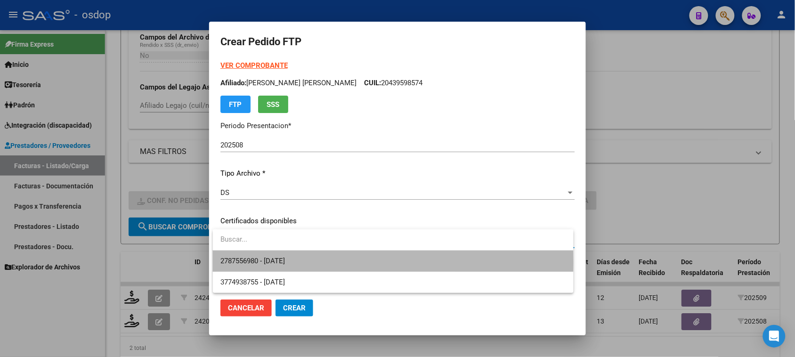
click at [335, 262] on span "2787556980 - [DATE]" at bounding box center [392, 261] width 345 height 21
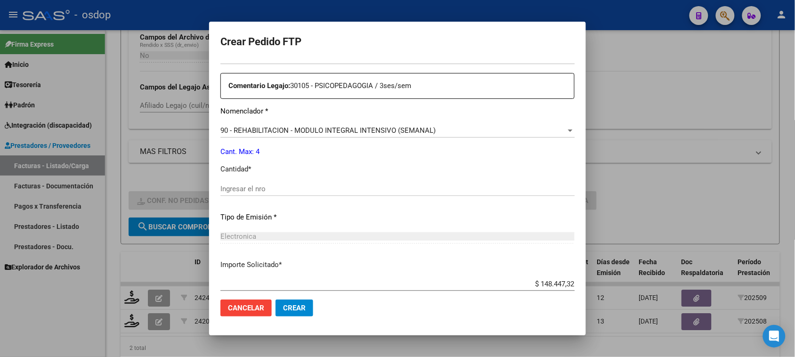
scroll to position [353, 0]
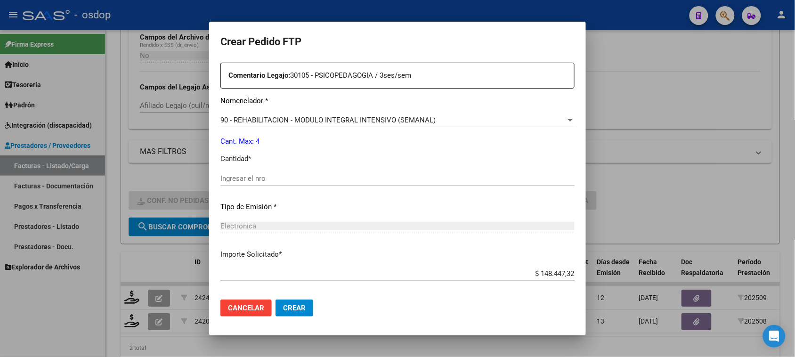
click at [278, 182] on input "Ingresar el nro" at bounding box center [397, 178] width 354 height 8
type input "4"
click at [291, 314] on button "Crear" at bounding box center [294, 308] width 38 height 17
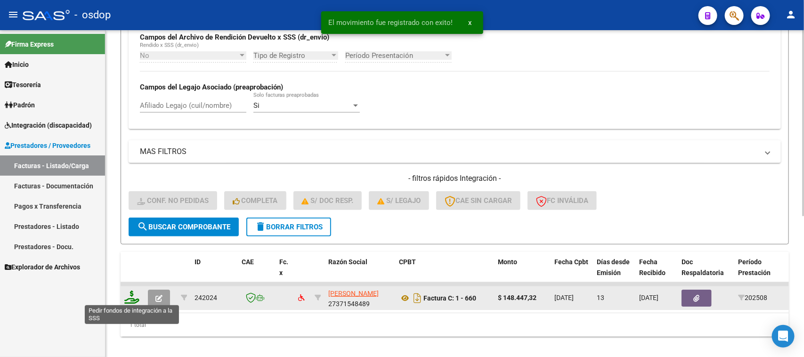
click at [132, 297] on icon at bounding box center [131, 297] width 15 height 13
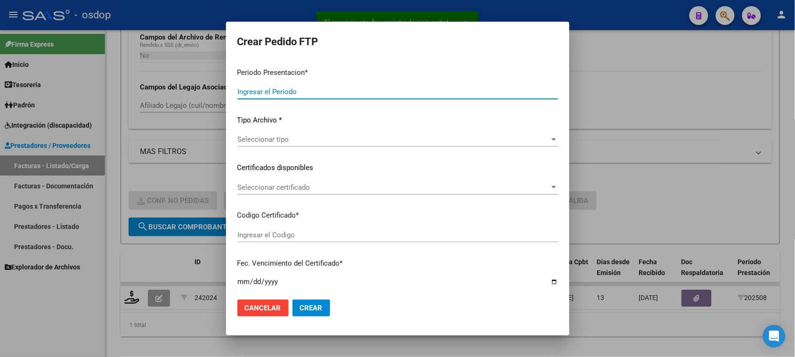
type input "202508"
type input "$ 148.447,32"
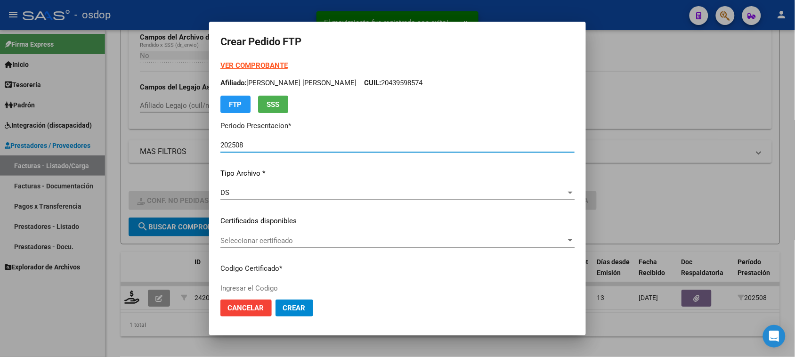
type input "2787556980"
type input "[DATE]"
click at [353, 237] on span "Seleccionar certificado" at bounding box center [393, 240] width 346 height 8
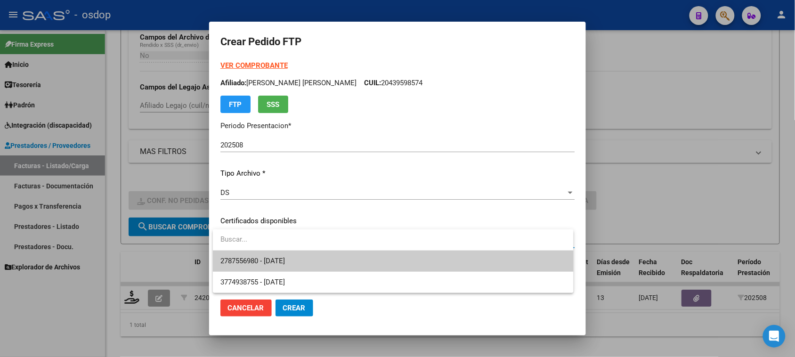
click at [346, 265] on span "2787556980 - [DATE]" at bounding box center [392, 261] width 345 height 21
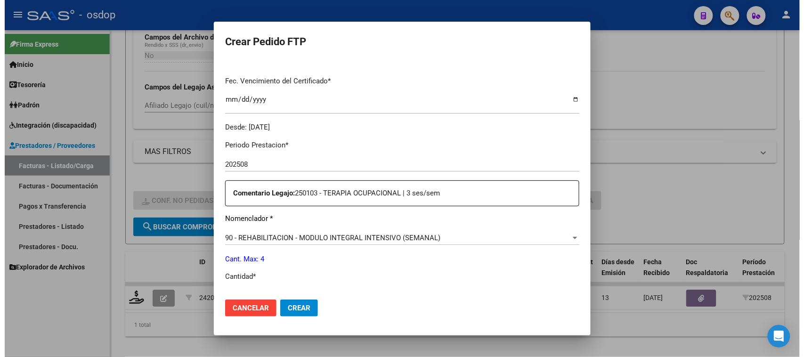
scroll to position [294, 0]
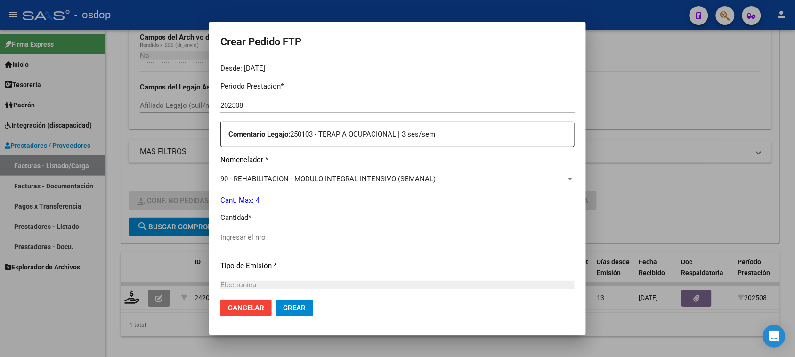
click at [276, 239] on input "Ingresar el nro" at bounding box center [397, 237] width 354 height 8
type input "4"
click at [293, 307] on span "Crear" at bounding box center [294, 308] width 23 height 8
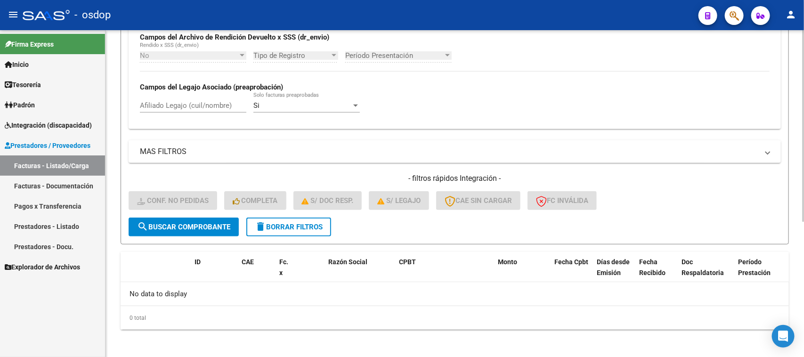
click at [277, 227] on span "delete Borrar Filtros" at bounding box center [289, 227] width 68 height 8
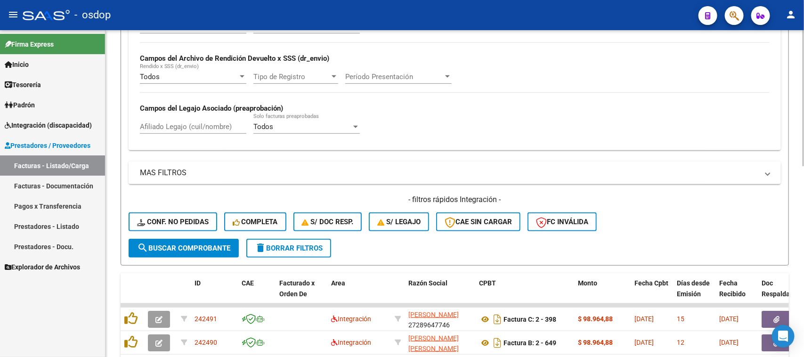
scroll to position [232, 0]
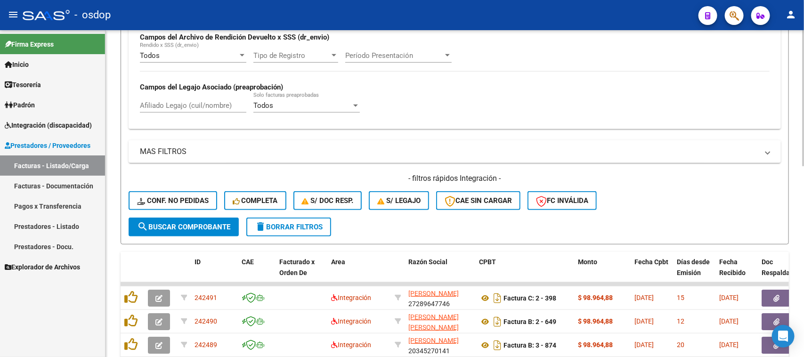
click at [194, 106] on input "Afiliado Legajo (cuil/nombre)" at bounding box center [193, 105] width 106 height 8
paste input "27379701839"
type input "27379701839"
drag, startPoint x: 203, startPoint y: 220, endPoint x: 199, endPoint y: 225, distance: 6.7
click at [203, 223] on span "search Buscar Comprobante" at bounding box center [183, 227] width 93 height 8
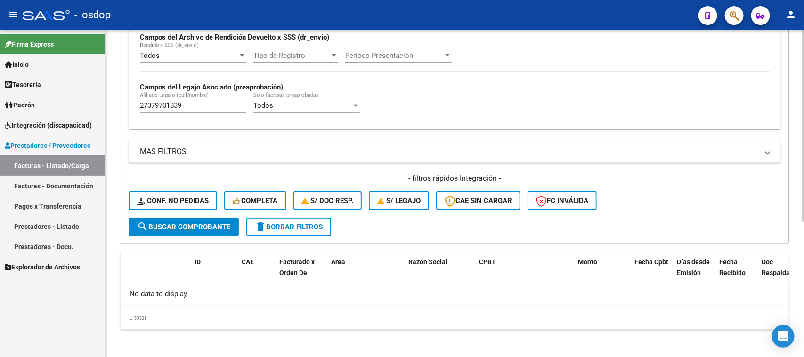
click at [295, 226] on span "delete Borrar Filtros" at bounding box center [289, 227] width 68 height 8
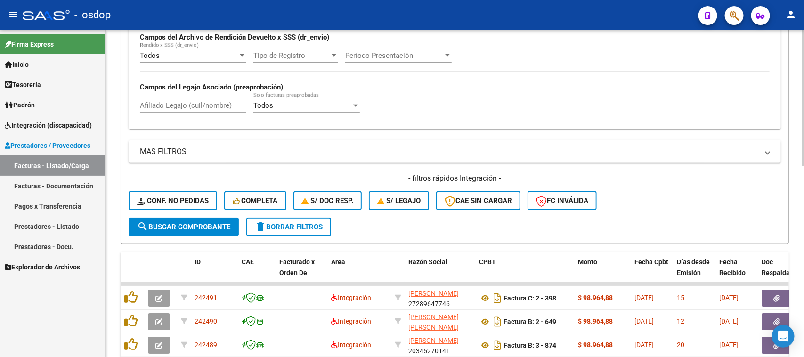
click at [200, 107] on input "Afiliado Legajo (cuil/nombre)" at bounding box center [193, 105] width 106 height 8
paste input "27384504227"
click at [210, 227] on span "search Buscar Comprobante" at bounding box center [183, 227] width 93 height 8
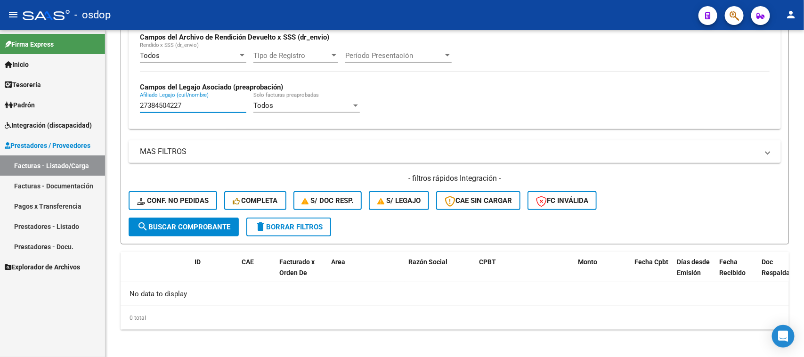
drag, startPoint x: 189, startPoint y: 104, endPoint x: 98, endPoint y: 105, distance: 91.4
click at [100, 104] on mat-sidenav-container "Firma Express Inicio Calendario SSS Instructivos Contacto OS Tesorería Extracto…" at bounding box center [402, 193] width 804 height 327
paste input "481882562"
click at [212, 224] on span "search Buscar Comprobante" at bounding box center [183, 227] width 93 height 8
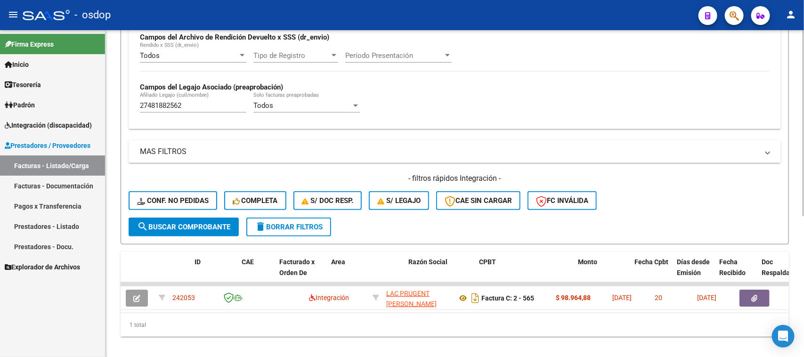
scroll to position [0, 0]
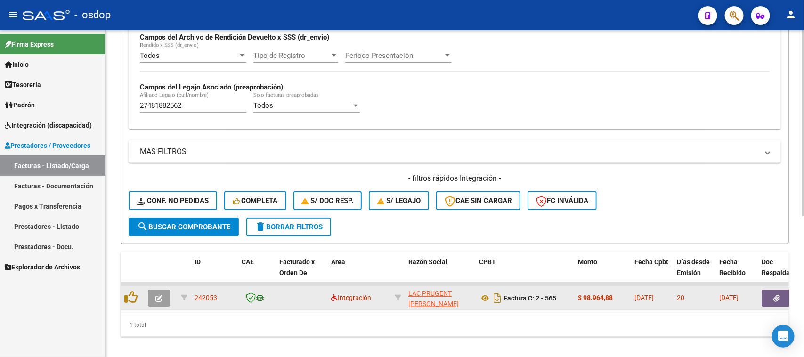
click at [776, 295] on icon "button" at bounding box center [777, 298] width 6 height 7
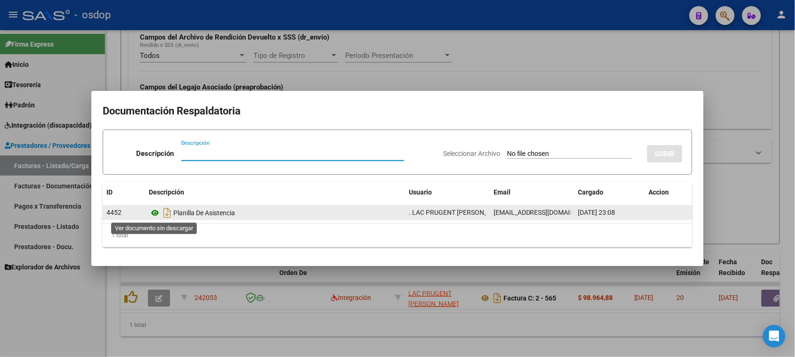
click at [154, 212] on icon at bounding box center [155, 212] width 12 height 11
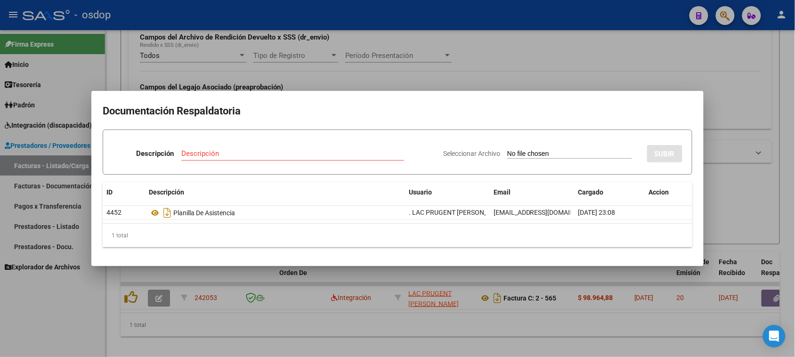
click at [494, 333] on div at bounding box center [397, 178] width 795 height 357
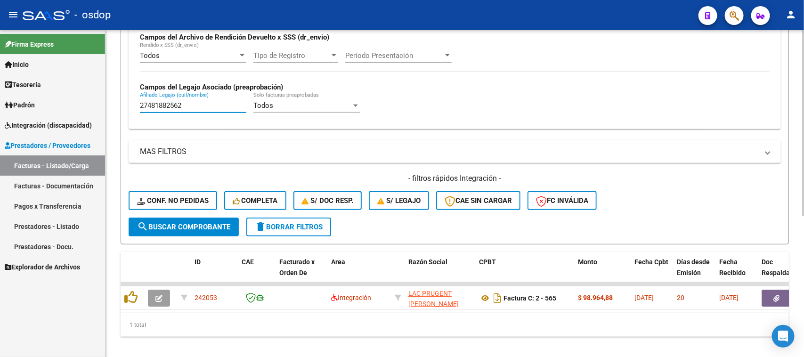
drag, startPoint x: 195, startPoint y: 104, endPoint x: 106, endPoint y: 117, distance: 89.9
click at [107, 115] on div "Video tutorial PRESTADORES -> Listado de CPBTs Emitidos por Prestadores / Prove…" at bounding box center [454, 82] width 698 height 569
paste input "0450588033"
click at [206, 226] on span "search Buscar Comprobante" at bounding box center [183, 227] width 93 height 8
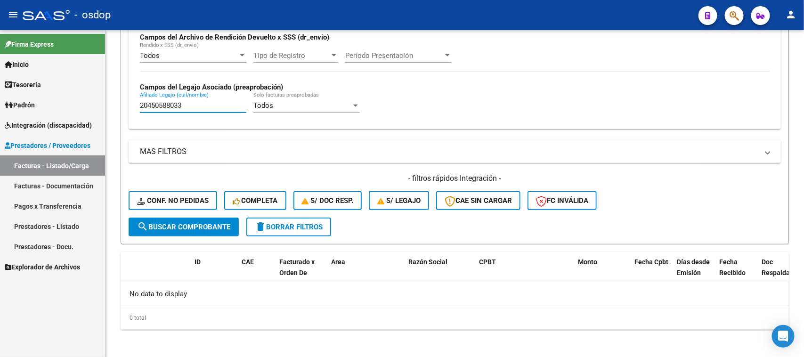
drag, startPoint x: 158, startPoint y: 102, endPoint x: 59, endPoint y: 104, distance: 98.9
click at [65, 103] on mat-sidenav-container "Firma Express Inicio Calendario SSS Instructivos Contacto OS Tesorería Extracto…" at bounding box center [402, 193] width 804 height 327
paste input "510968310"
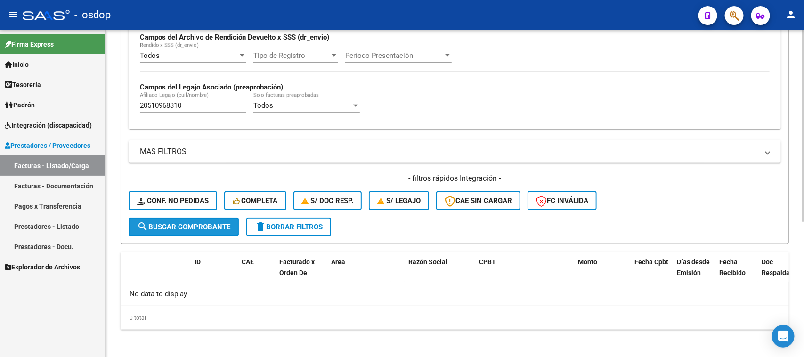
click at [216, 223] on span "search Buscar Comprobante" at bounding box center [183, 227] width 93 height 8
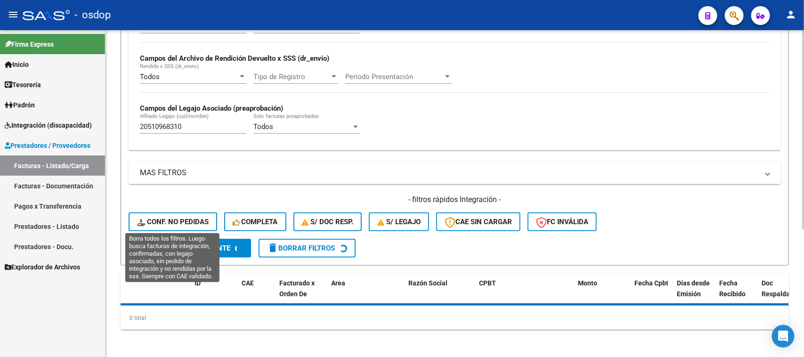
scroll to position [232, 0]
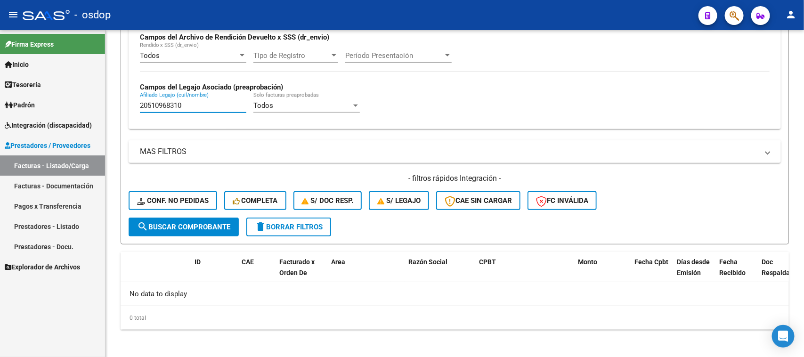
drag, startPoint x: 192, startPoint y: 106, endPoint x: 92, endPoint y: 107, distance: 99.8
click at [92, 106] on mat-sidenav-container "Firma Express Inicio Calendario SSS Instructivos Contacto OS Tesorería Extracto…" at bounding box center [402, 193] width 804 height 327
paste input "7536223547"
click at [207, 225] on span "search Buscar Comprobante" at bounding box center [183, 227] width 93 height 8
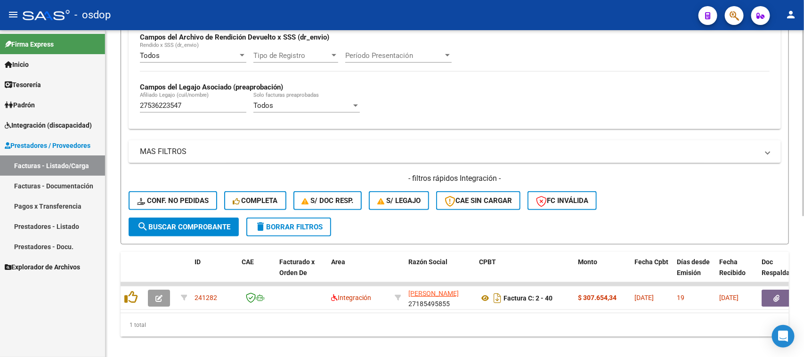
scroll to position [249, 0]
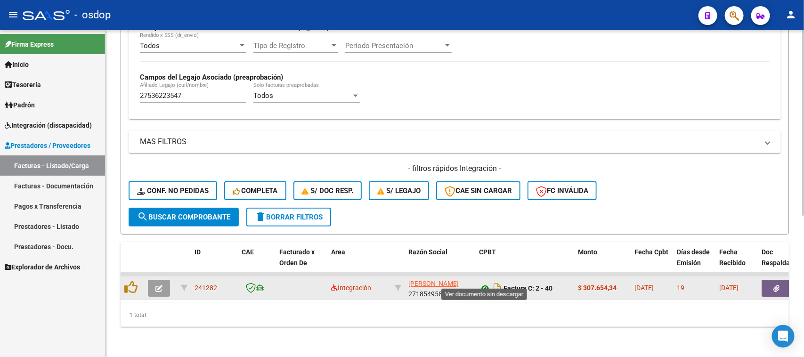
click at [484, 283] on icon at bounding box center [485, 288] width 12 height 11
click at [769, 280] on button "button" at bounding box center [776, 288] width 30 height 17
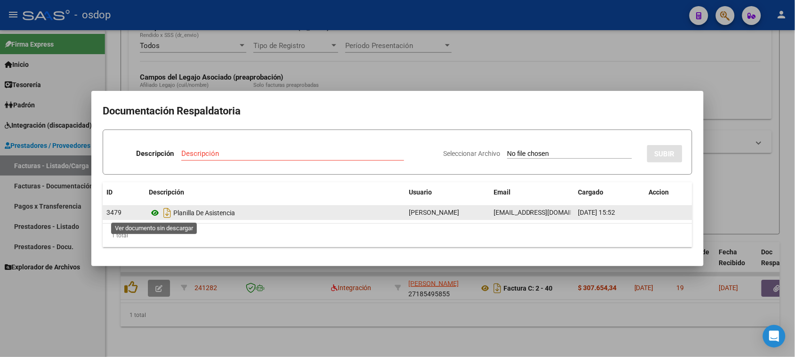
click at [156, 213] on icon at bounding box center [155, 212] width 12 height 11
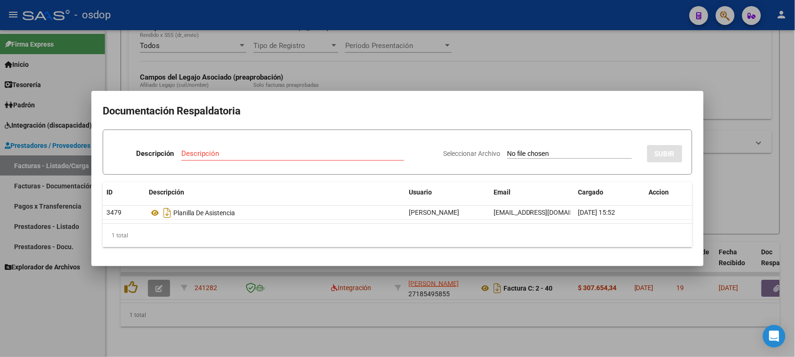
click at [501, 325] on div at bounding box center [397, 178] width 795 height 357
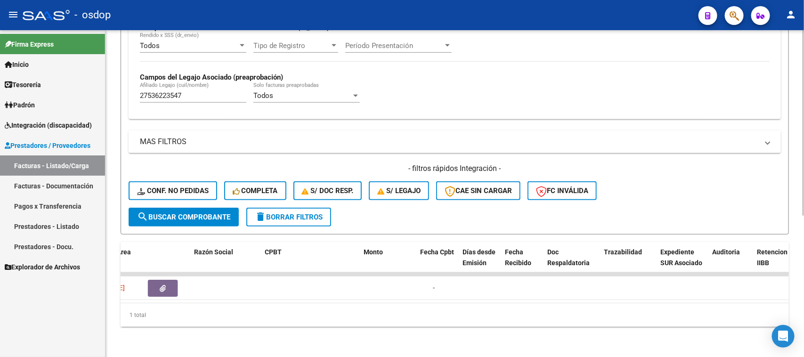
scroll to position [0, 0]
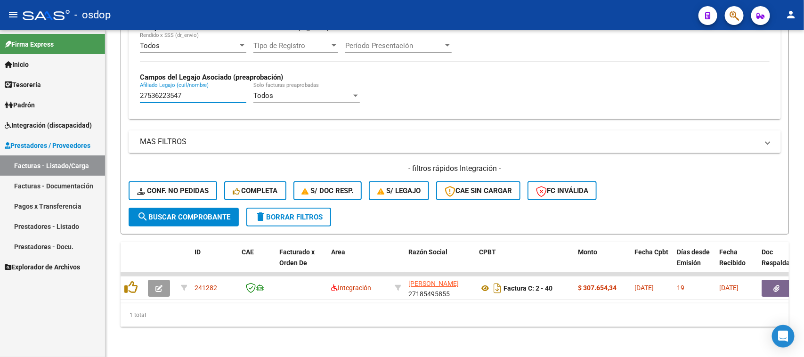
drag, startPoint x: 203, startPoint y: 90, endPoint x: 92, endPoint y: 89, distance: 111.6
click at [92, 89] on mat-sidenav-container "Firma Express Inicio Calendario SSS Instructivos Contacto OS Tesorería Extracto…" at bounding box center [402, 193] width 804 height 327
paste input "0452159229"
type input "20452159229"
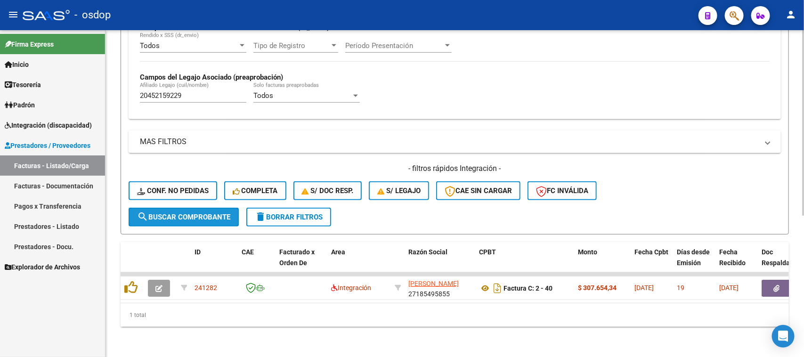
click at [202, 213] on span "search Buscar Comprobante" at bounding box center [183, 217] width 93 height 8
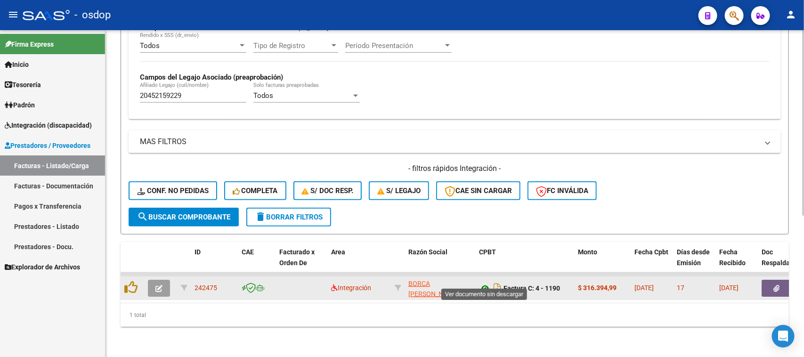
click at [483, 283] on icon at bounding box center [485, 288] width 12 height 11
click at [779, 285] on icon "button" at bounding box center [777, 288] width 6 height 7
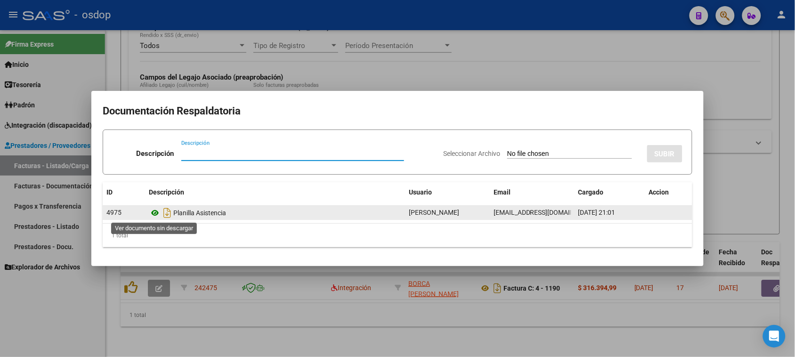
click at [154, 211] on icon at bounding box center [155, 212] width 12 height 11
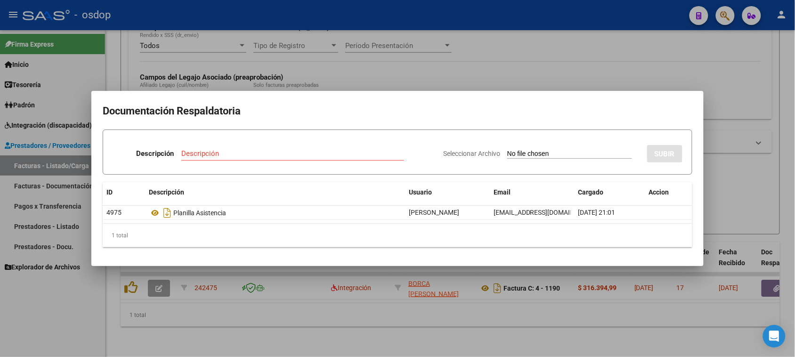
click at [262, 320] on div at bounding box center [397, 178] width 795 height 357
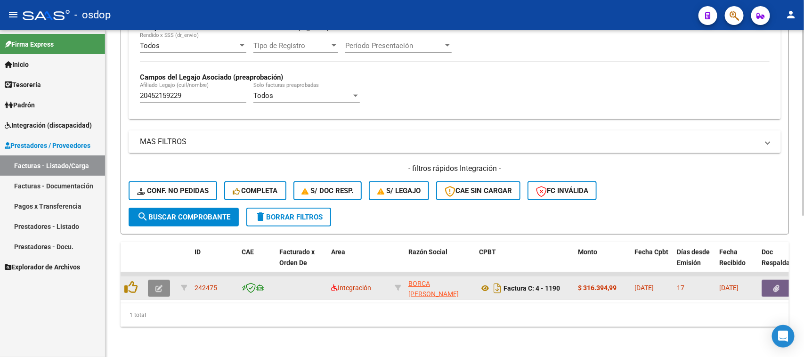
click at [157, 285] on icon "button" at bounding box center [158, 288] width 7 height 7
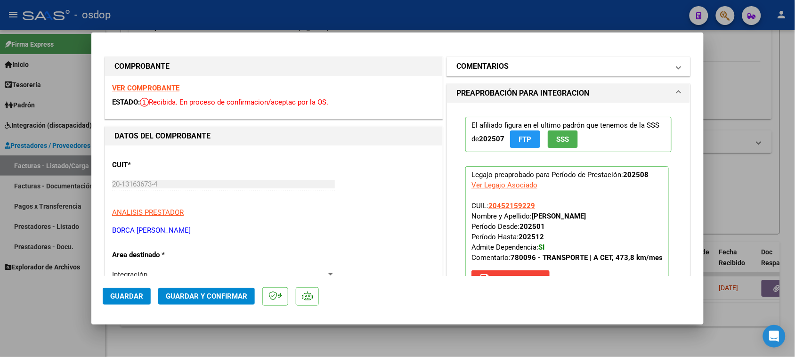
click at [533, 65] on mat-panel-title "COMENTARIOS" at bounding box center [562, 66] width 213 height 11
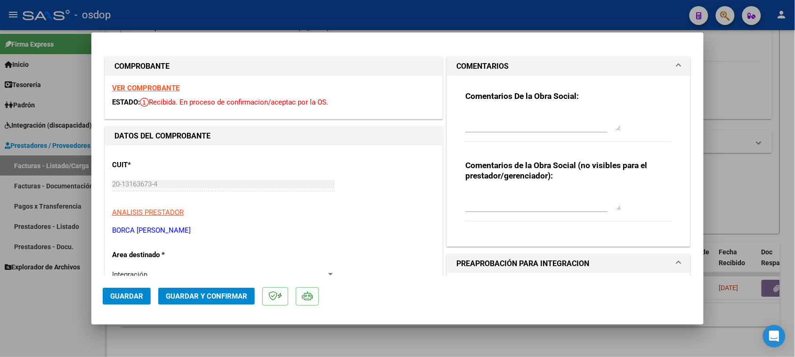
click at [511, 190] on div at bounding box center [542, 200] width 155 height 23
click at [548, 201] on textarea "Traslado a CET" at bounding box center [542, 200] width 155 height 19
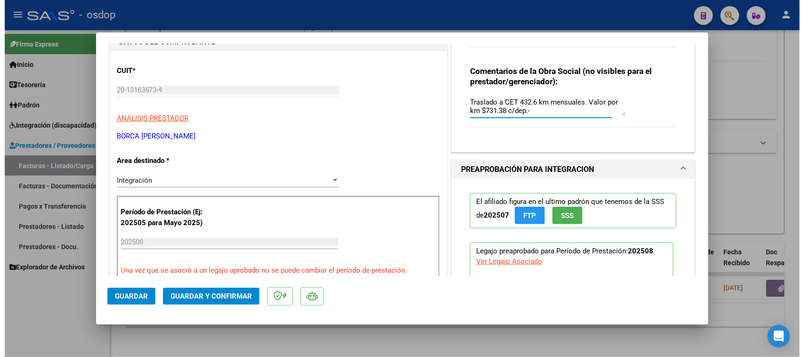
scroll to position [118, 0]
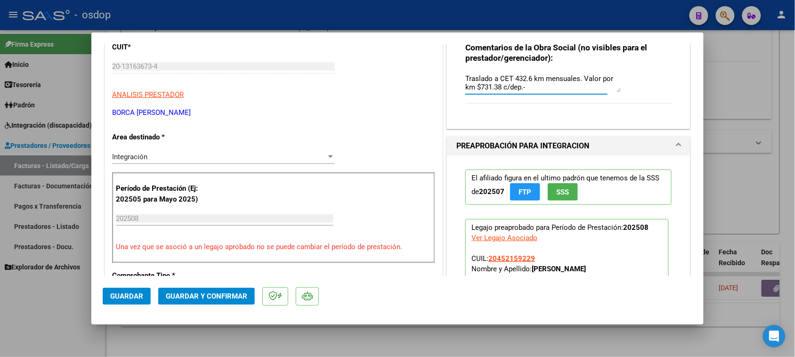
type textarea "Traslado a CET 432.6 km mensuales. Valor por km $731.38 c/dep.-"
click at [230, 300] on span "Guardar y Confirmar" at bounding box center [206, 296] width 81 height 8
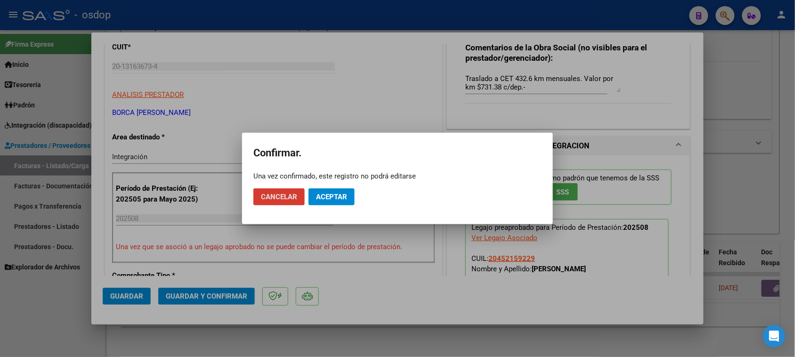
click at [321, 198] on span "Aceptar" at bounding box center [331, 197] width 31 height 8
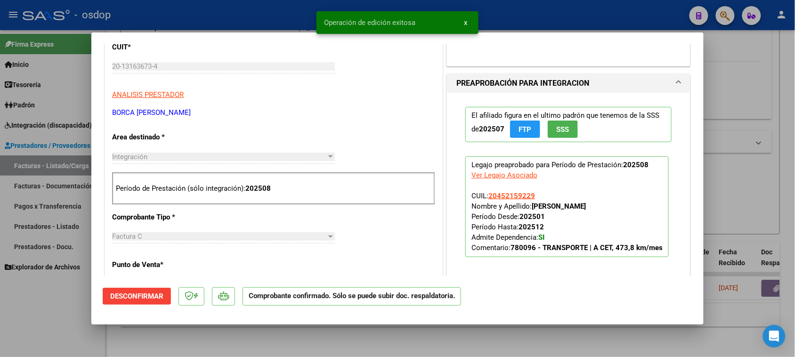
click at [413, 356] on div at bounding box center [397, 178] width 795 height 357
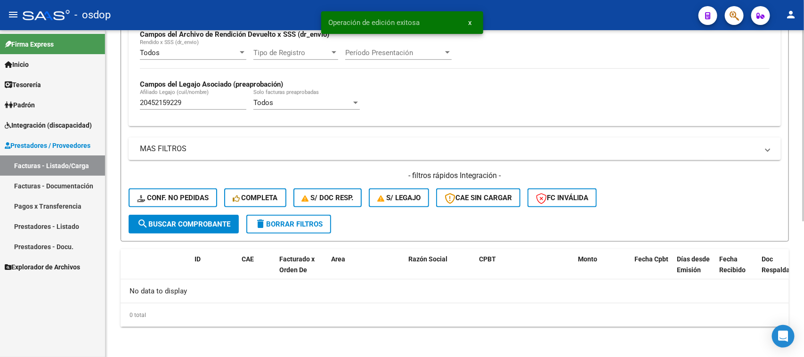
scroll to position [232, 0]
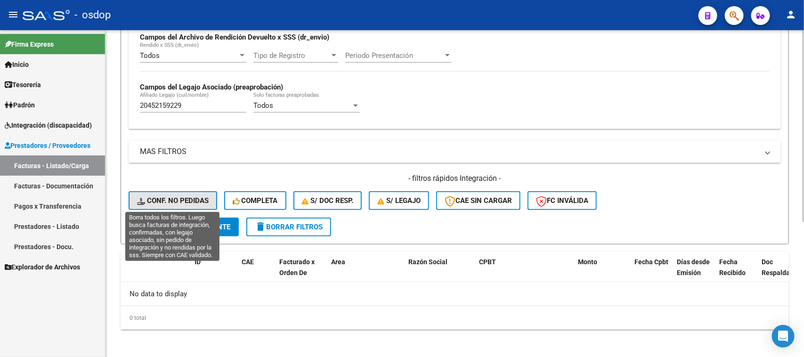
click at [197, 201] on span "Conf. no pedidas" at bounding box center [173, 200] width 72 height 8
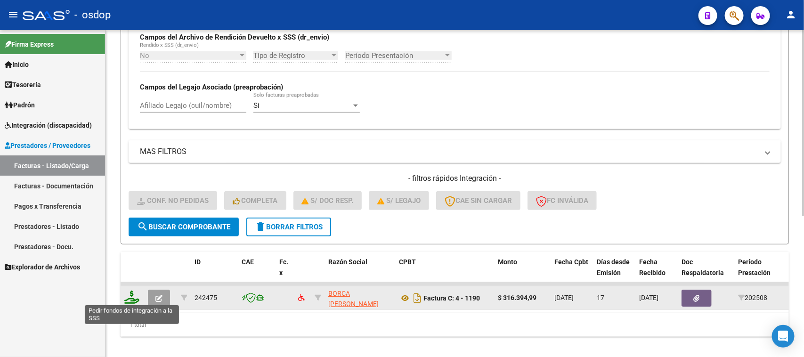
click at [132, 299] on icon at bounding box center [131, 297] width 15 height 13
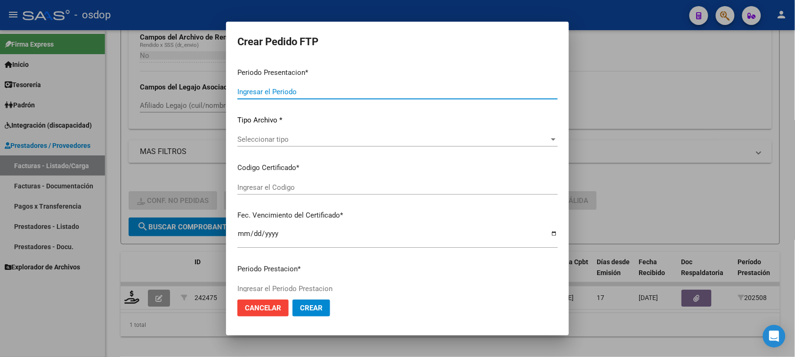
type input "202508"
type input "$ 316.394,99"
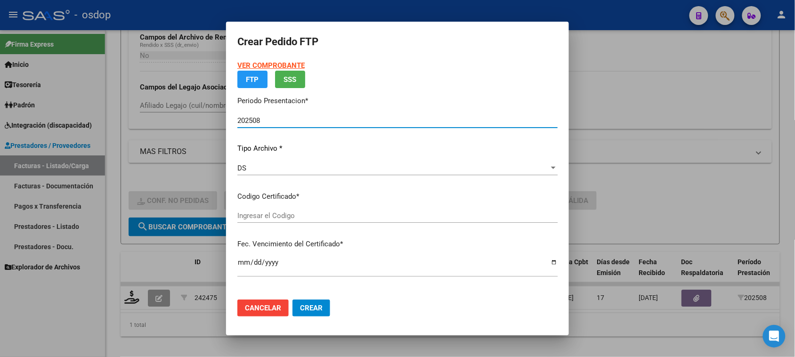
type input "5431258221"
type input "[DATE]"
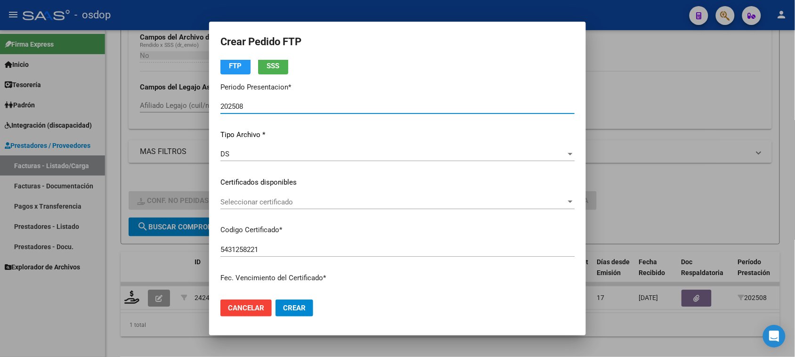
scroll to position [59, 0]
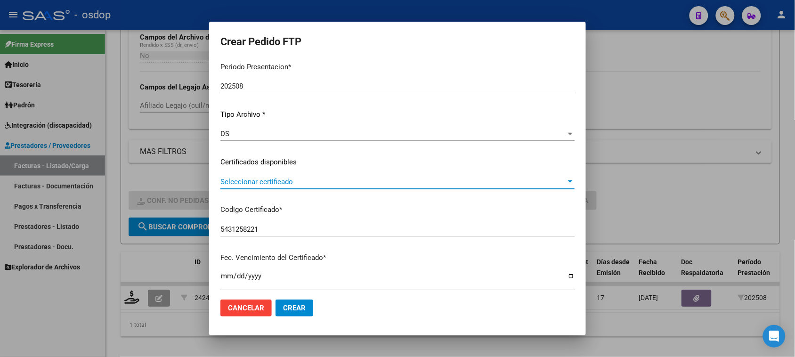
click at [374, 180] on span "Seleccionar certificado" at bounding box center [393, 182] width 346 height 8
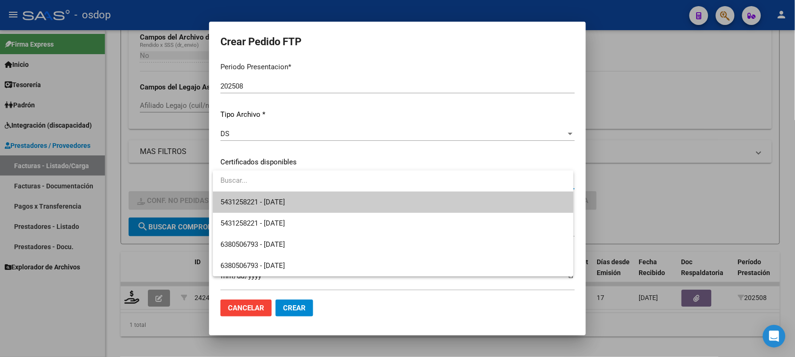
click at [368, 200] on span "5431258221 - [DATE]" at bounding box center [392, 202] width 345 height 21
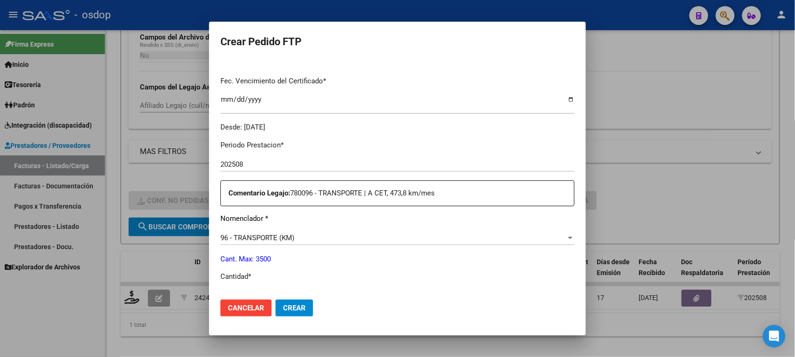
scroll to position [294, 0]
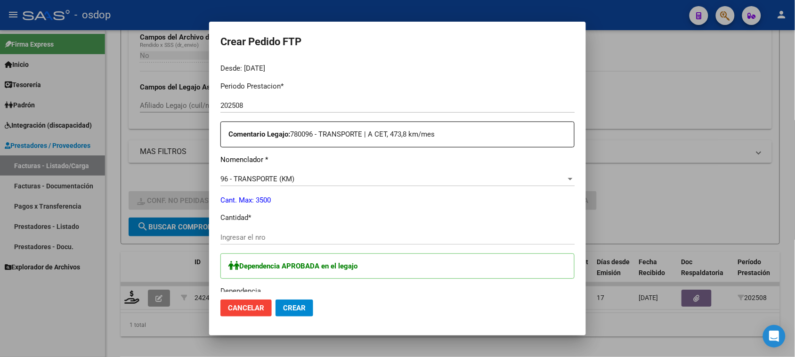
click at [289, 238] on input "Ingresar el nro" at bounding box center [397, 237] width 354 height 8
click at [281, 234] on input "Ingresar el nro" at bounding box center [397, 237] width 354 height 8
type input "433"
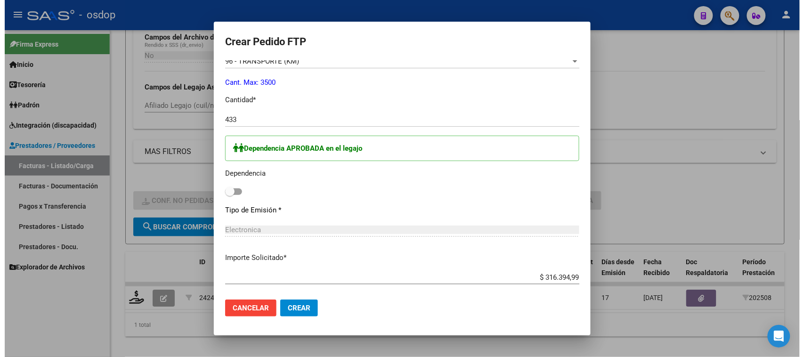
scroll to position [471, 0]
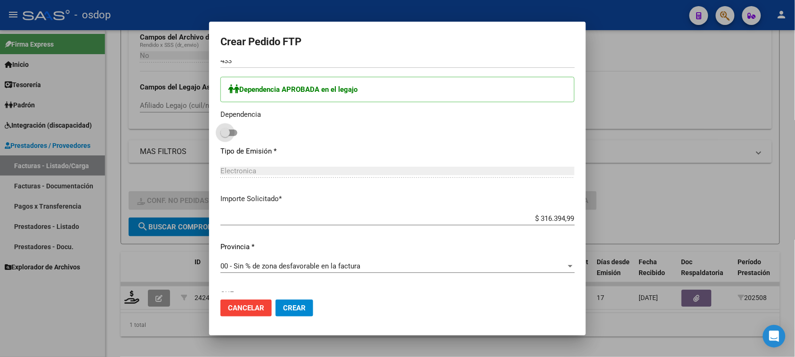
click at [235, 133] on span at bounding box center [228, 133] width 17 height 7
click at [225, 136] on input "checkbox" at bounding box center [225, 136] width 0 height 0
checkbox input "true"
click at [300, 314] on button "Crear" at bounding box center [294, 308] width 38 height 17
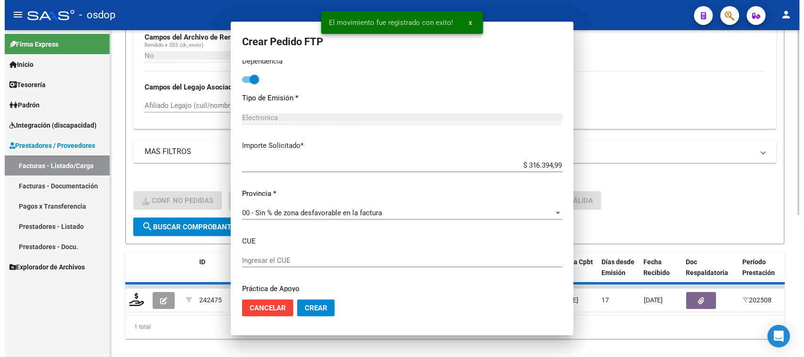
scroll to position [0, 0]
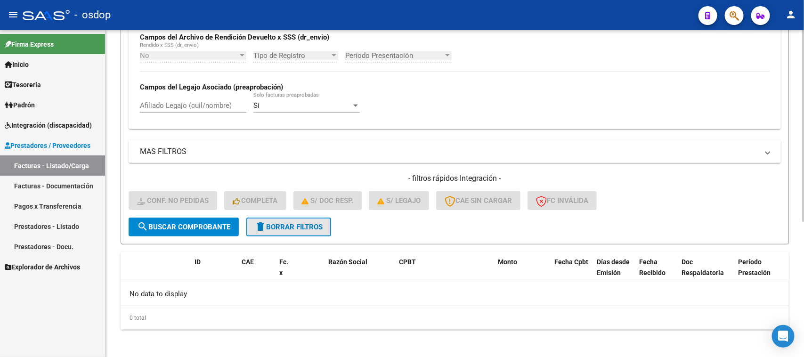
click at [279, 223] on span "delete Borrar Filtros" at bounding box center [289, 227] width 68 height 8
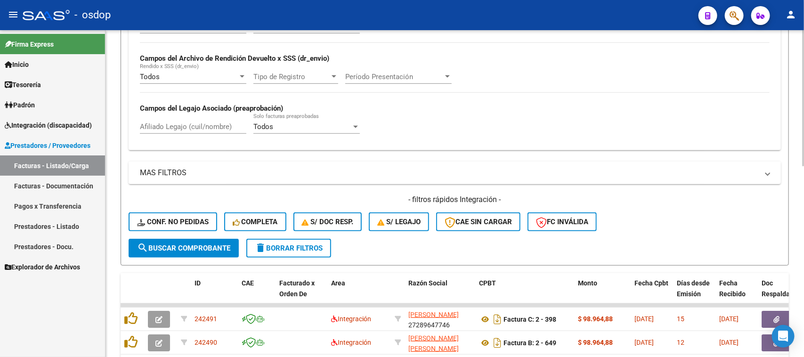
scroll to position [232, 0]
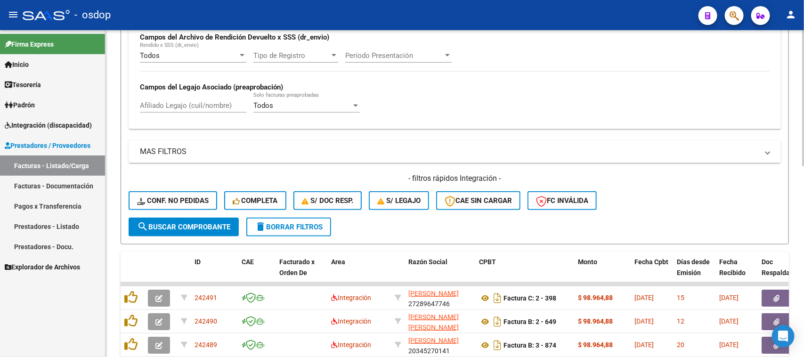
click at [177, 106] on input "Afiliado Legajo (cuil/nombre)" at bounding box center [193, 105] width 106 height 8
paste input "20491085798"
click at [216, 231] on button "search Buscar Comprobante" at bounding box center [184, 227] width 110 height 19
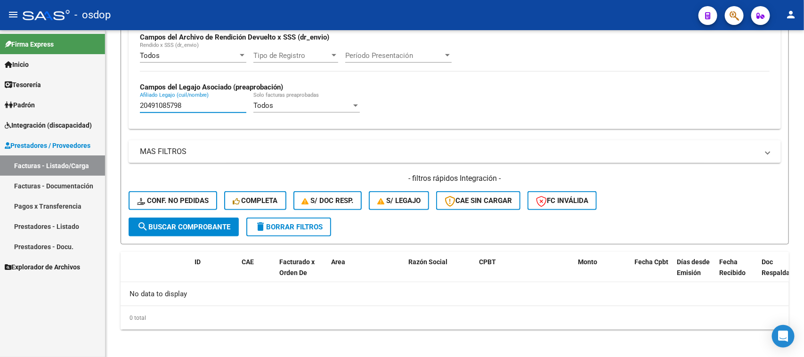
drag, startPoint x: 193, startPoint y: 106, endPoint x: 40, endPoint y: 111, distance: 153.1
click at [44, 106] on mat-sidenav-container "Firma Express Inicio Calendario SSS Instructivos Contacto OS Tesorería Extracto…" at bounding box center [402, 193] width 804 height 327
paste input "754338082"
click at [220, 228] on button "search Buscar Comprobante" at bounding box center [184, 227] width 110 height 19
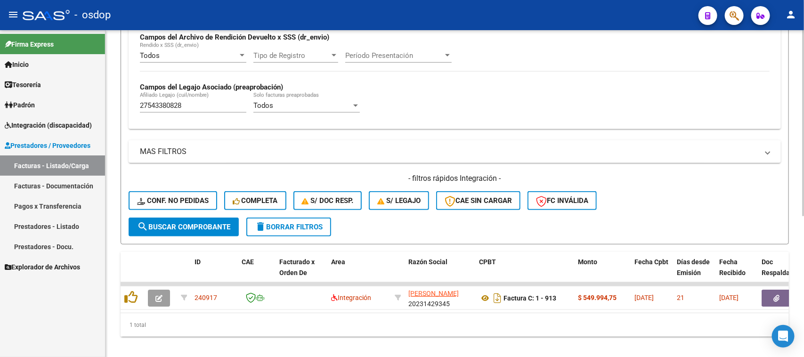
scroll to position [249, 0]
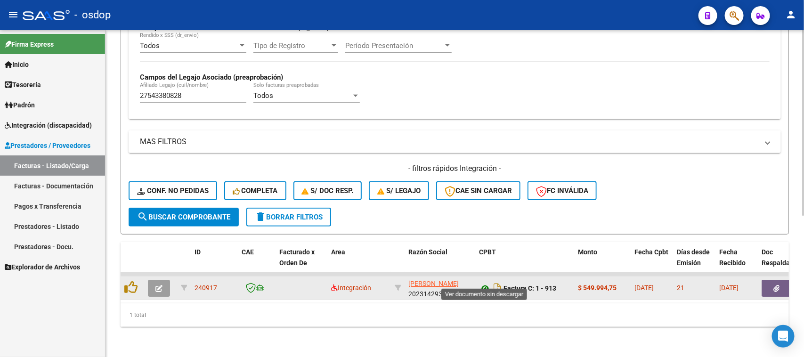
click at [483, 283] on icon at bounding box center [485, 288] width 12 height 11
click at [774, 285] on icon "button" at bounding box center [777, 288] width 6 height 7
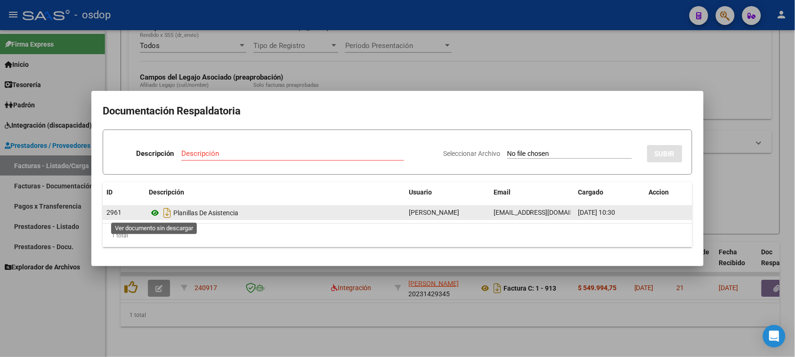
click at [154, 212] on icon at bounding box center [155, 212] width 12 height 11
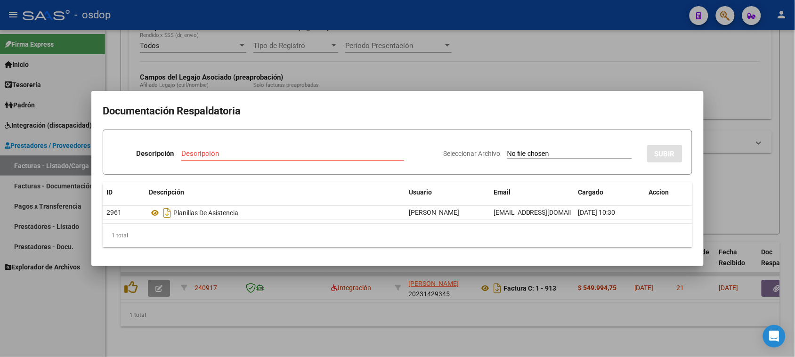
click at [493, 315] on div at bounding box center [397, 178] width 795 height 357
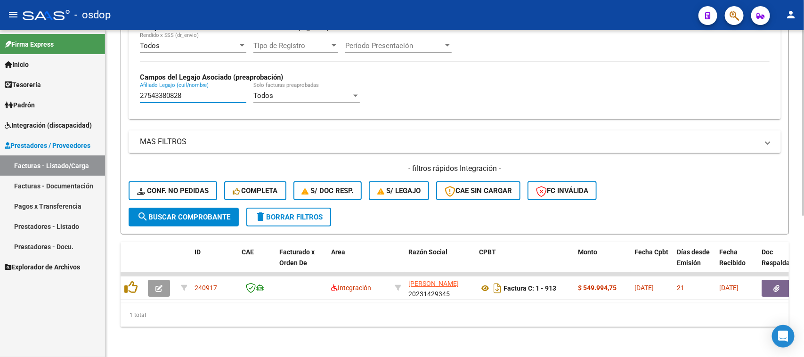
drag, startPoint x: 189, startPoint y: 89, endPoint x: 109, endPoint y: 89, distance: 80.1
click at [110, 89] on div "Video tutorial PRESTADORES -> Listado de CPBTs Emitidos por Prestadores / Prove…" at bounding box center [454, 72] width 698 height 569
paste input "46133627"
click at [214, 212] on button "search Buscar Comprobante" at bounding box center [184, 217] width 110 height 19
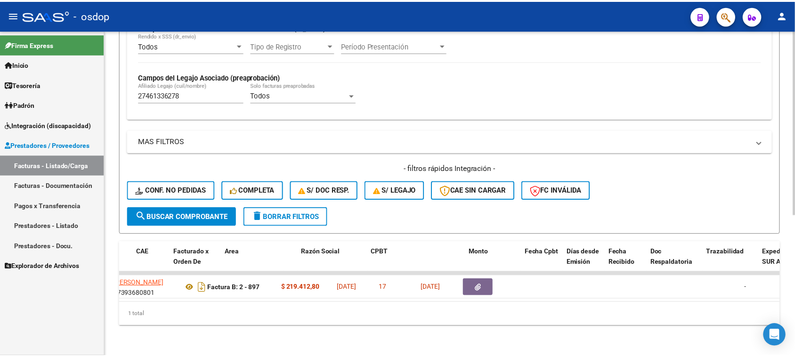
scroll to position [0, 0]
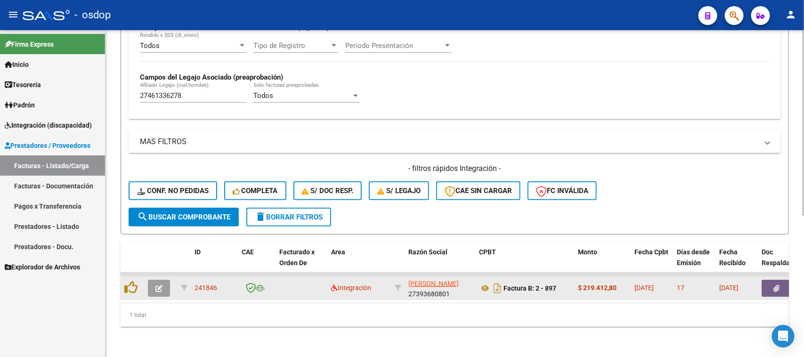
click at [777, 285] on icon "button" at bounding box center [777, 288] width 6 height 7
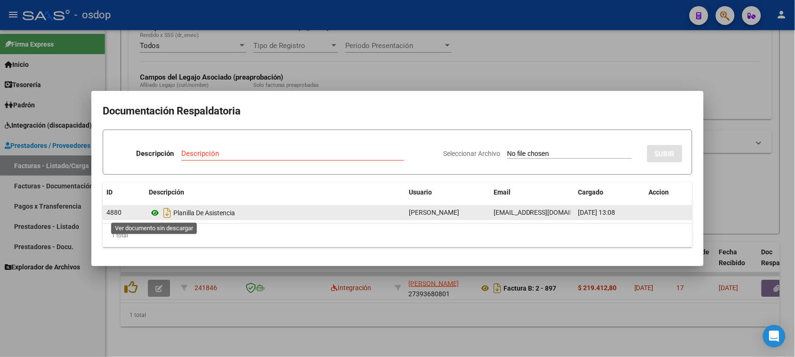
click at [152, 211] on icon at bounding box center [155, 212] width 12 height 11
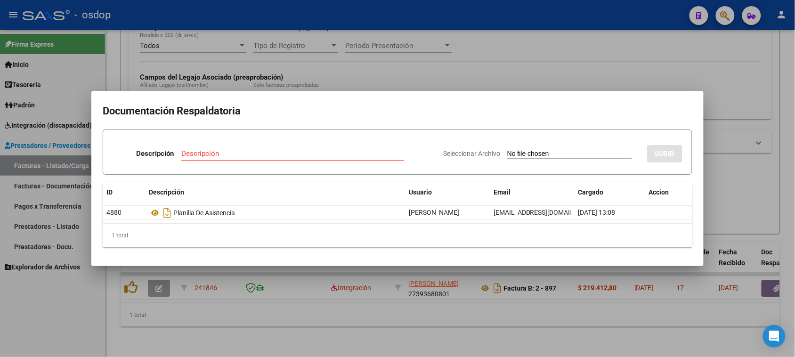
click at [297, 342] on div at bounding box center [397, 178] width 795 height 357
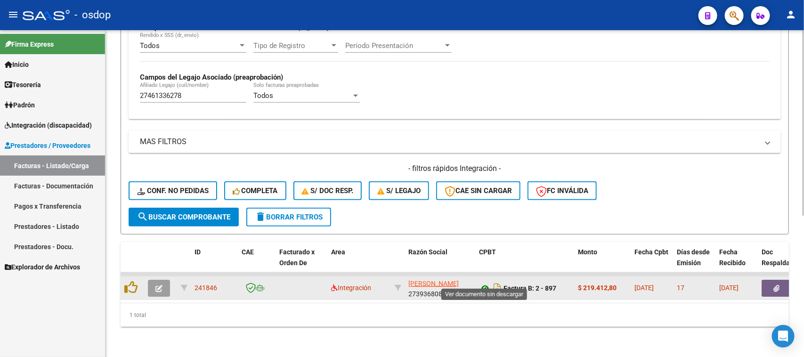
click at [484, 283] on icon at bounding box center [485, 288] width 12 height 11
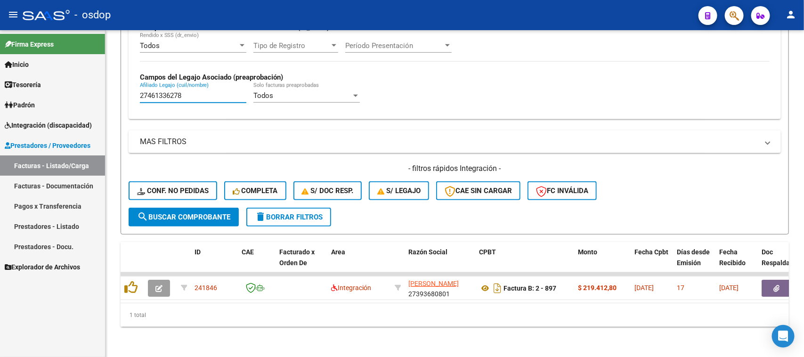
drag, startPoint x: 198, startPoint y: 91, endPoint x: 88, endPoint y: 94, distance: 110.7
click at [88, 91] on mat-sidenav-container "Firma Express Inicio Calendario SSS Instructivos Contacto OS Tesorería Extracto…" at bounding box center [402, 193] width 804 height 327
paste input "0527536031"
click at [206, 213] on span "search Buscar Comprobante" at bounding box center [183, 217] width 93 height 8
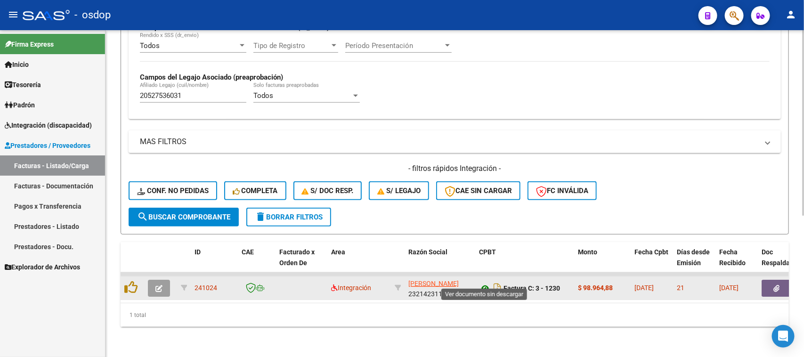
click at [486, 283] on icon at bounding box center [485, 288] width 12 height 11
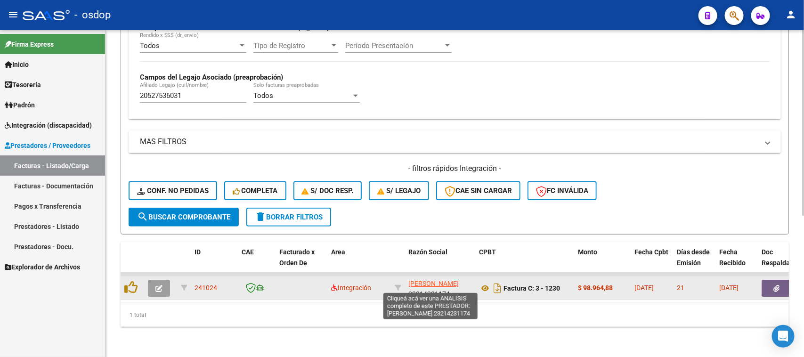
click at [416, 284] on span "[PERSON_NAME]" at bounding box center [433, 284] width 50 height 8
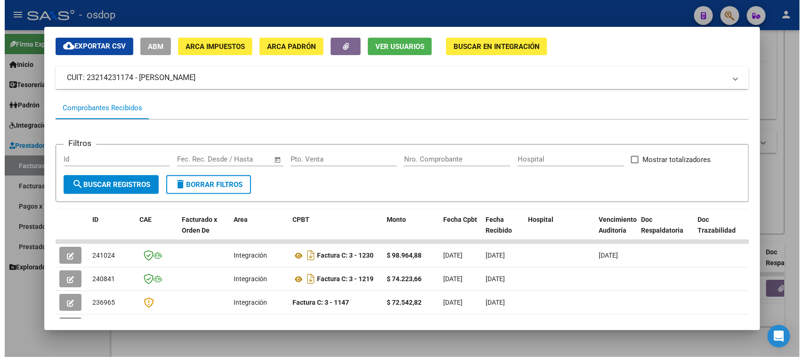
scroll to position [59, 0]
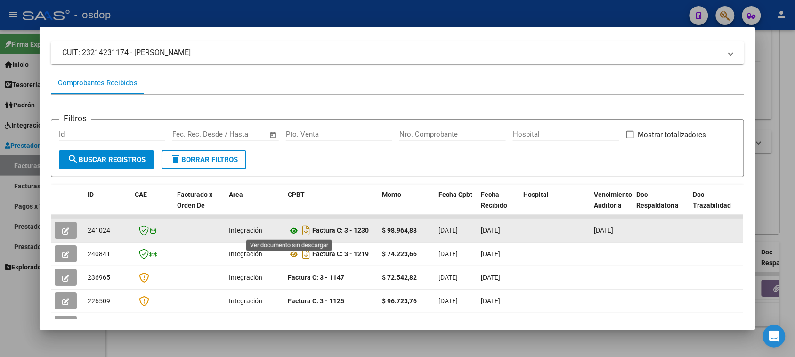
click at [290, 230] on icon at bounding box center [294, 230] width 12 height 11
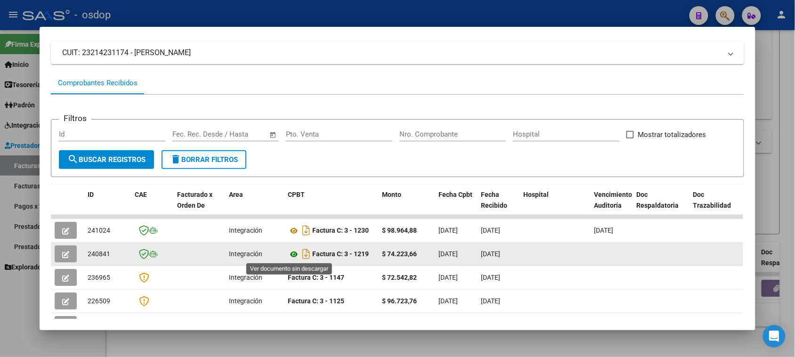
click at [288, 253] on icon at bounding box center [294, 254] width 12 height 11
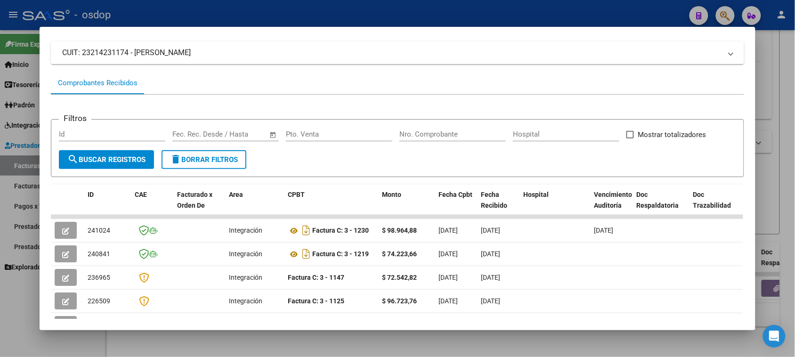
click at [495, 344] on div at bounding box center [397, 178] width 795 height 357
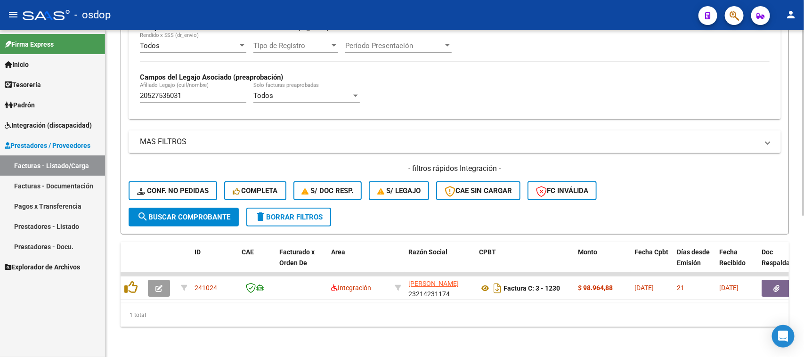
click at [198, 82] on div "20527536031 Afiliado Legajo (cuil/nombre)" at bounding box center [193, 92] width 106 height 20
drag, startPoint x: 210, startPoint y: 89, endPoint x: 89, endPoint y: 90, distance: 120.6
click at [89, 90] on mat-sidenav-container "Firma Express Inicio Calendario SSS Instructivos Contacto OS Tesorería Extracto…" at bounding box center [402, 193] width 804 height 327
paste input "267243620"
type input "20267243620"
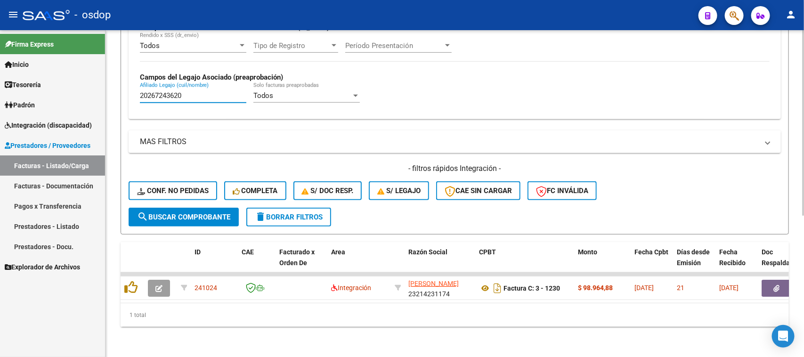
click at [207, 213] on span "search Buscar Comprobante" at bounding box center [183, 217] width 93 height 8
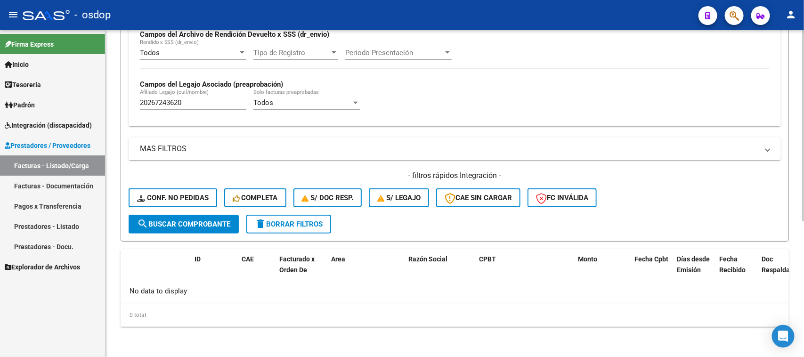
scroll to position [232, 0]
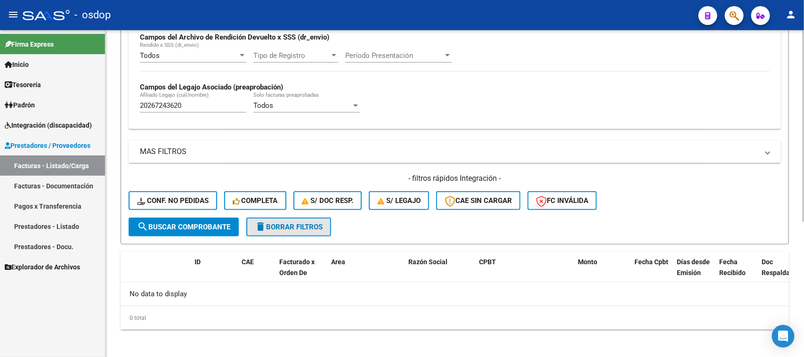
click at [292, 228] on button "delete Borrar Filtros" at bounding box center [288, 227] width 85 height 19
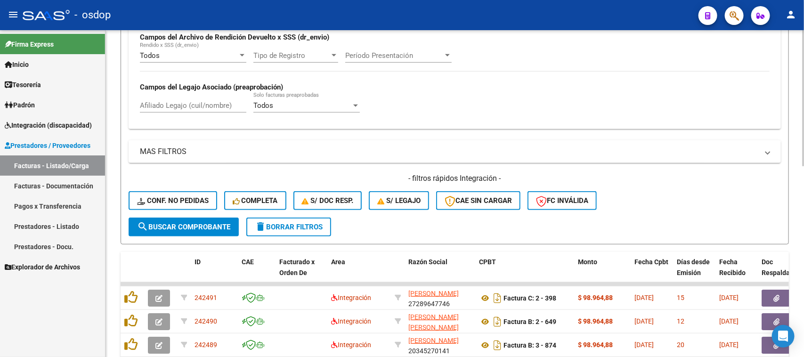
click at [172, 105] on input "Afiliado Legajo (cuil/nombre)" at bounding box center [193, 105] width 106 height 8
paste input "20267243620"
click at [181, 229] on button "search Buscar Comprobante" at bounding box center [184, 227] width 110 height 19
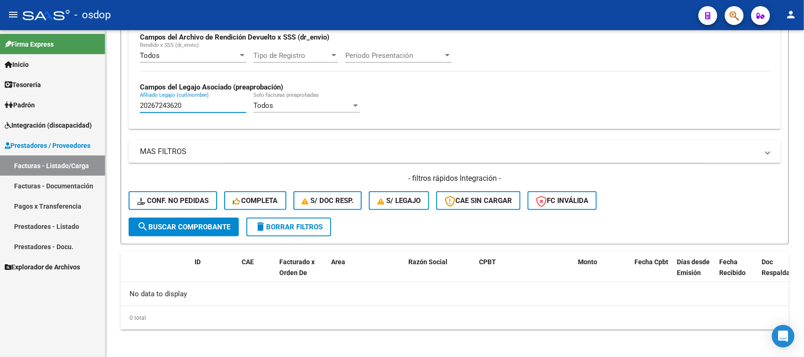
drag, startPoint x: 186, startPoint y: 102, endPoint x: 57, endPoint y: 108, distance: 130.1
click at [67, 106] on mat-sidenav-container "Firma Express Inicio Calendario SSS Instructivos Contacto OS Tesorería Extracto…" at bounding box center [402, 193] width 804 height 327
paste input "541216368"
click at [178, 223] on span "search Buscar Comprobante" at bounding box center [183, 227] width 93 height 8
drag, startPoint x: 197, startPoint y: 104, endPoint x: 69, endPoint y: 108, distance: 128.2
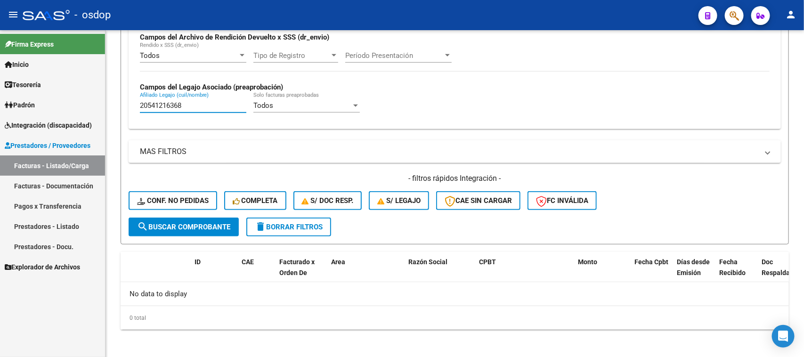
click at [73, 106] on mat-sidenav-container "Firma Express Inicio Calendario SSS Instructivos Contacto OS Tesorería Extracto…" at bounding box center [402, 193] width 804 height 327
paste input "71331455"
click at [207, 223] on span "search Buscar Comprobante" at bounding box center [183, 227] width 93 height 8
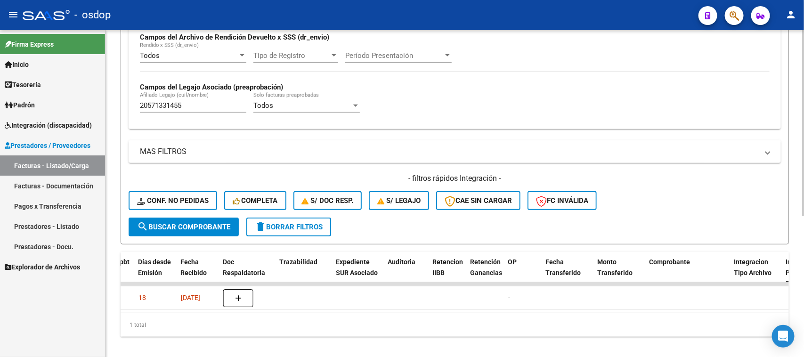
scroll to position [0, 0]
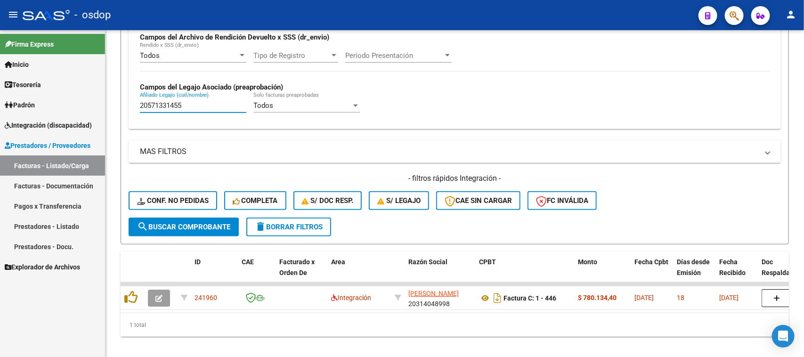
drag, startPoint x: 197, startPoint y: 102, endPoint x: 82, endPoint y: 111, distance: 114.8
click at [83, 111] on mat-sidenav-container "Firma Express Inicio Calendario SSS Instructivos Contacto OS Tesorería Extracto…" at bounding box center [402, 193] width 804 height 327
paste input "3538010839"
type input "23538010839"
click at [191, 223] on span "search Buscar Comprobante" at bounding box center [183, 227] width 93 height 8
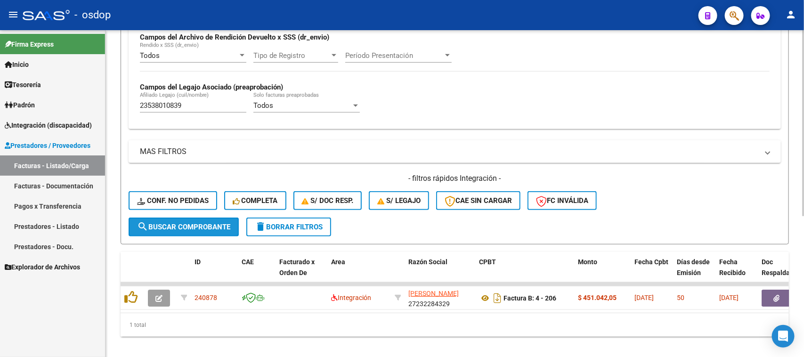
click at [193, 228] on button "search Buscar Comprobante" at bounding box center [184, 227] width 110 height 19
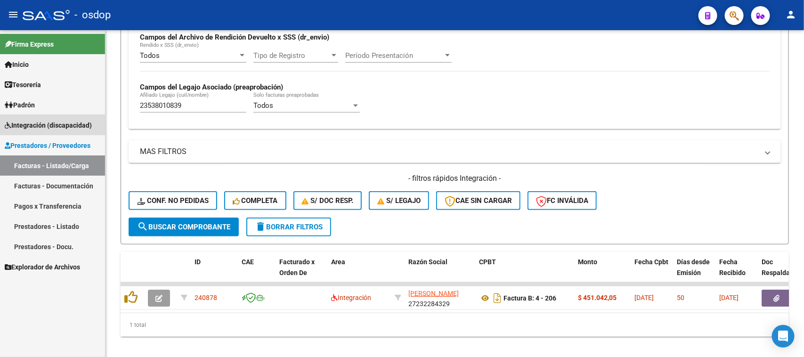
click at [50, 128] on span "Integración (discapacidad)" at bounding box center [48, 125] width 87 height 10
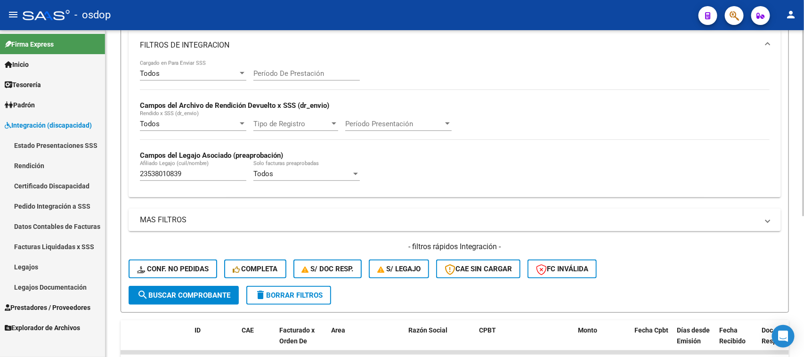
scroll to position [114, 0]
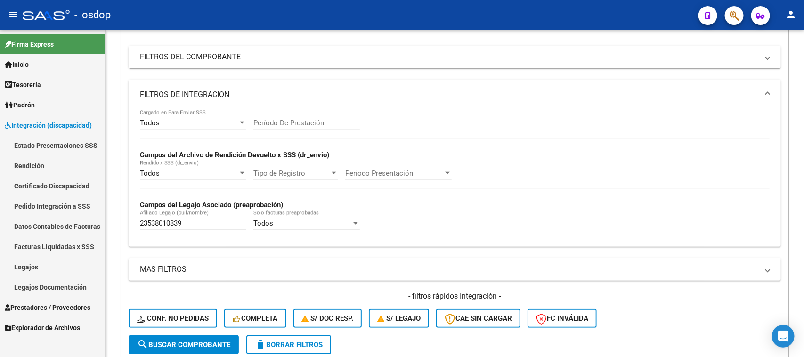
click at [57, 123] on span "Integración (discapacidad)" at bounding box center [48, 125] width 87 height 10
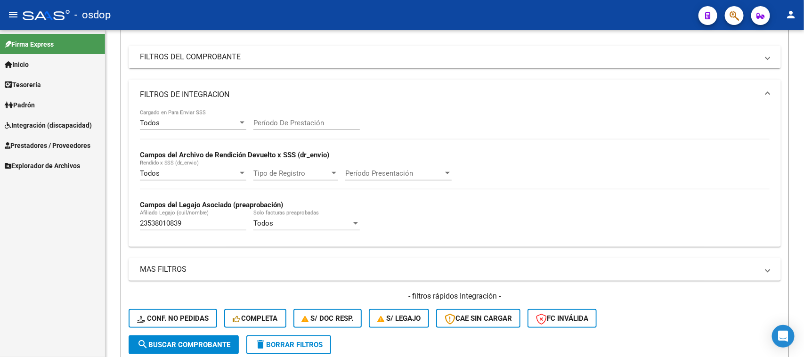
click at [53, 125] on span "Integración (discapacidad)" at bounding box center [48, 125] width 87 height 10
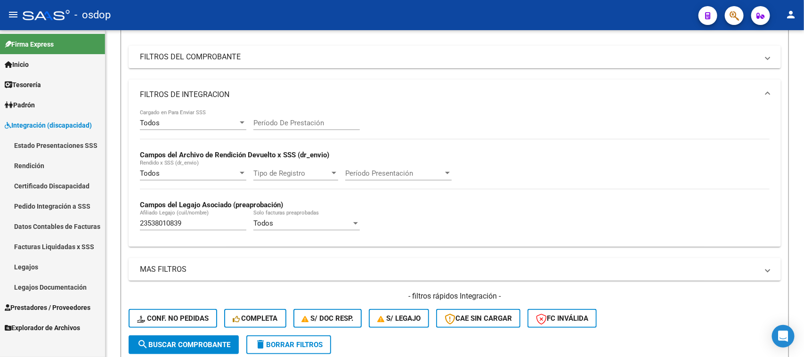
click at [35, 264] on link "Legajos" at bounding box center [52, 267] width 105 height 20
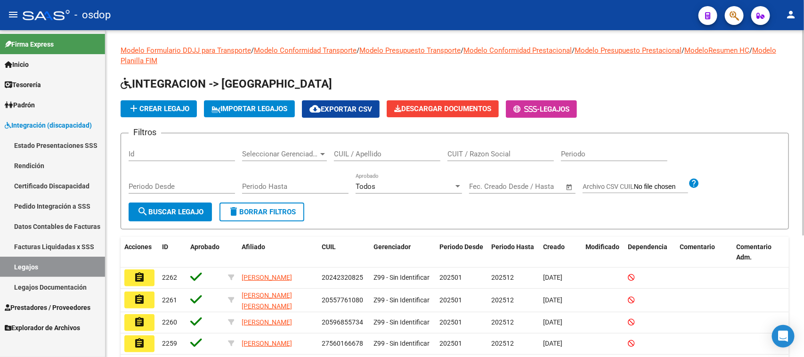
click at [394, 154] on input "CUIL / Apellido" at bounding box center [387, 154] width 106 height 8
click at [397, 151] on input "CUIL / Apellido" at bounding box center [387, 154] width 106 height 8
paste input "23538010839"
type input "23538010839"
click at [182, 211] on span "search Buscar Legajo" at bounding box center [170, 212] width 66 height 8
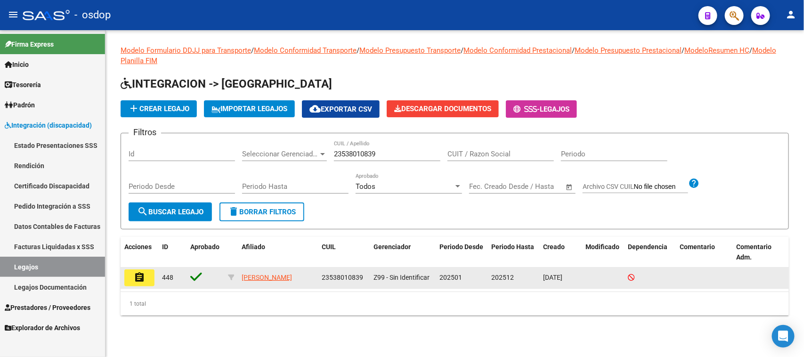
click at [158, 281] on datatable-body-cell "448" at bounding box center [172, 277] width 28 height 21
click at [142, 283] on button "assignment" at bounding box center [139, 277] width 30 height 17
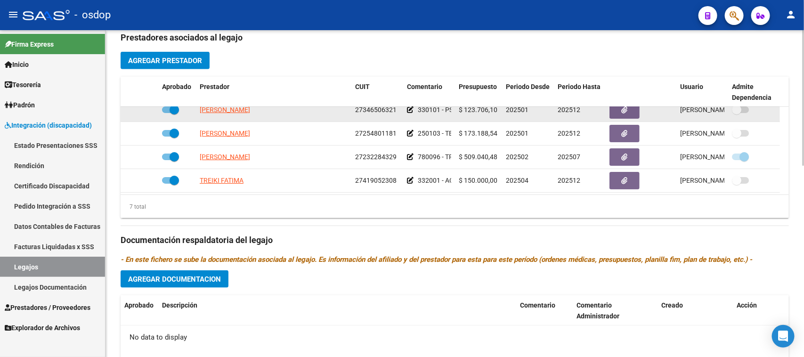
scroll to position [59, 0]
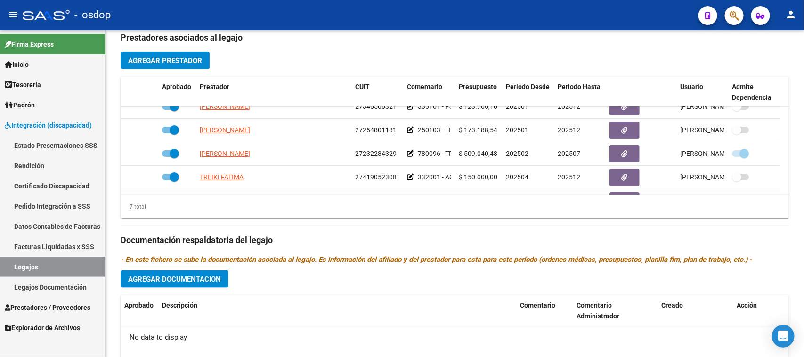
click at [47, 306] on span "Prestadores / Proveedores" at bounding box center [48, 307] width 86 height 10
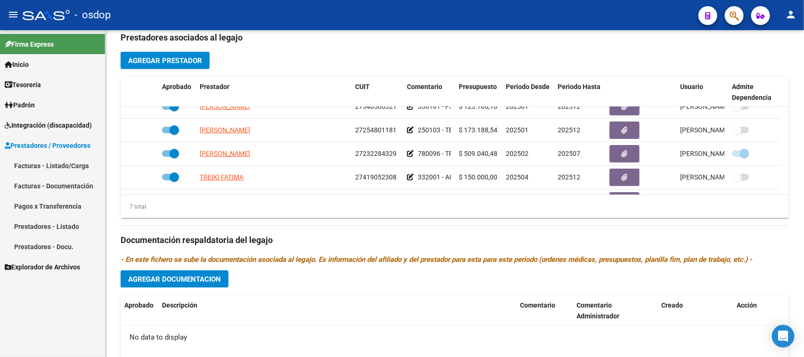
click at [57, 161] on link "Facturas - Listado/Carga" at bounding box center [52, 165] width 105 height 20
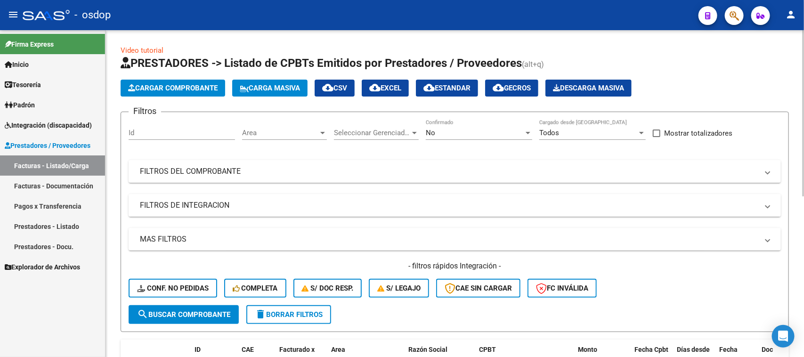
click at [189, 213] on mat-expansion-panel-header "FILTROS DE INTEGRACION" at bounding box center [455, 205] width 652 height 23
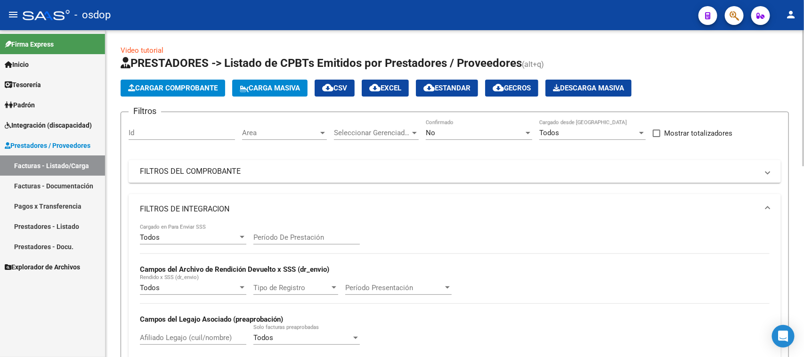
click at [172, 337] on input "Afiliado Legajo (cuil/nombre)" at bounding box center [193, 337] width 106 height 8
paste input "23538010839"
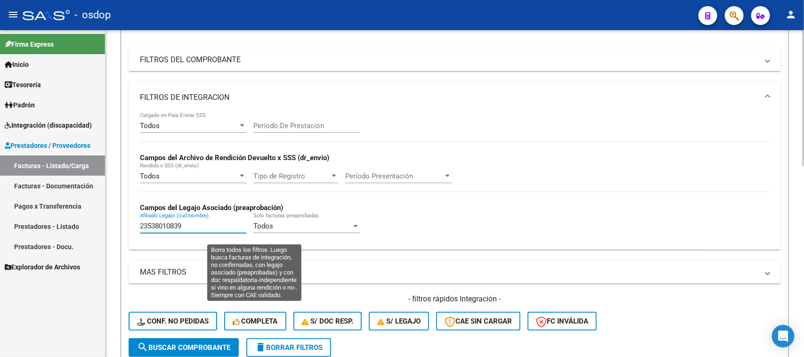
scroll to position [118, 0]
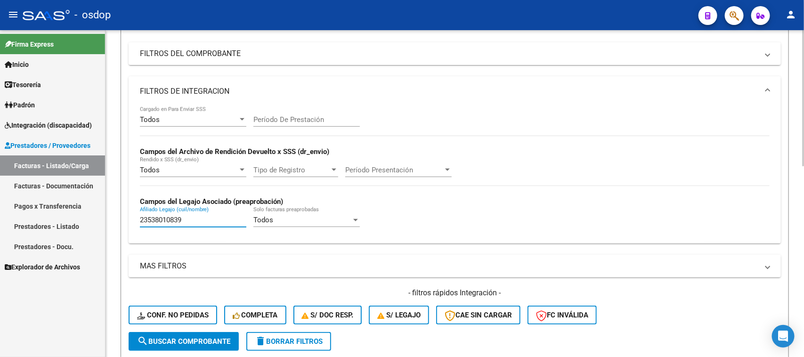
type input "23538010839"
click at [187, 339] on span "search Buscar Comprobante" at bounding box center [183, 341] width 93 height 8
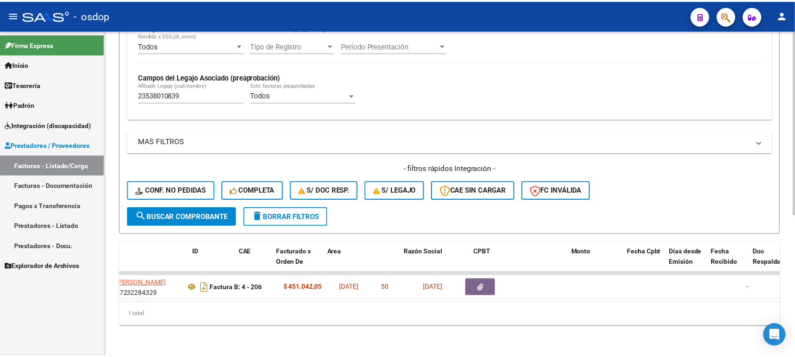
scroll to position [0, 0]
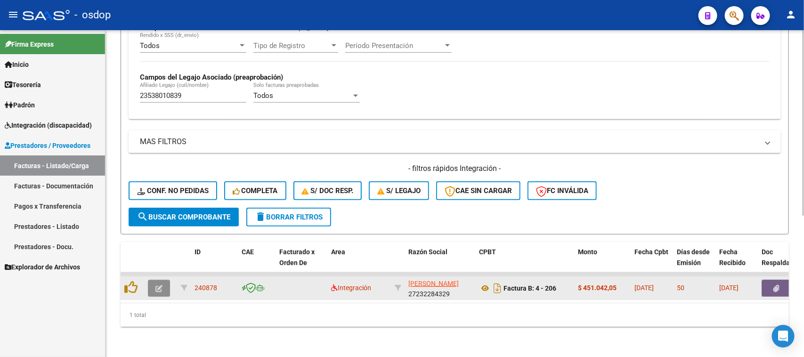
click at [155, 285] on icon "button" at bounding box center [158, 288] width 7 height 7
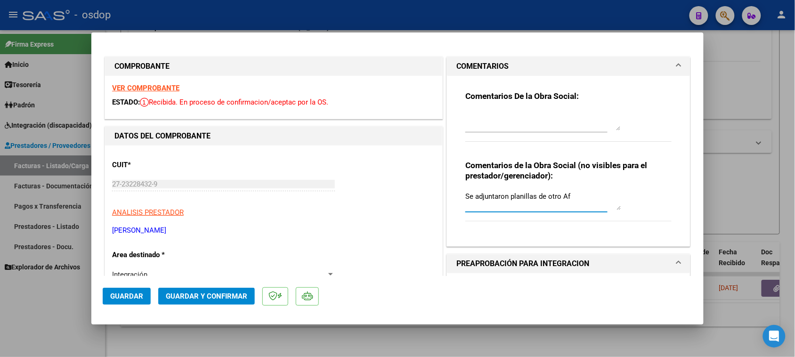
drag, startPoint x: 567, startPoint y: 198, endPoint x: 432, endPoint y: 198, distance: 135.2
click at [467, 107] on div "Comentarios De la Obra Social:" at bounding box center [568, 121] width 206 height 61
click at [465, 112] on textarea at bounding box center [542, 121] width 155 height 19
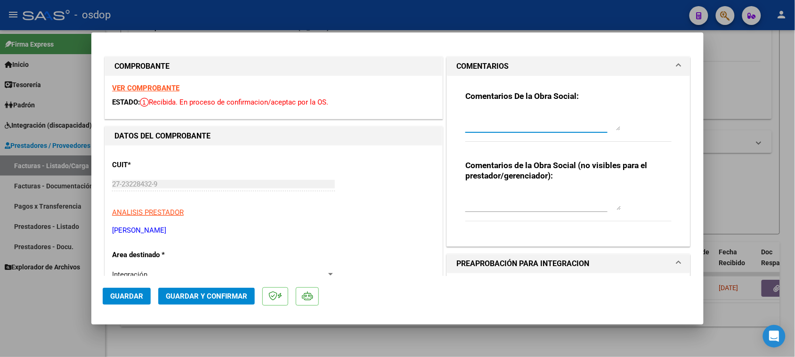
paste textarea "Se adjuntaron planillas de otro Af"
click at [465, 117] on textarea "Se adjuntaron planillas de otro Af" at bounding box center [542, 121] width 155 height 19
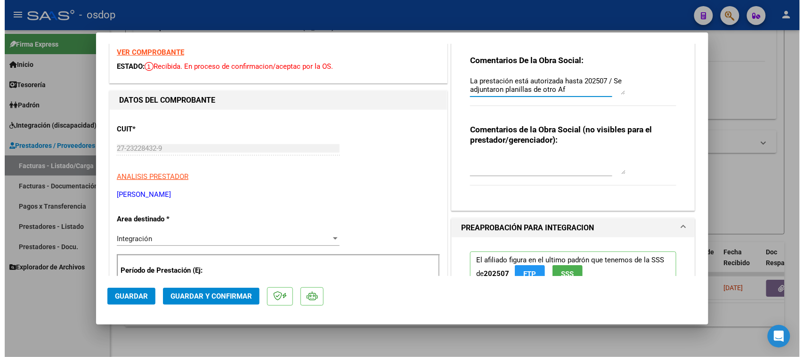
scroll to position [31, 0]
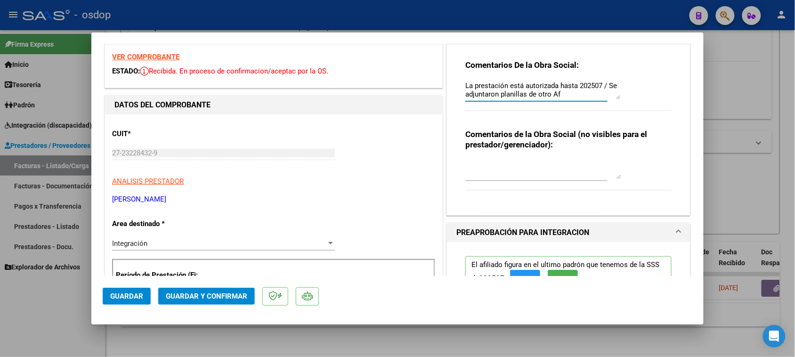
drag, startPoint x: 603, startPoint y: 53, endPoint x: 445, endPoint y: 60, distance: 157.4
click at [447, 60] on div "Comentarios De la Obra Social: La prestación está autorizada hasta 202507 / Se …" at bounding box center [568, 130] width 243 height 170
type textarea "Se adjuntaron planillas de otro Af"
click at [259, 349] on div at bounding box center [397, 178] width 795 height 357
type input "$ 0,00"
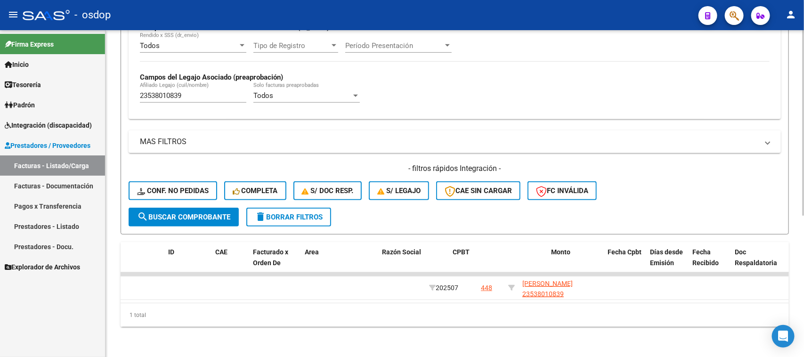
scroll to position [0, 0]
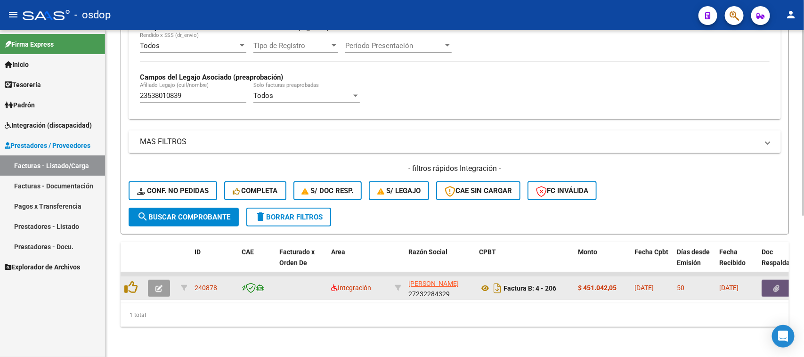
click at [778, 285] on icon "button" at bounding box center [777, 288] width 6 height 7
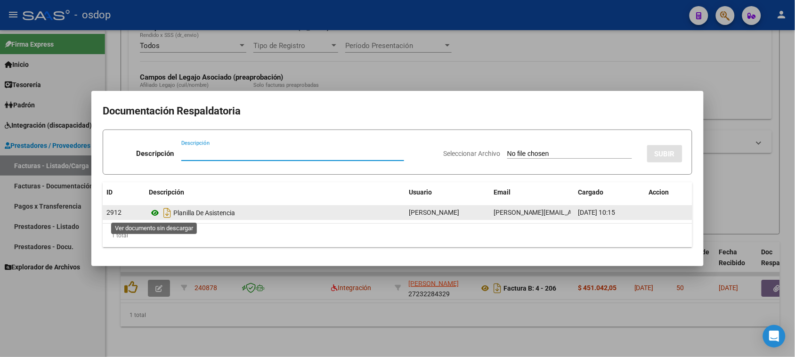
click at [154, 214] on icon at bounding box center [155, 212] width 12 height 11
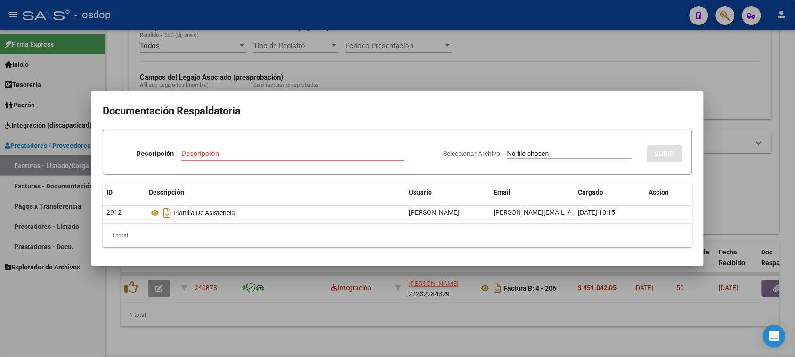
click at [443, 316] on div at bounding box center [397, 178] width 795 height 357
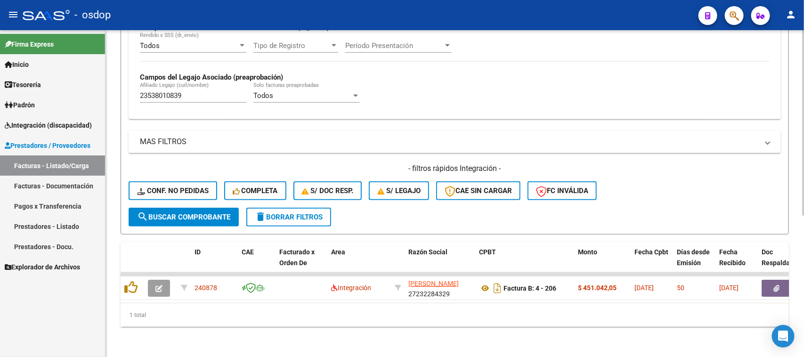
drag, startPoint x: 299, startPoint y: 303, endPoint x: 425, endPoint y: 303, distance: 125.7
click at [425, 303] on div "1 total" at bounding box center [455, 315] width 668 height 24
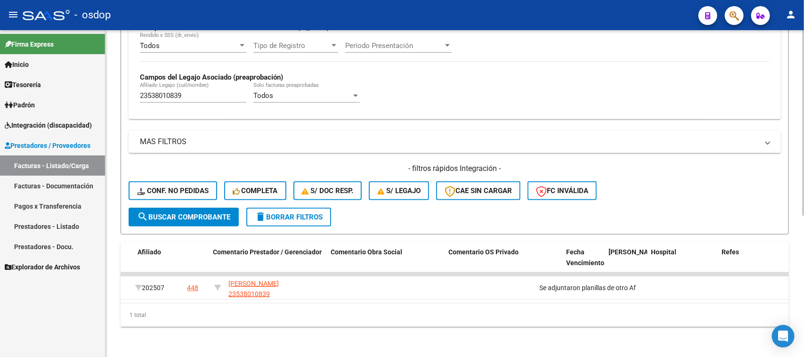
scroll to position [0, 1446]
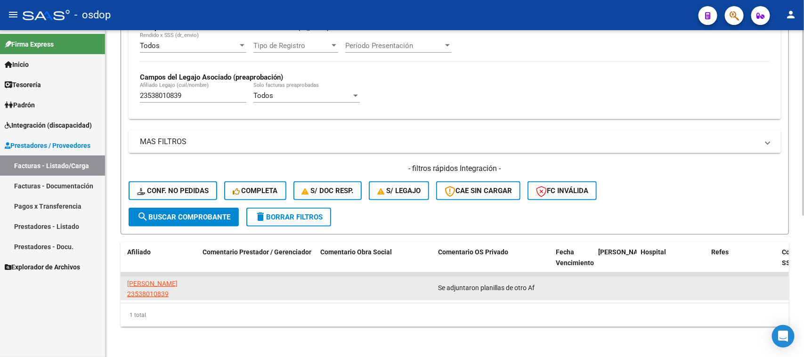
drag, startPoint x: 551, startPoint y: 278, endPoint x: 432, endPoint y: 278, distance: 118.7
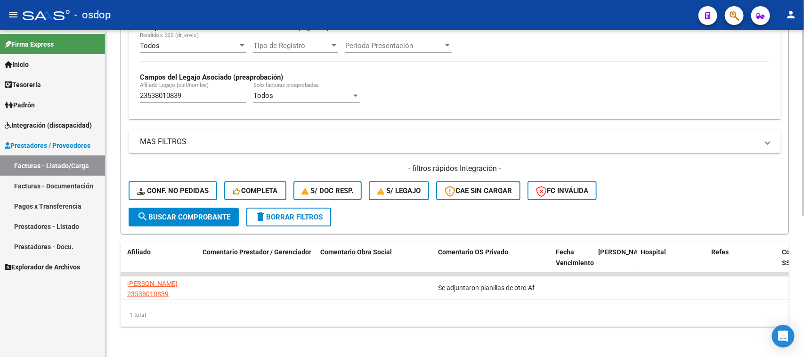
click at [465, 321] on div "1 total" at bounding box center [455, 315] width 668 height 24
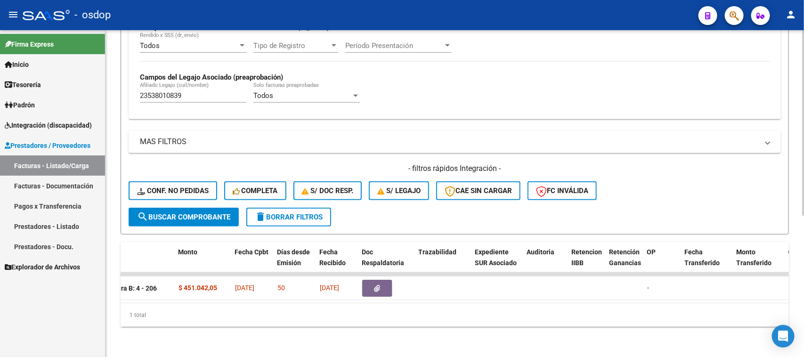
scroll to position [0, 0]
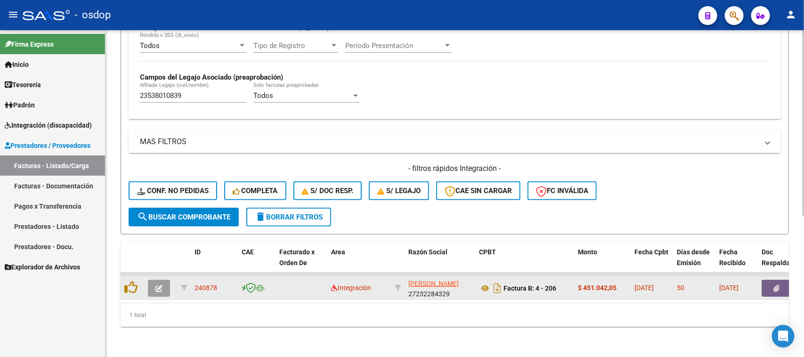
click at [162, 283] on button "button" at bounding box center [159, 288] width 22 height 17
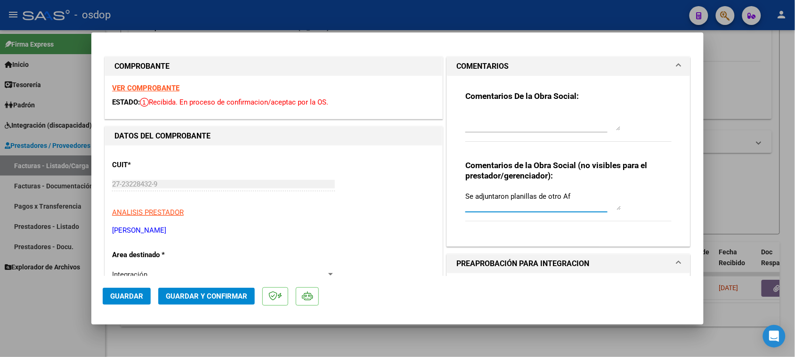
drag, startPoint x: 569, startPoint y: 194, endPoint x: 440, endPoint y: 196, distance: 128.6
click at [445, 196] on div "COMENTARIOS Comentarios De la Obra Social: Comentarios de la Obra Social (no vi…" at bounding box center [569, 152] width 248 height 190
click at [489, 352] on div at bounding box center [397, 178] width 795 height 357
type input "$ 0,00"
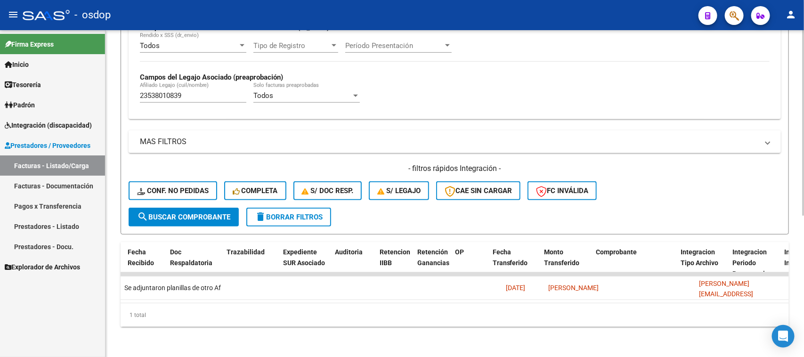
scroll to position [0, 591]
click at [526, 347] on div "Video tutorial PRESTADORES -> Listado de CPBTs Emitidos por Prestadores / Prove…" at bounding box center [454, 72] width 698 height 569
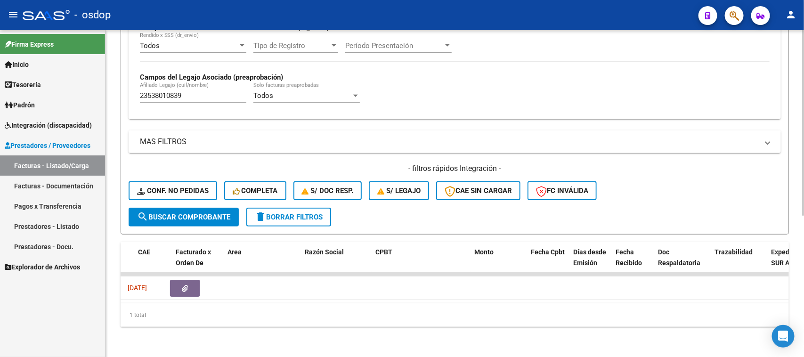
scroll to position [0, 0]
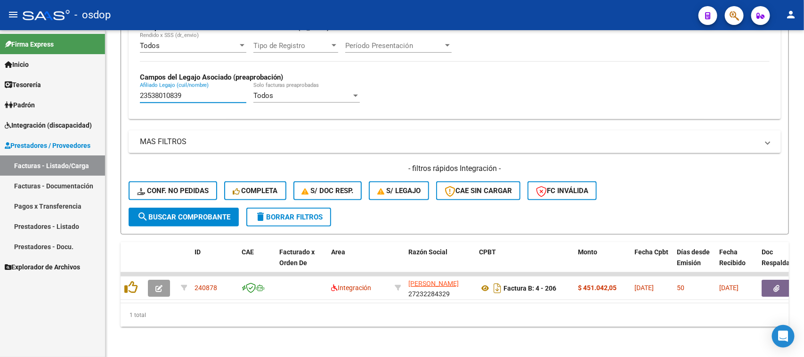
drag, startPoint x: 192, startPoint y: 90, endPoint x: 74, endPoint y: 102, distance: 118.3
click at [74, 101] on mat-sidenav-container "Firma Express Inicio Calendario SSS Instructivos Contacto OS Tesorería Extracto…" at bounding box center [402, 193] width 804 height 327
paste input "0479204374"
type input "20479204374"
click at [219, 213] on span "search Buscar Comprobante" at bounding box center [183, 217] width 93 height 8
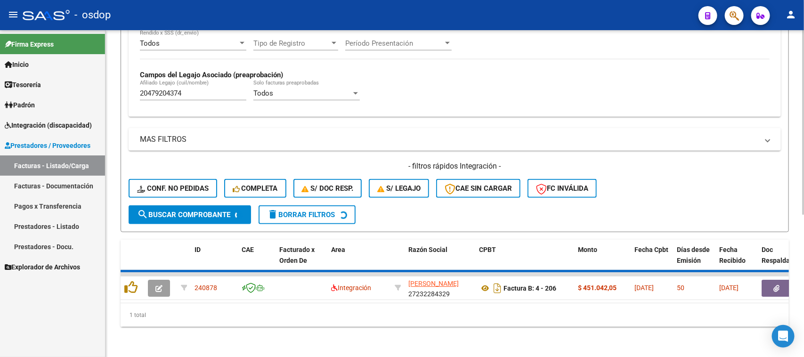
scroll to position [232, 0]
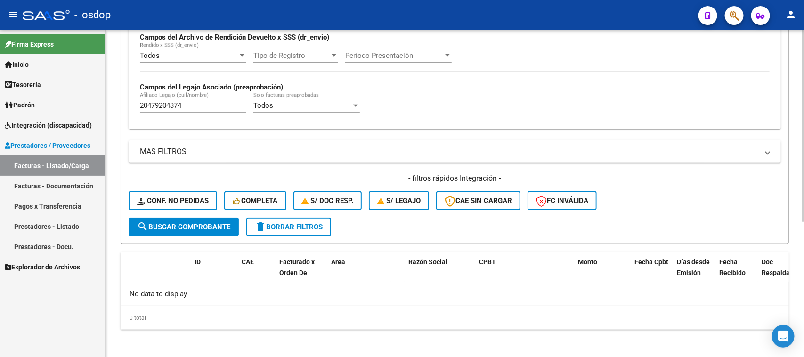
click at [300, 223] on span "delete Borrar Filtros" at bounding box center [289, 227] width 68 height 8
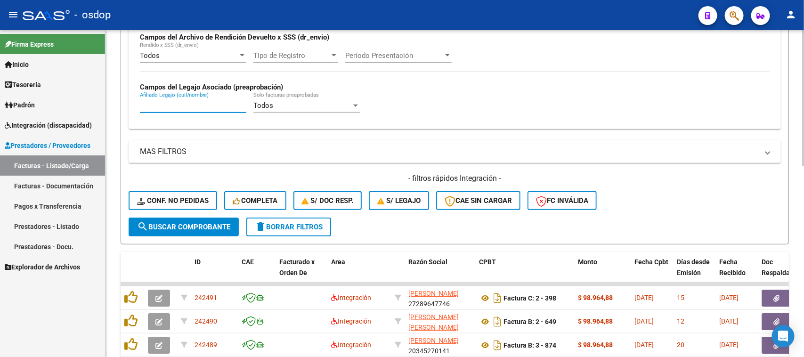
click at [194, 102] on input "Afiliado Legajo (cuil/nombre)" at bounding box center [193, 105] width 106 height 8
paste input "20479204374"
click at [212, 230] on button "search Buscar Comprobante" at bounding box center [184, 227] width 110 height 19
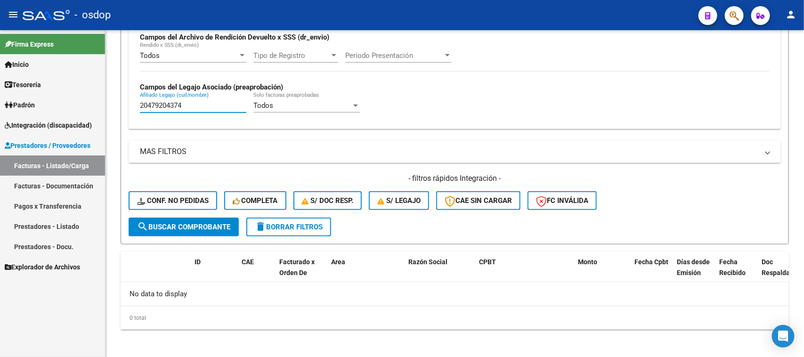
drag, startPoint x: 210, startPoint y: 104, endPoint x: 101, endPoint y: 105, distance: 108.8
click at [101, 105] on mat-sidenav-container "Firma Express Inicio Calendario SSS Instructivos Contacto OS Tesorería Extracto…" at bounding box center [402, 193] width 804 height 327
click at [207, 227] on span "search Buscar Comprobante" at bounding box center [183, 227] width 93 height 8
drag, startPoint x: 205, startPoint y: 107, endPoint x: 106, endPoint y: 106, distance: 99.4
click at [106, 106] on div "Video tutorial PRESTADORES -> Listado de CPBTs Emitidos por Prestadores / Prove…" at bounding box center [454, 79] width 698 height 562
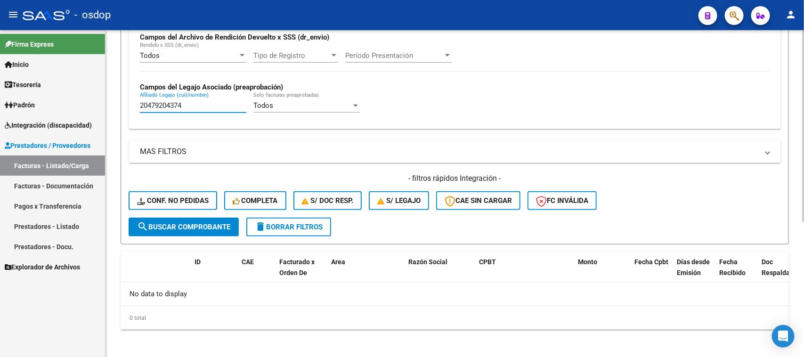
paste input "574594325"
type input "20574594325"
click at [190, 224] on span "search Buscar Comprobante" at bounding box center [183, 227] width 93 height 8
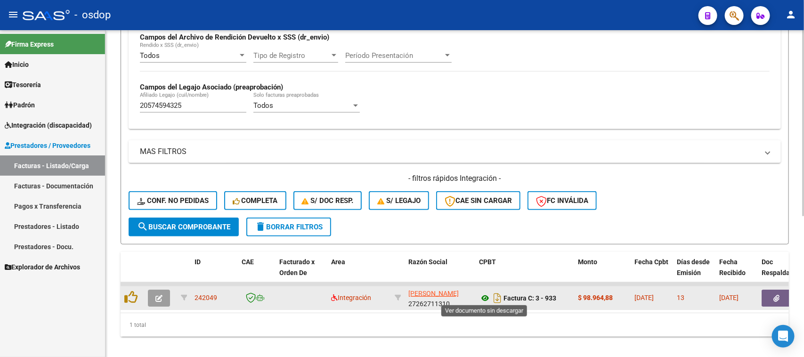
click at [484, 296] on icon at bounding box center [485, 297] width 12 height 11
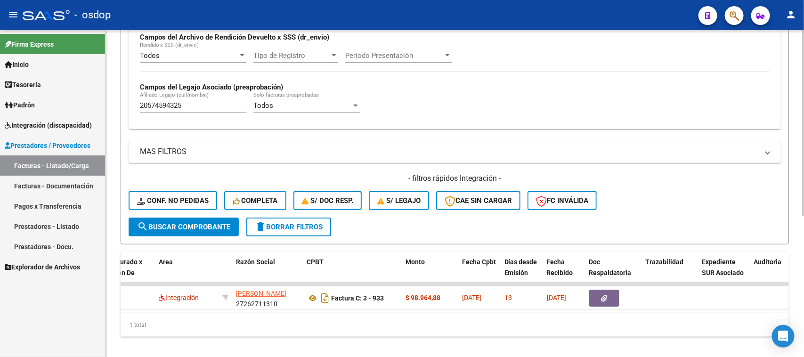
scroll to position [0, 0]
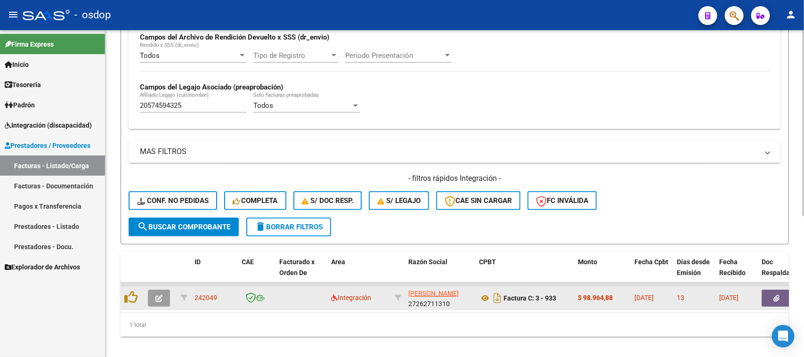
click at [776, 296] on icon "button" at bounding box center [777, 298] width 6 height 7
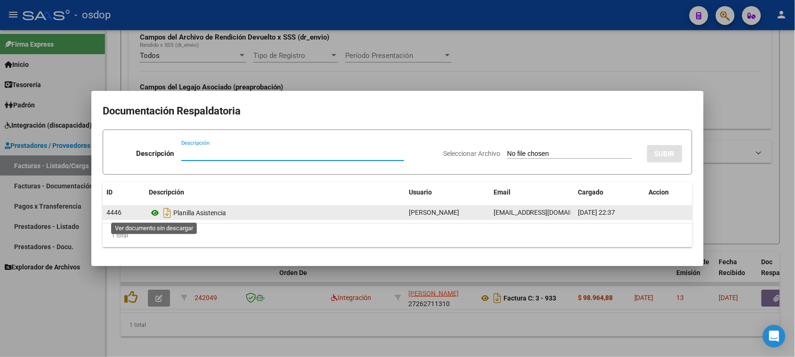
click at [154, 215] on icon at bounding box center [155, 212] width 12 height 11
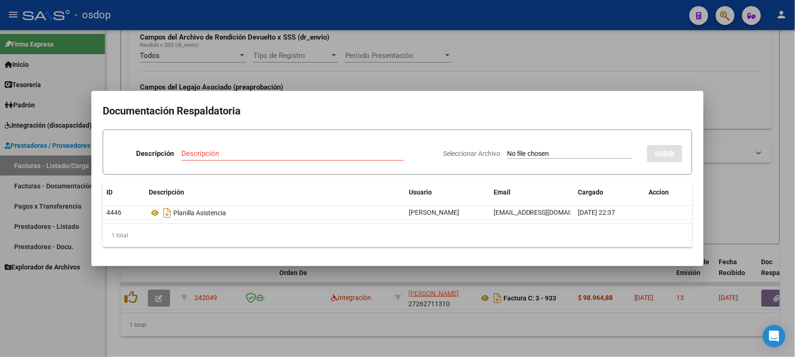
click at [464, 313] on div at bounding box center [397, 178] width 795 height 357
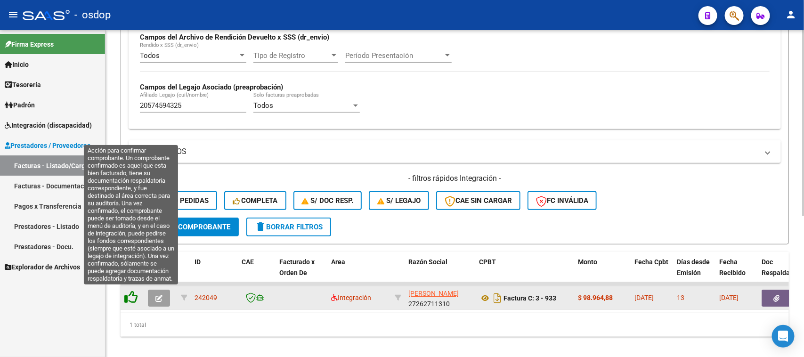
click at [126, 296] on icon at bounding box center [130, 297] width 13 height 13
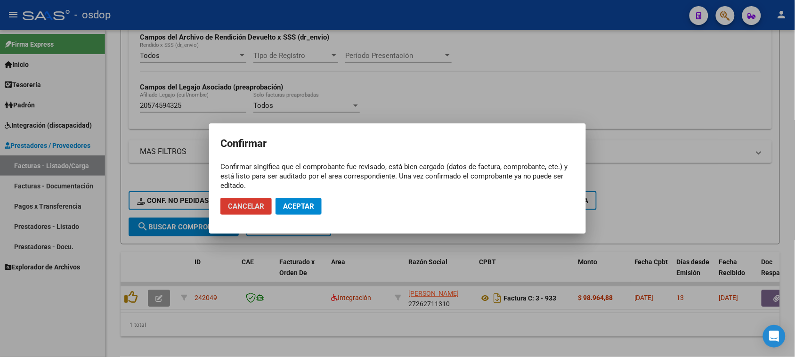
click at [314, 208] on span "Aceptar" at bounding box center [298, 206] width 31 height 8
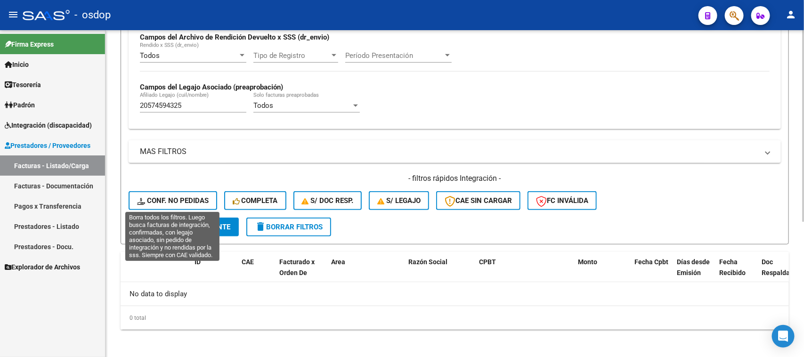
click at [182, 199] on span "Conf. no pedidas" at bounding box center [173, 200] width 72 height 8
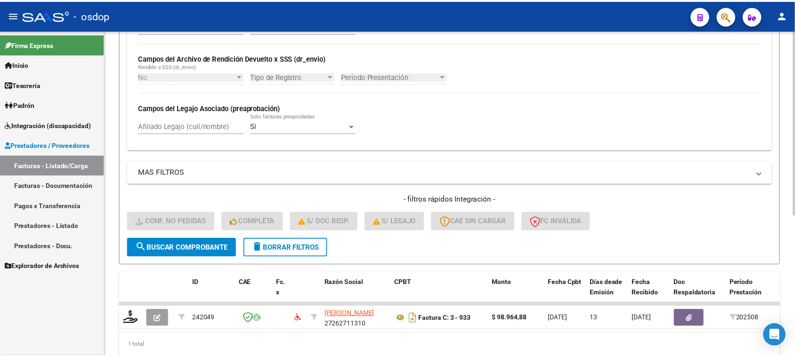
scroll to position [232, 0]
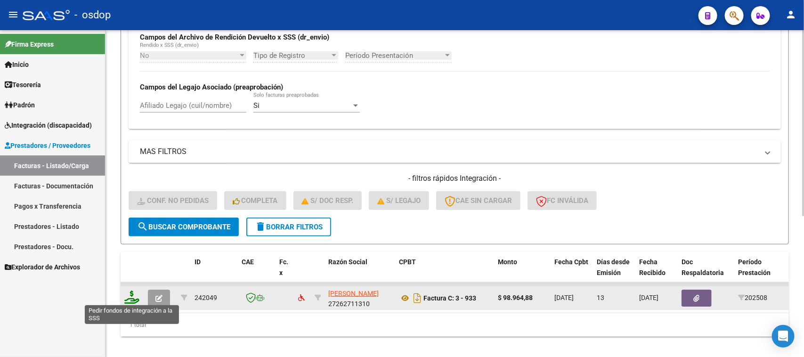
click at [133, 293] on icon at bounding box center [131, 297] width 15 height 13
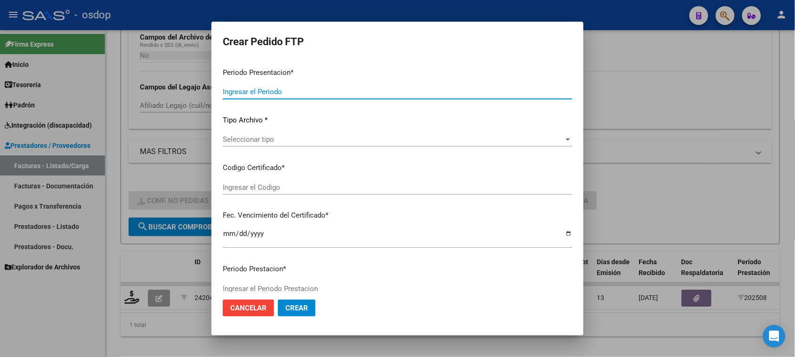
type input "202508"
type input "$ 98.964,88"
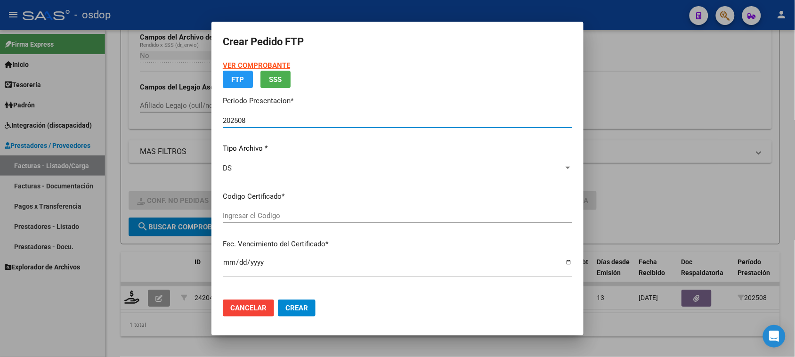
type input "1479189259"
type input "[DATE]"
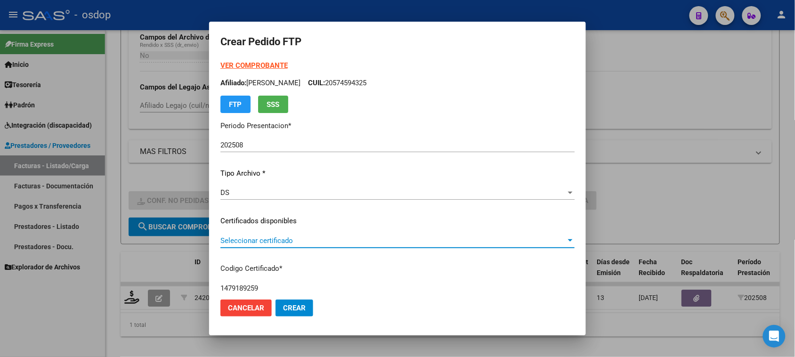
click at [292, 239] on span "Seleccionar certificado" at bounding box center [393, 240] width 346 height 8
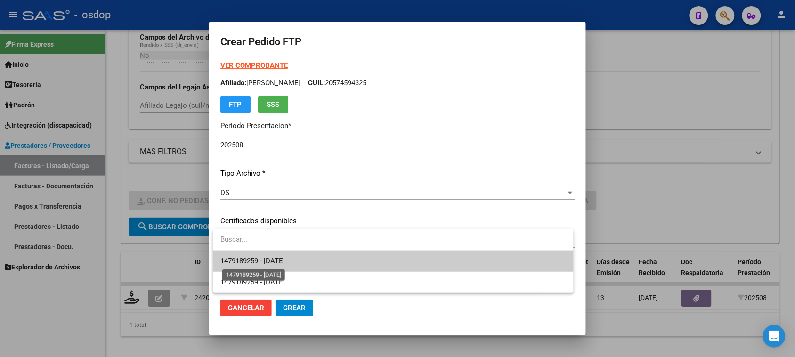
click at [285, 262] on span "1479189259 - [DATE]" at bounding box center [252, 261] width 65 height 8
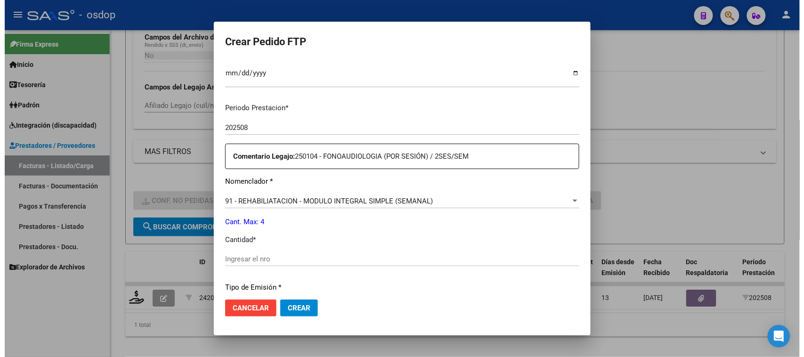
scroll to position [294, 0]
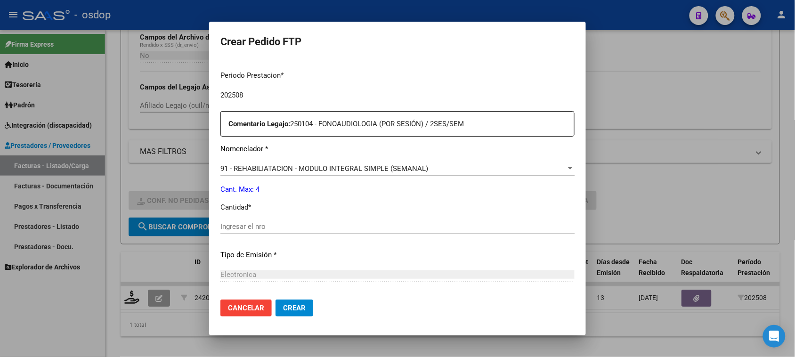
click at [292, 229] on input "Ingresar el nro" at bounding box center [397, 226] width 354 height 8
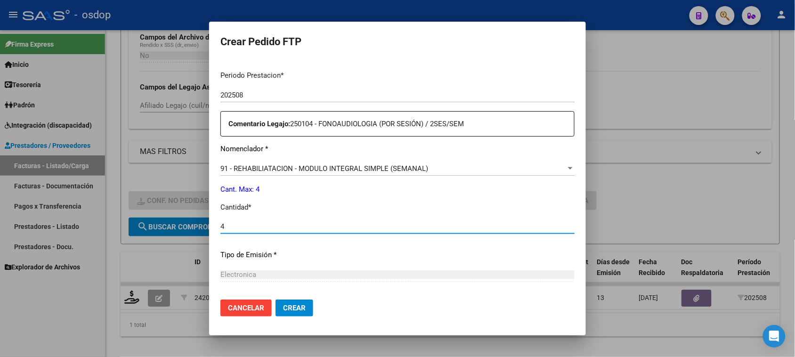
type input "4"
click at [300, 305] on span "Crear" at bounding box center [294, 308] width 23 height 8
